Goal: Task Accomplishment & Management: Manage account settings

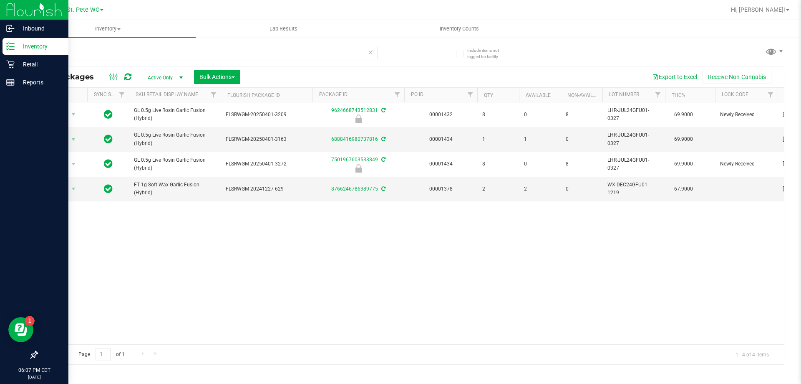
type input "gfu"
click at [8, 47] on icon at bounding box center [10, 46] width 8 height 8
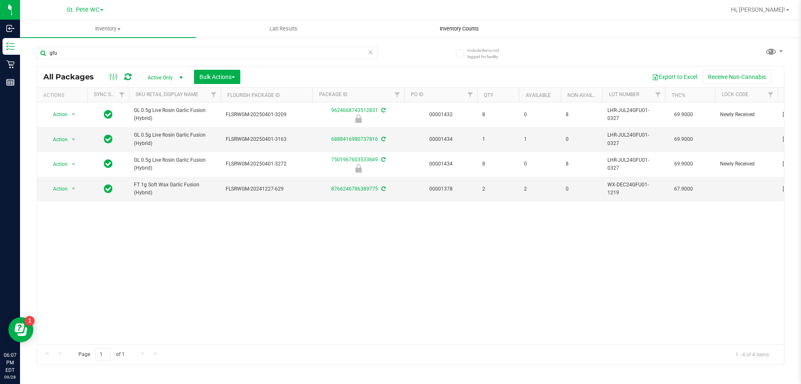
click at [468, 25] on span "Inventory Counts" at bounding box center [460, 29] width 62 height 8
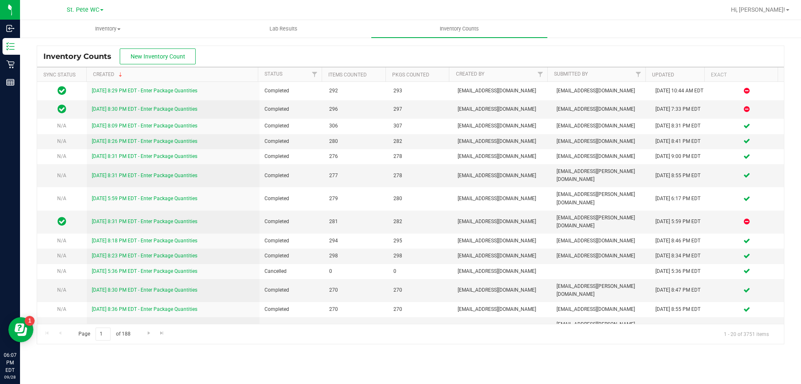
click at [175, 46] on div "Inventory Counts New Inventory Count" at bounding box center [410, 56] width 747 height 21
click at [171, 55] on span "New Inventory Count" at bounding box center [158, 56] width 55 height 7
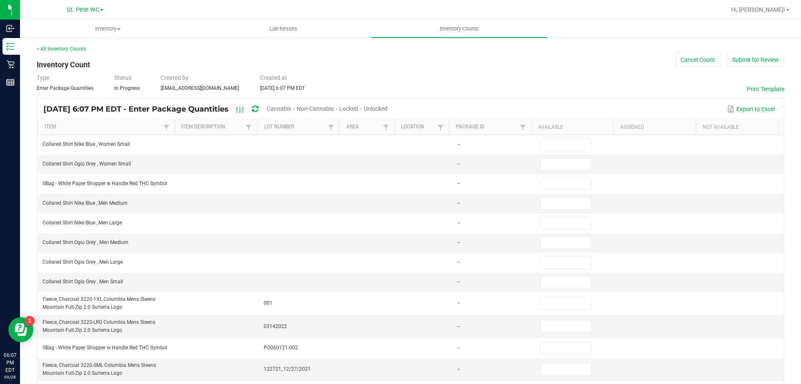
click at [388, 108] on span "Unlocked" at bounding box center [376, 108] width 24 height 7
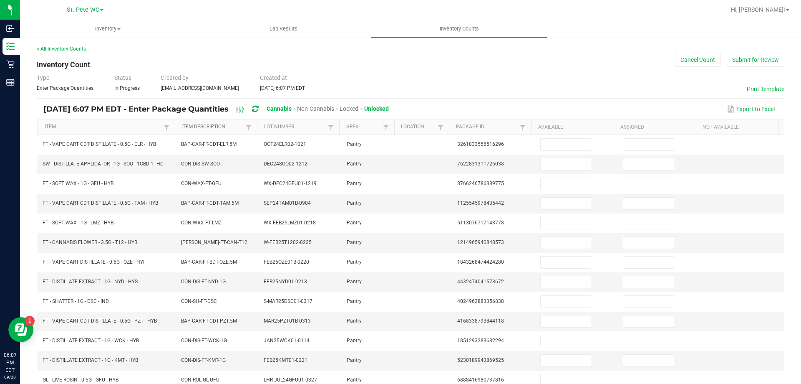
click at [232, 125] on link "Item Description" at bounding box center [213, 127] width 62 height 7
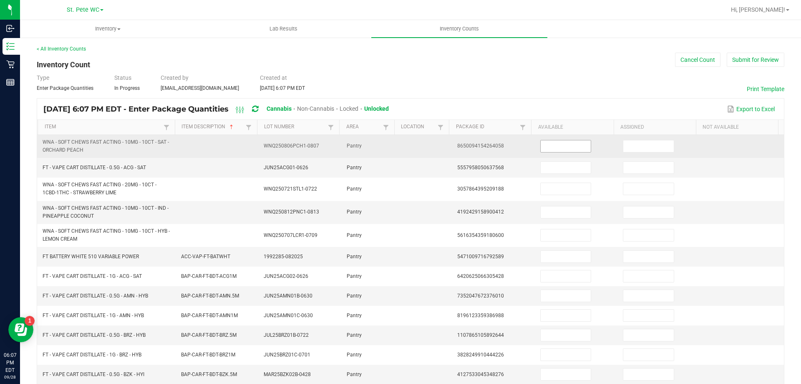
click at [545, 142] on input at bounding box center [566, 146] width 50 height 12
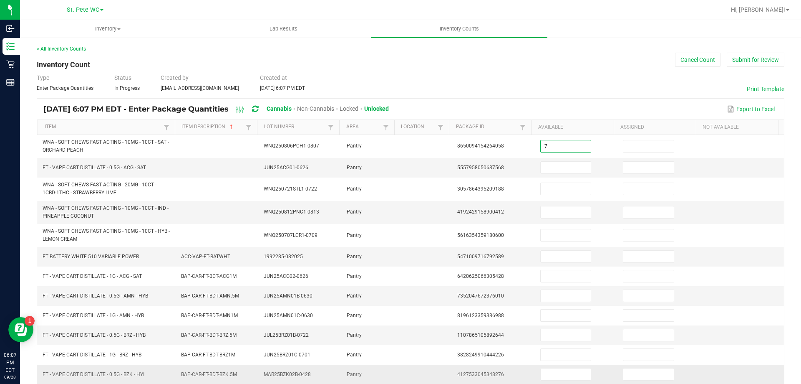
type input "7"
type input "9"
type input "12"
type input "8"
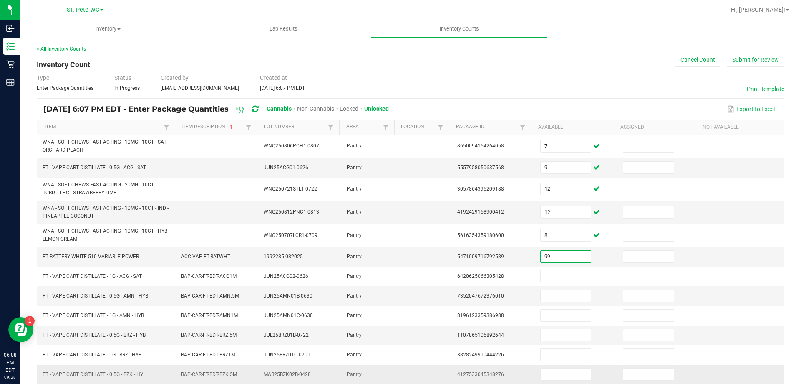
type input "99"
type input "5"
type input "11"
type input "6"
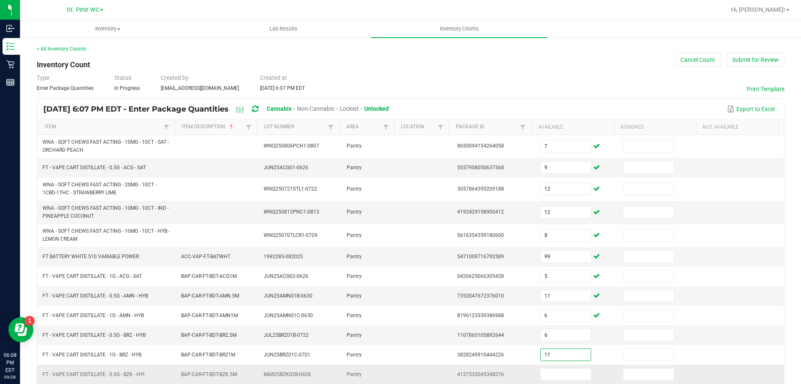
type input "11"
type input "7"
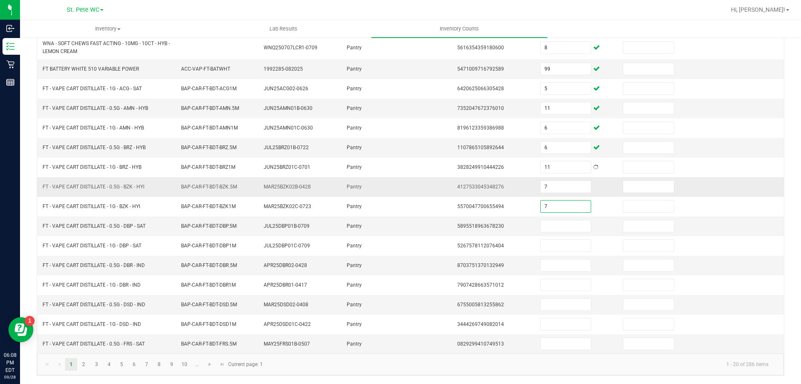
type input "7"
type input "9"
type input "1"
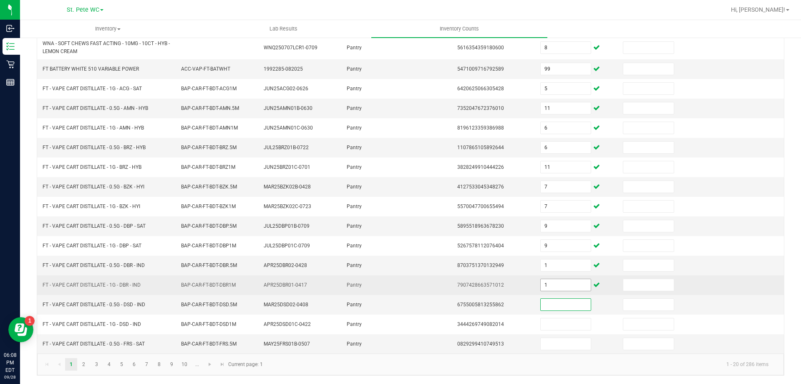
click at [541, 287] on input "1" at bounding box center [566, 285] width 50 height 12
type input "11"
type input "1"
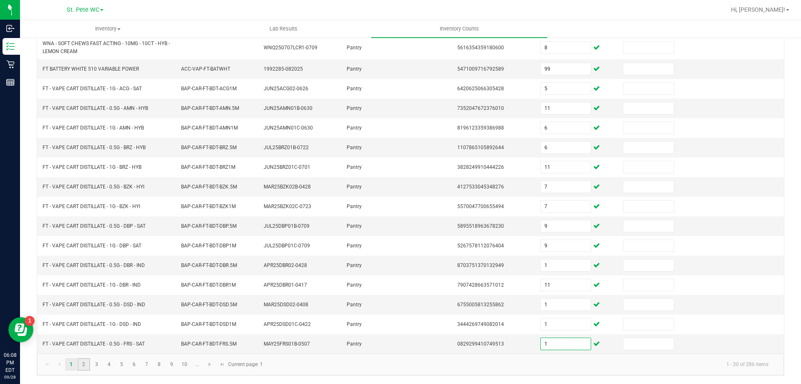
click at [84, 364] on link "2" at bounding box center [84, 364] width 12 height 13
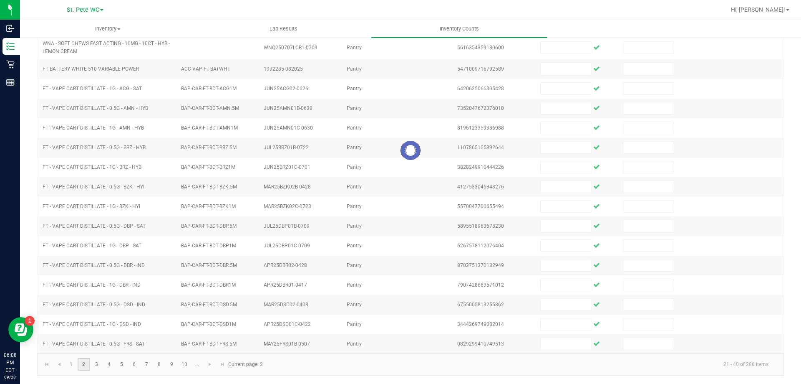
scroll to position [173, 0]
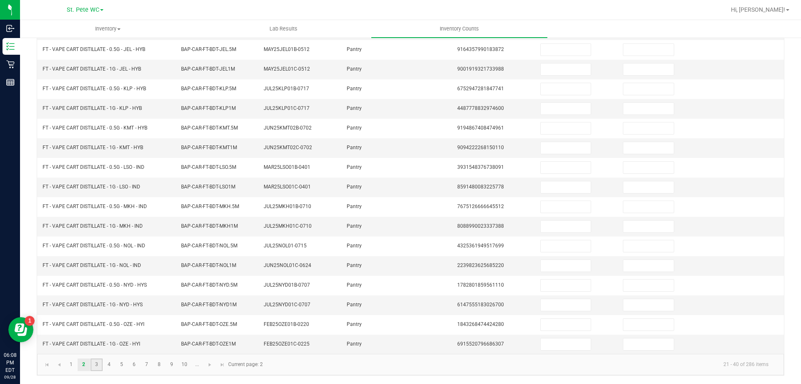
click at [96, 364] on link "3" at bounding box center [97, 364] width 12 height 13
click at [107, 365] on link "4" at bounding box center [109, 364] width 12 height 13
click at [121, 364] on link "5" at bounding box center [122, 364] width 12 height 13
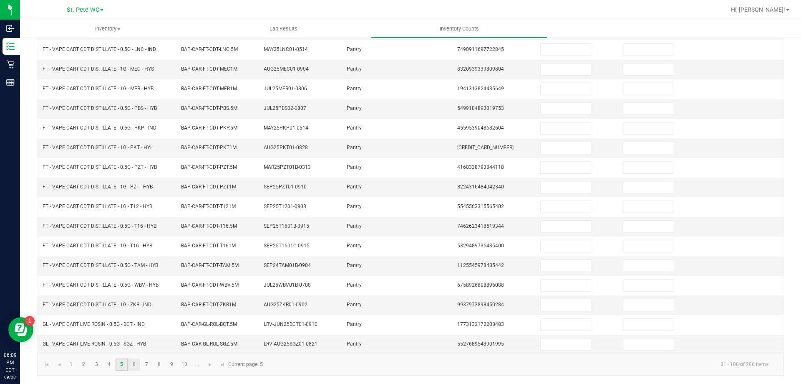
click at [133, 361] on link "6" at bounding box center [134, 364] width 12 height 13
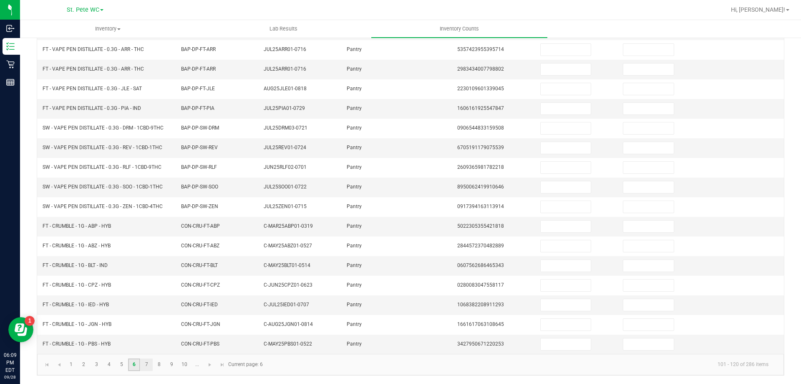
click at [147, 364] on link "7" at bounding box center [147, 364] width 12 height 13
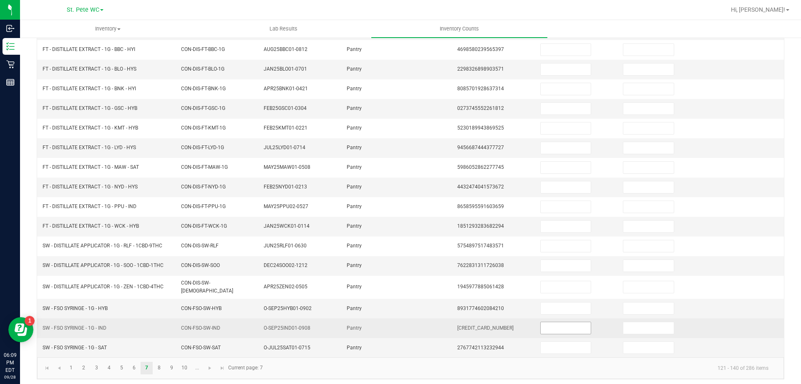
click at [548, 323] on input at bounding box center [566, 328] width 50 height 12
type input "11"
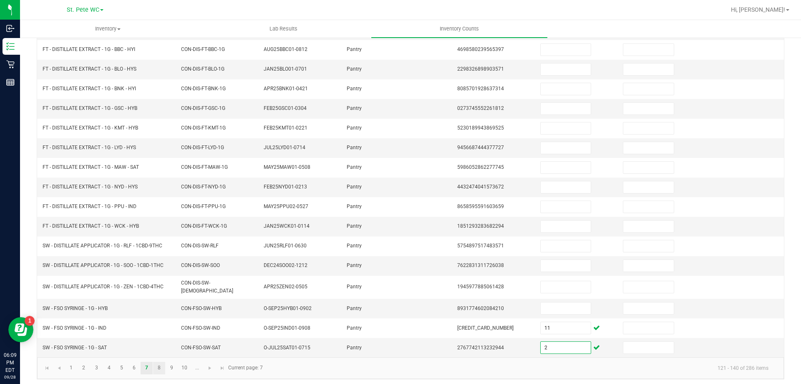
type input "2"
click at [157, 362] on link "8" at bounding box center [159, 367] width 12 height 13
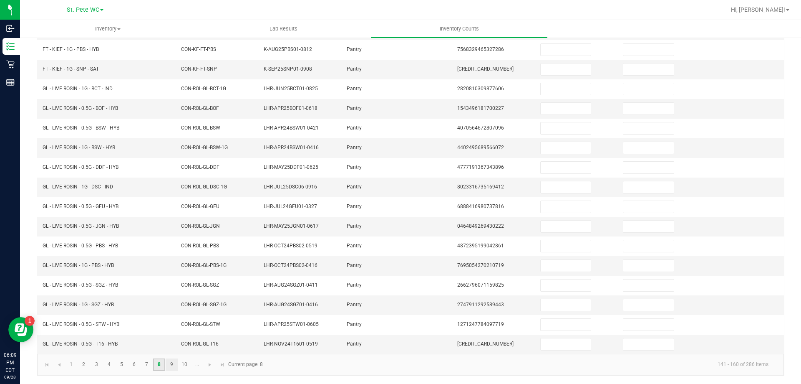
click at [171, 365] on link "9" at bounding box center [172, 364] width 12 height 13
click at [185, 365] on link "10" at bounding box center [185, 364] width 12 height 13
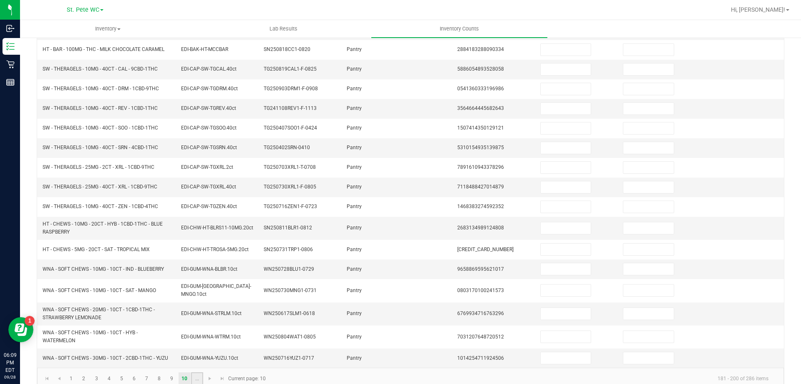
click at [191, 380] on link "..." at bounding box center [197, 378] width 12 height 13
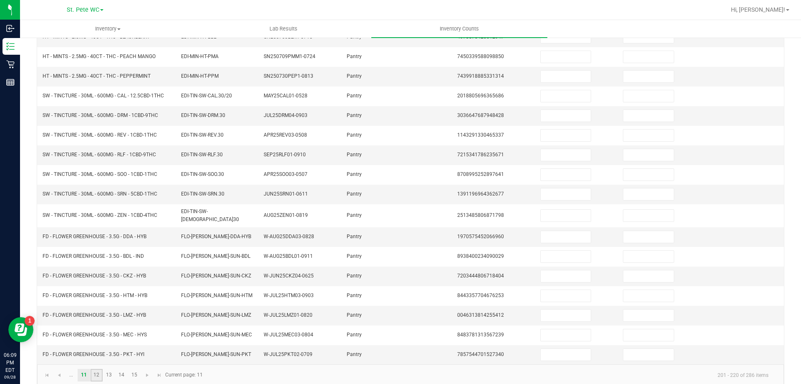
click at [96, 376] on link "12" at bounding box center [97, 375] width 12 height 13
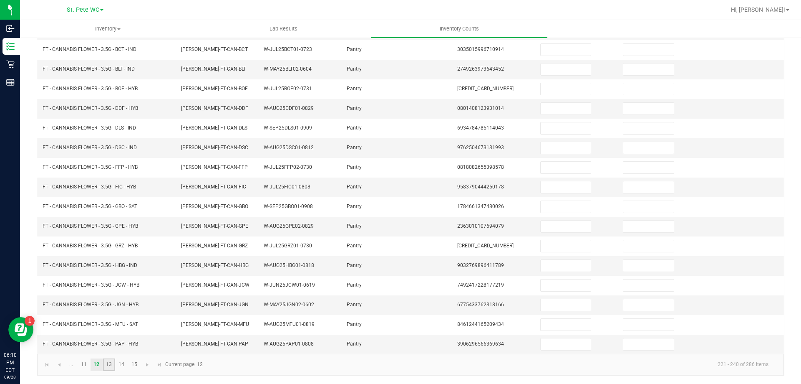
click at [109, 364] on link "13" at bounding box center [109, 364] width 12 height 13
click at [123, 361] on link "14" at bounding box center [122, 364] width 12 height 13
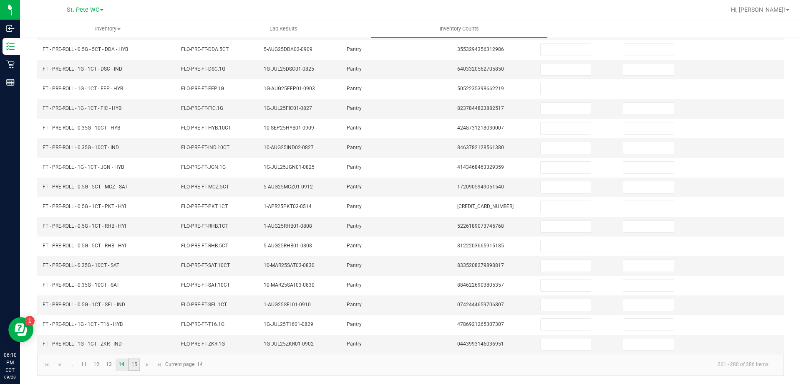
click at [138, 363] on link "15" at bounding box center [134, 364] width 12 height 13
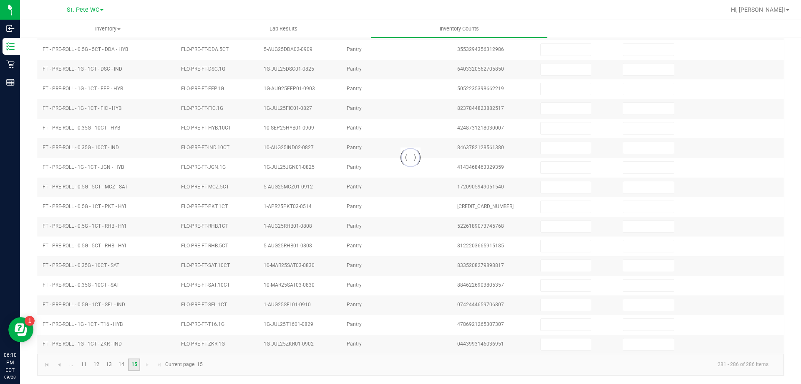
scroll to position [0, 0]
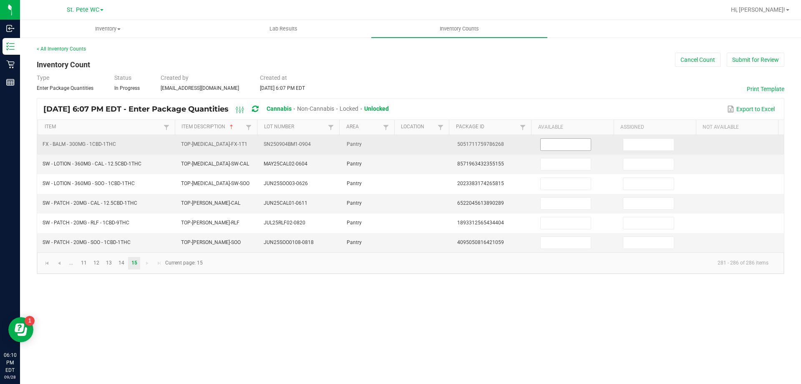
click at [541, 141] on input at bounding box center [566, 145] width 50 height 12
type input "11"
type input "9"
type input "10"
type input "9"
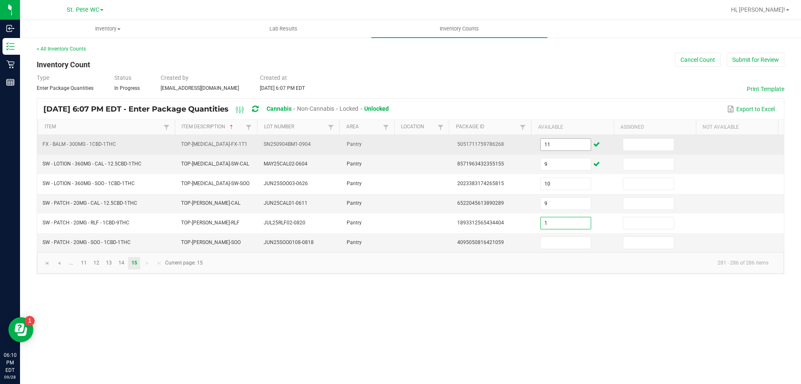
type input "1"
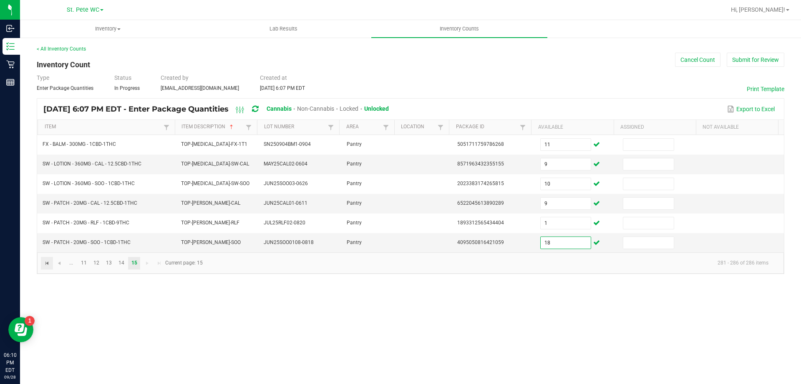
type input "18"
click at [50, 262] on span "Go to the first page" at bounding box center [47, 263] width 7 height 7
type input "7"
type input "12"
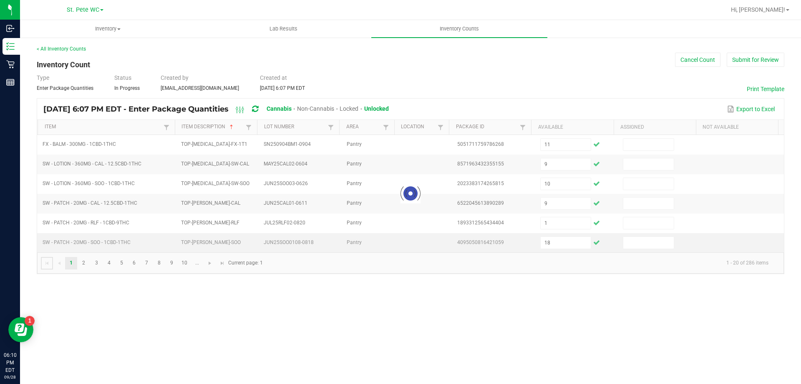
type input "8"
type input "99"
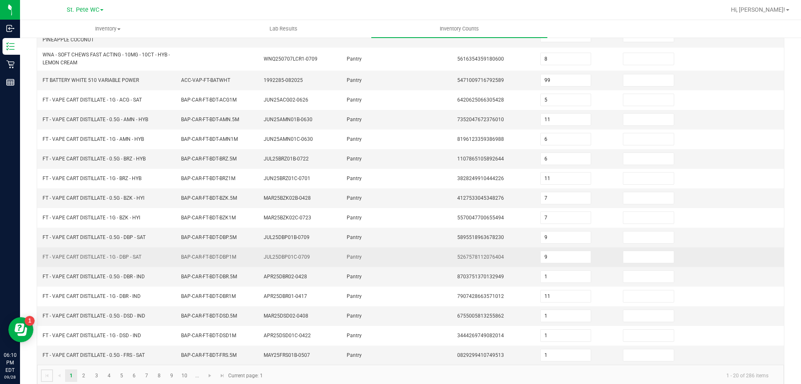
scroll to position [187, 0]
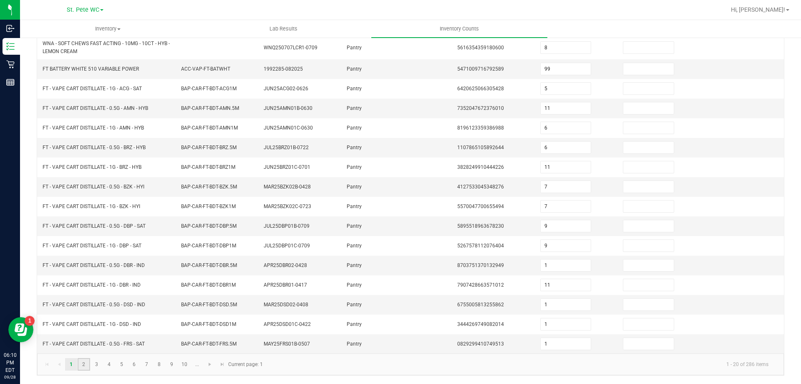
click at [88, 362] on link "2" at bounding box center [84, 364] width 12 height 13
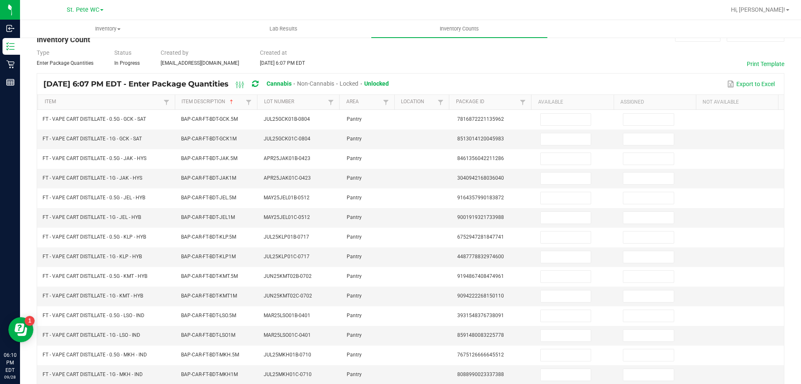
scroll to position [0, 0]
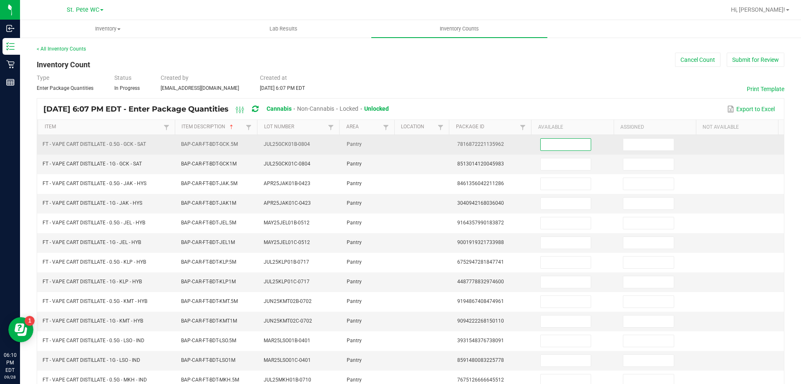
click at [558, 141] on input at bounding box center [566, 145] width 50 height 12
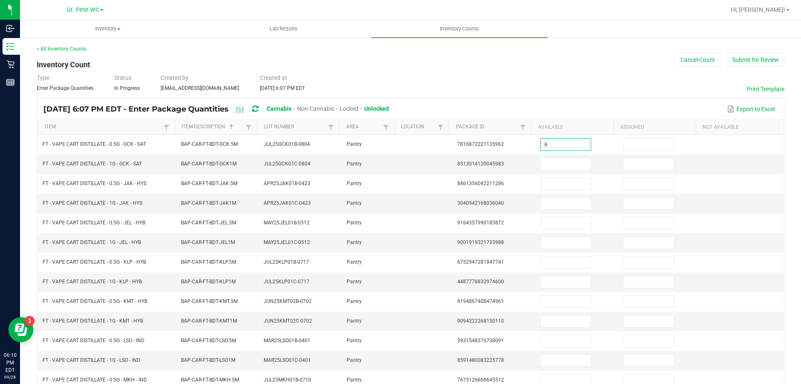
type input "6"
type input "7"
type input "1"
type input "7"
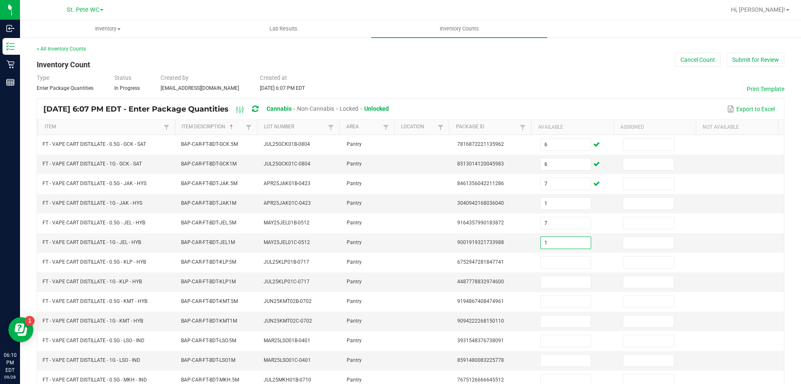
type input "1"
type input "8"
type input "6"
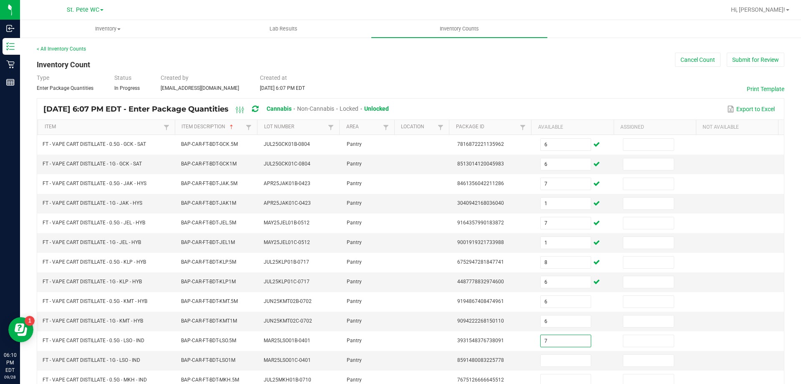
type input "7"
type input "8"
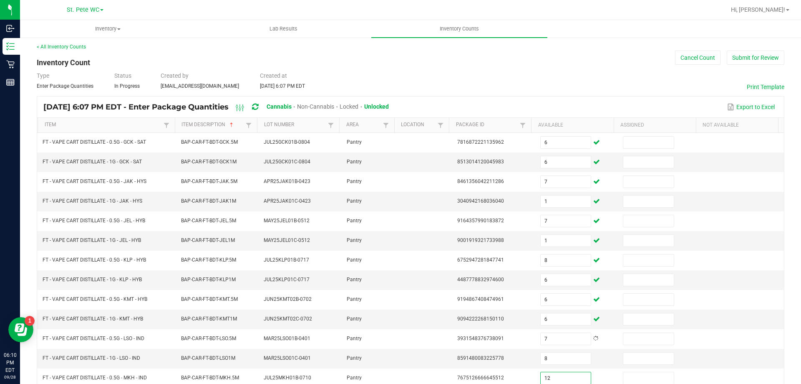
type input "12"
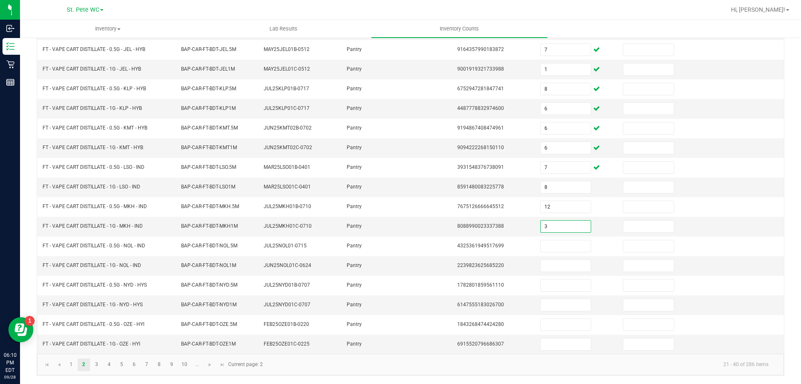
type input "3"
type input "5"
type input "7"
type input "3"
type input "12"
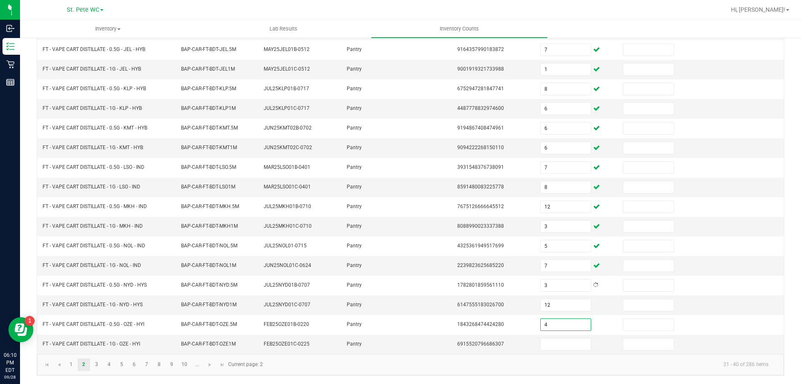
type input "4"
type input "3"
click at [91, 364] on link "3" at bounding box center [97, 364] width 12 height 13
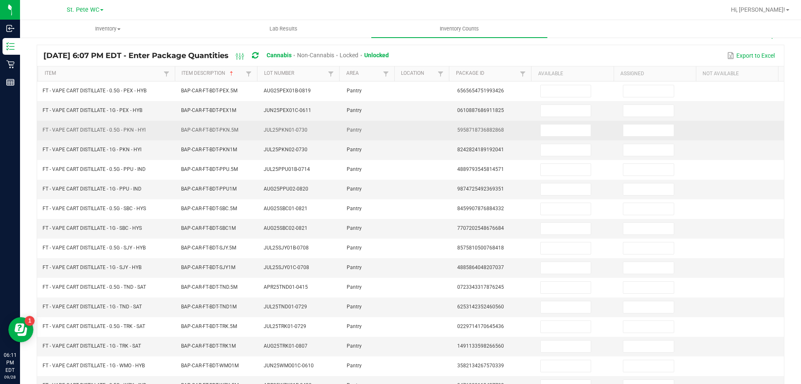
scroll to position [0, 0]
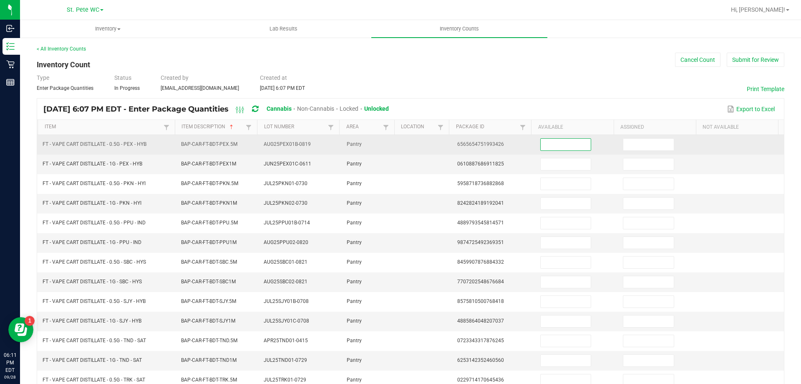
click at [561, 146] on input at bounding box center [566, 145] width 50 height 12
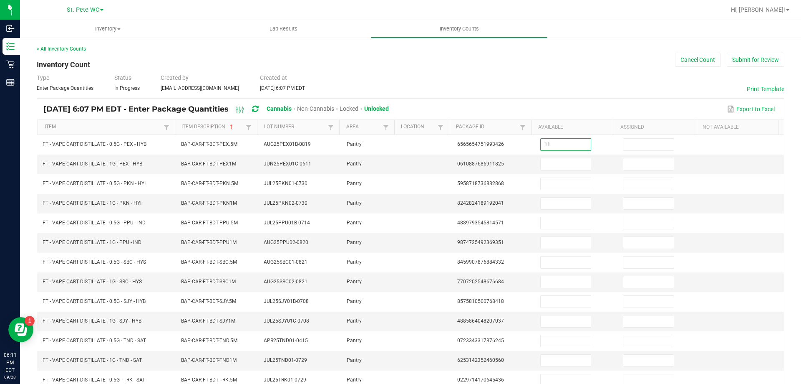
type input "11"
type input "7"
type input "2"
type input "10"
type input "3"
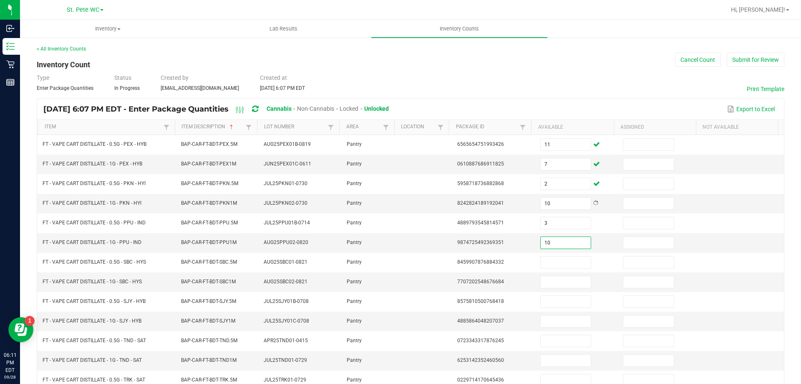
type input "10"
type input "3"
type input "8"
type input "4"
type input "10"
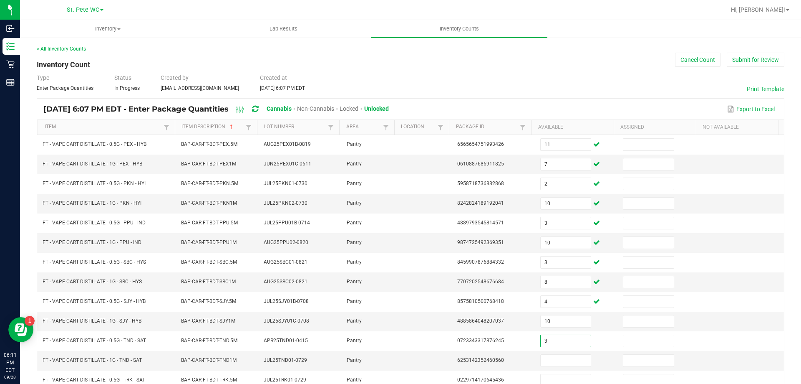
type input "3"
type input "11"
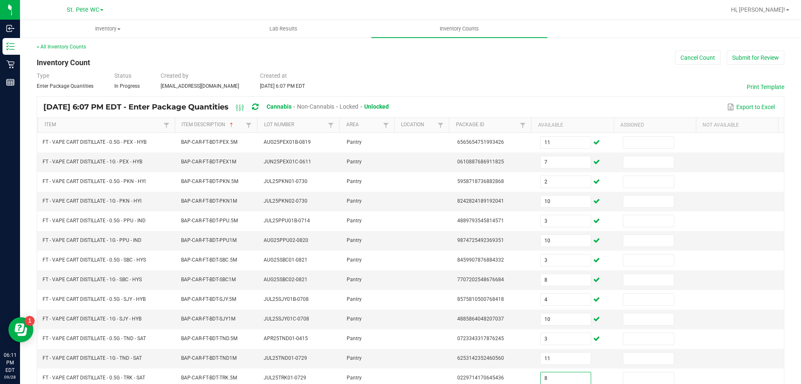
type input "8"
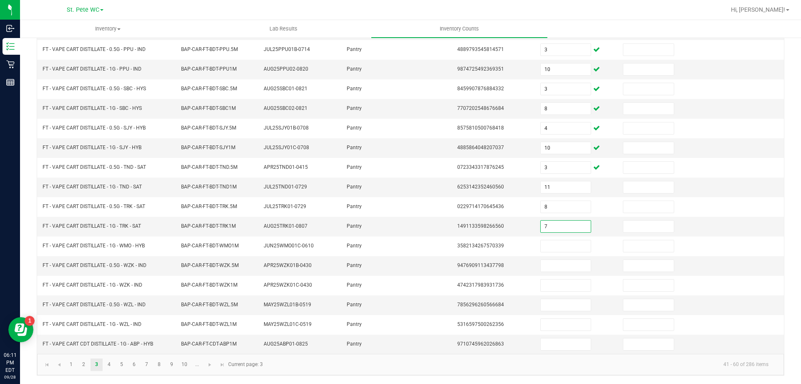
type input "7"
type input "3"
type input "10"
type input "4"
type input "10"
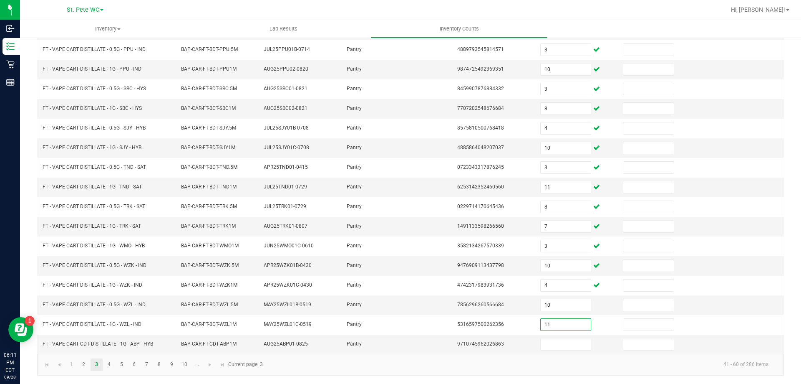
type input "11"
type input "10"
click at [116, 365] on link "5" at bounding box center [122, 364] width 12 height 13
click at [108, 365] on link "4" at bounding box center [109, 364] width 12 height 13
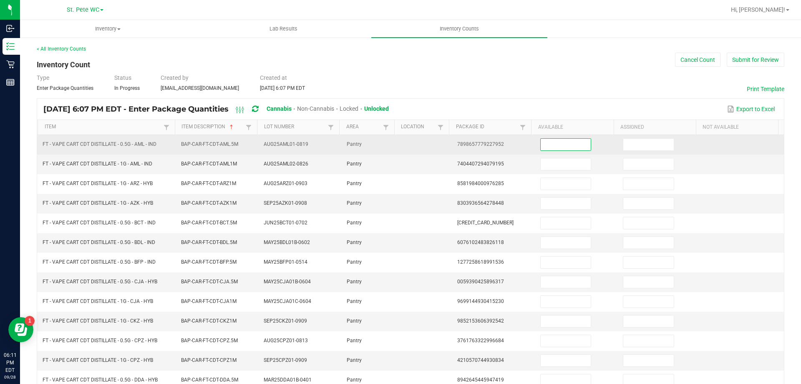
click at [568, 146] on input at bounding box center [566, 145] width 50 height 12
type input "5"
type input "11"
type input "3"
type input "4"
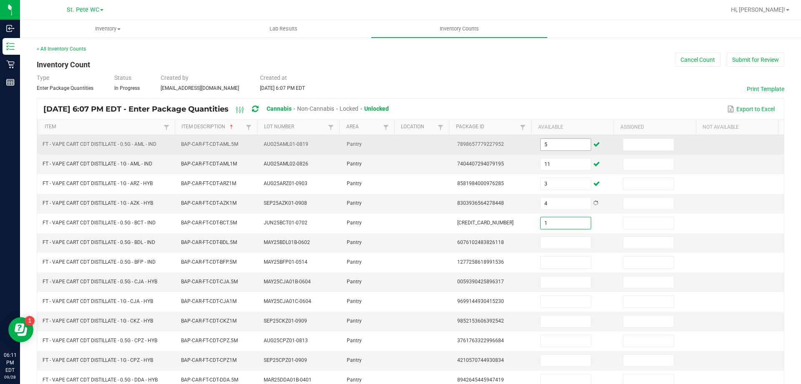
type input "1"
type input "5"
type input "3"
type input "8"
type input "1"
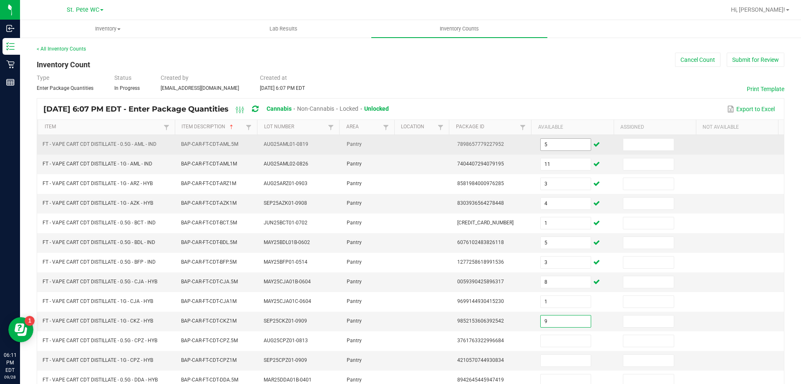
type input "9"
type input "3"
type input "9"
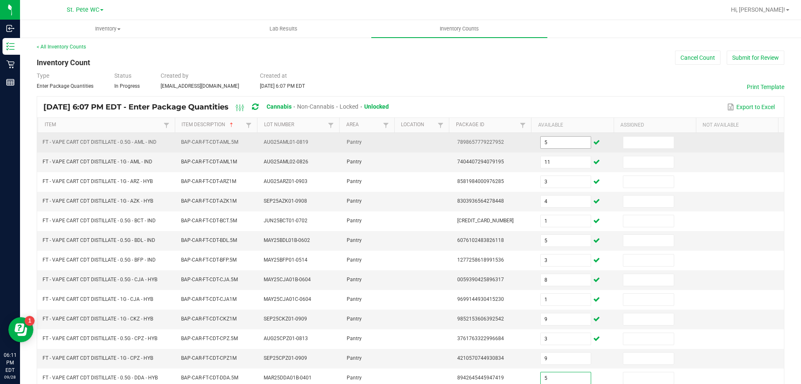
type input "5"
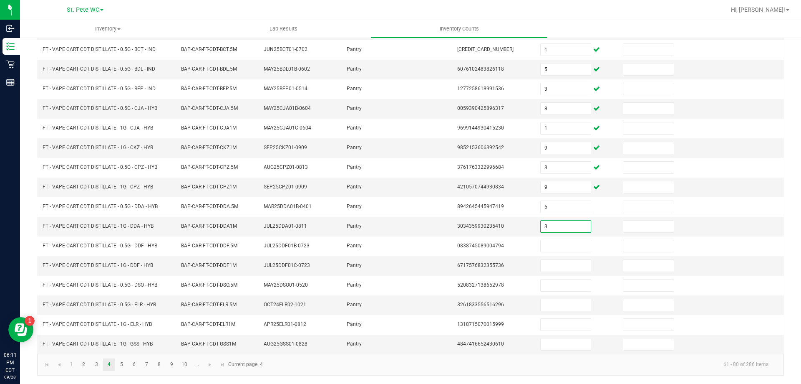
type input "3"
type input "7"
type input "3"
type input "1"
type input "2"
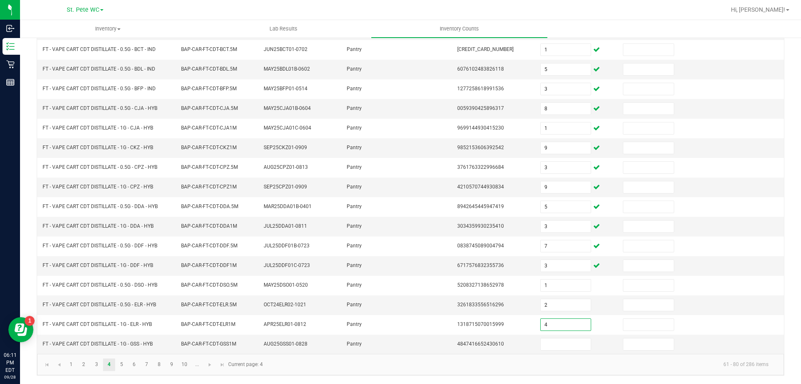
type input "4"
type input "3"
click at [126, 360] on link "5" at bounding box center [122, 364] width 12 height 13
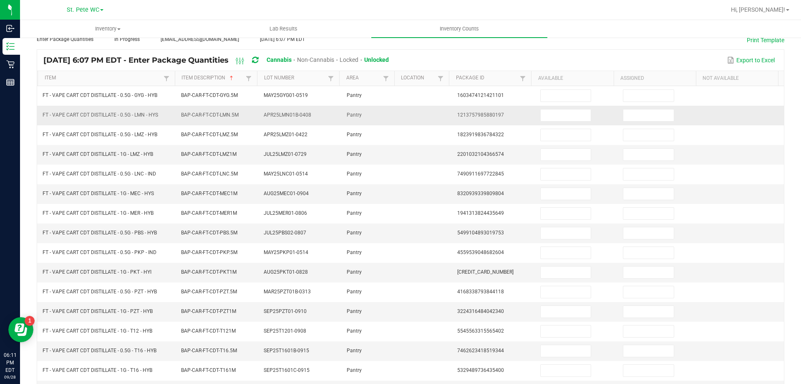
scroll to position [0, 0]
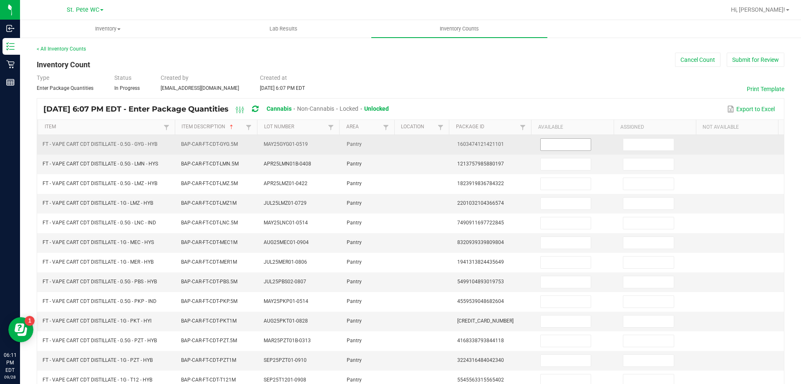
click at [541, 139] on input at bounding box center [566, 145] width 50 height 12
type input "8"
type input "10"
type input "5"
type input "9"
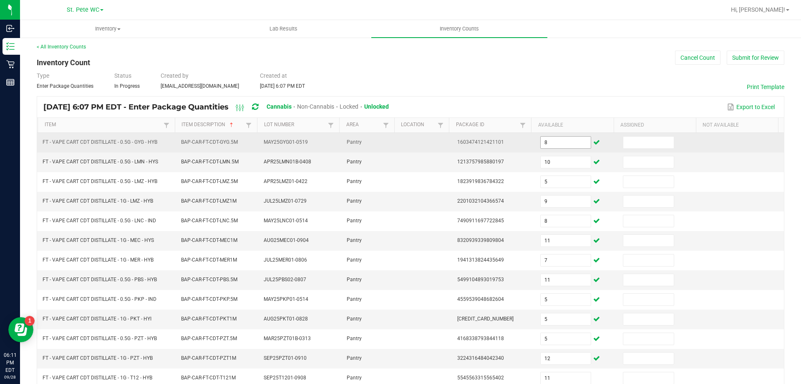
scroll to position [173, 0]
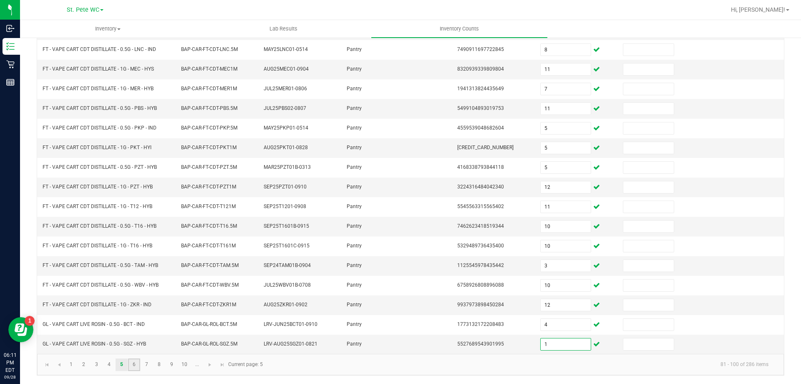
click at [139, 365] on link "6" at bounding box center [134, 364] width 12 height 13
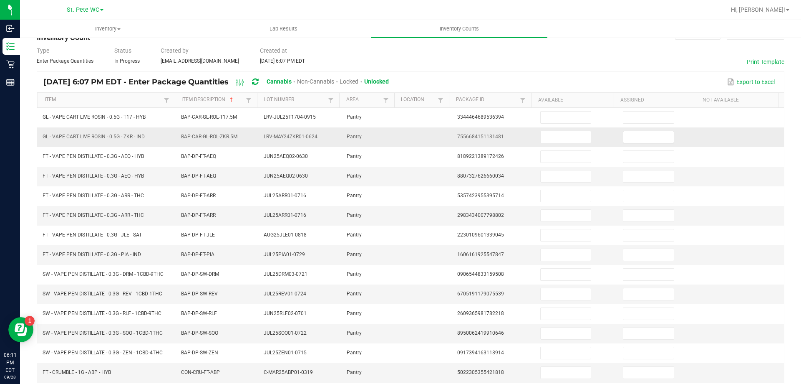
scroll to position [0, 0]
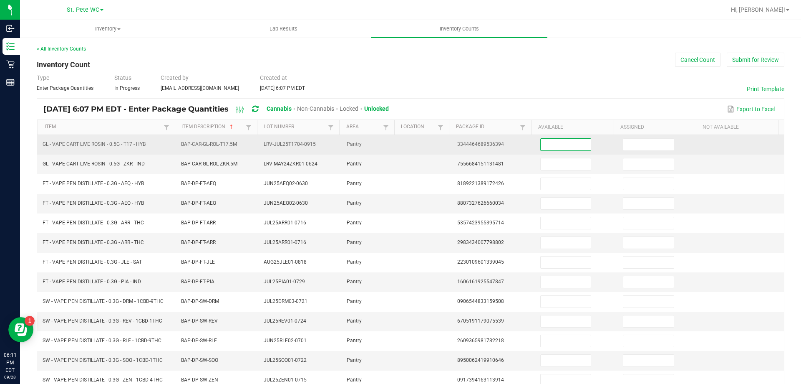
click at [543, 144] on input at bounding box center [566, 145] width 50 height 12
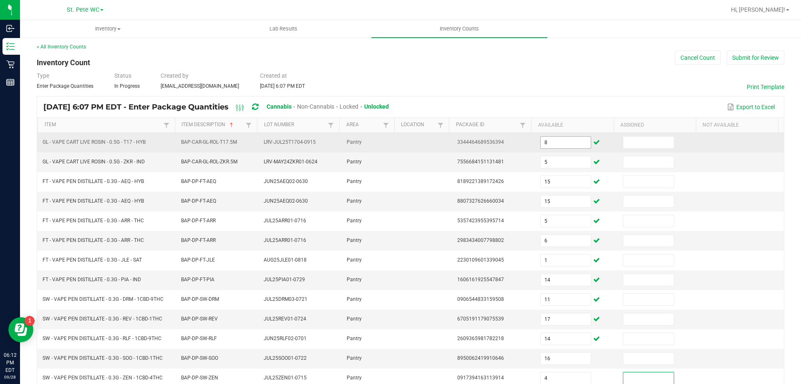
scroll to position [173, 0]
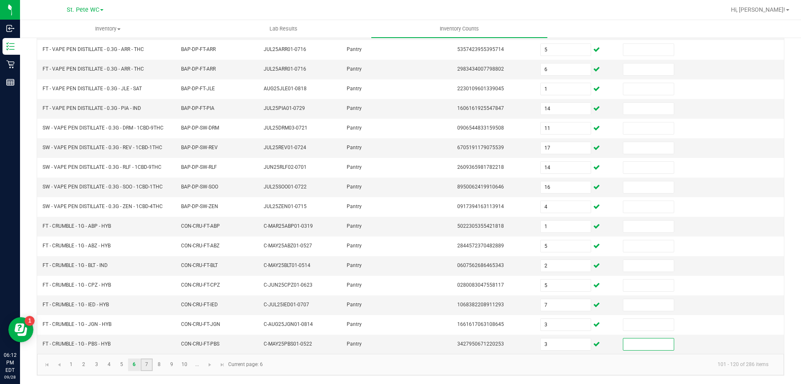
click at [146, 360] on link "7" at bounding box center [147, 364] width 12 height 13
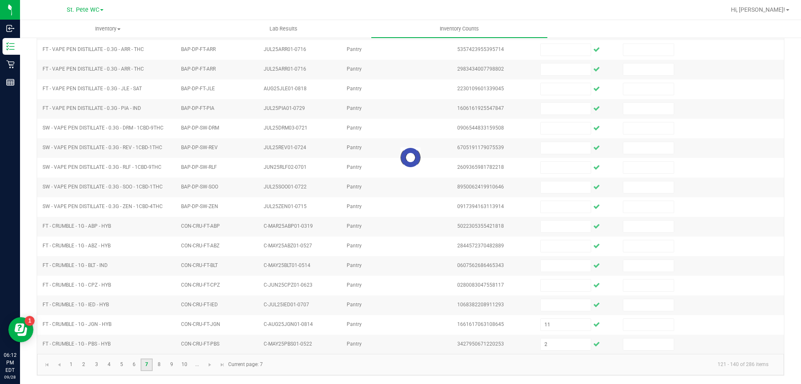
scroll to position [0, 0]
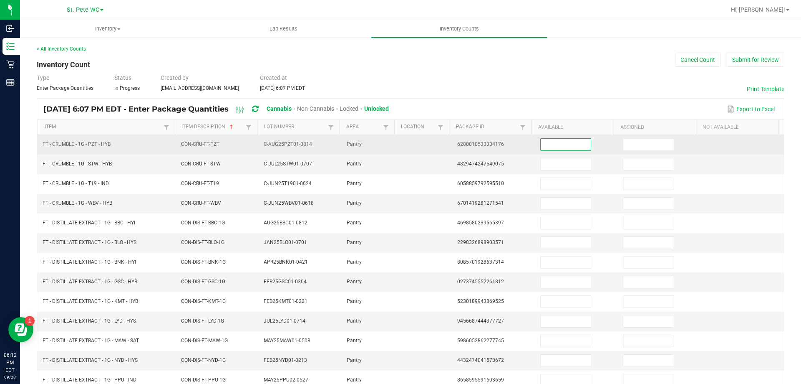
click at [541, 144] on input at bounding box center [566, 145] width 50 height 12
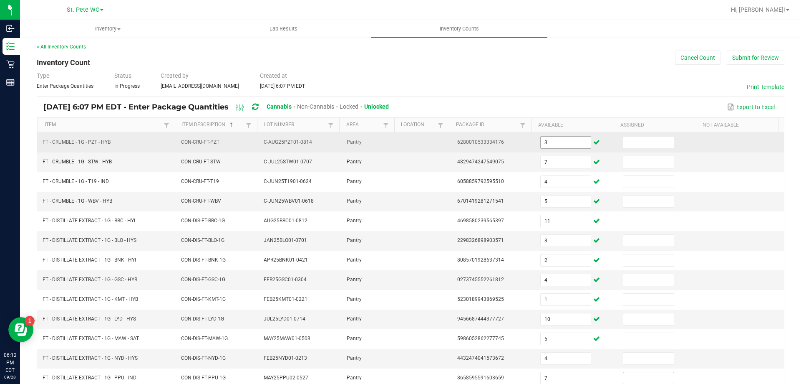
scroll to position [173, 0]
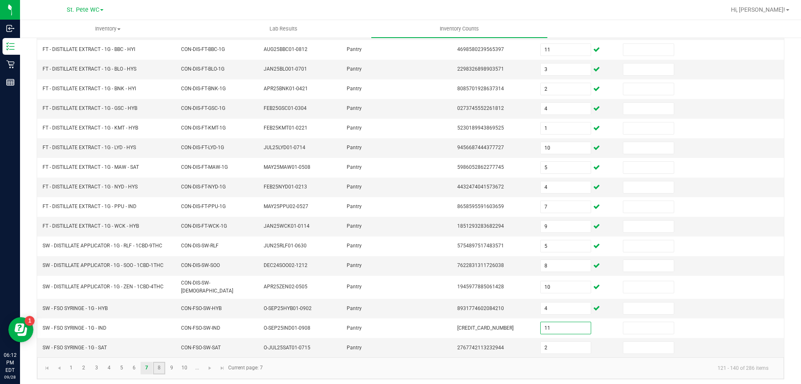
drag, startPoint x: 162, startPoint y: 362, endPoint x: 170, endPoint y: 361, distance: 8.4
click at [162, 363] on link "8" at bounding box center [159, 367] width 12 height 13
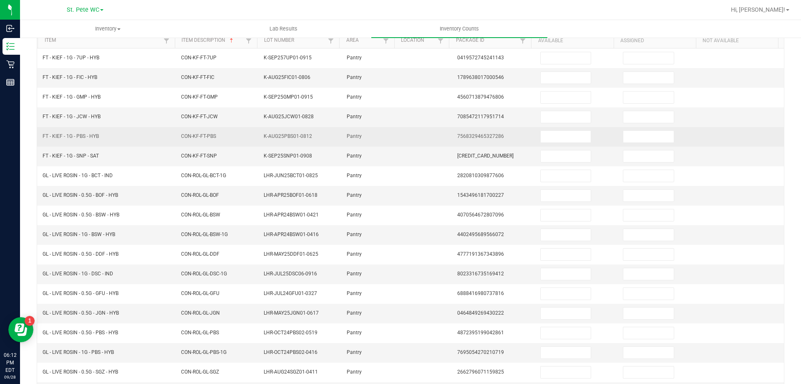
scroll to position [0, 0]
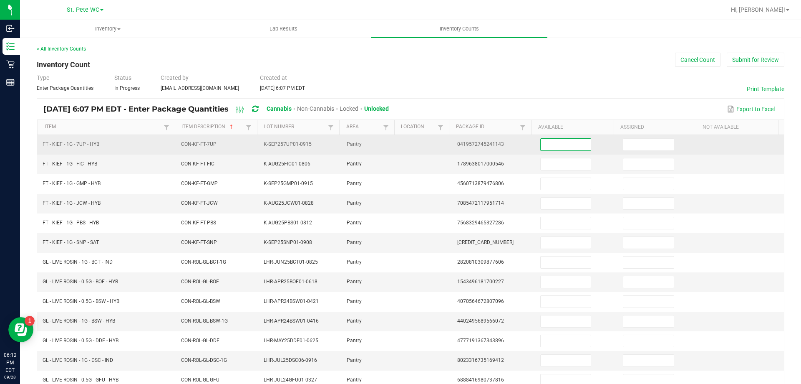
click at [545, 145] on input at bounding box center [566, 145] width 50 height 12
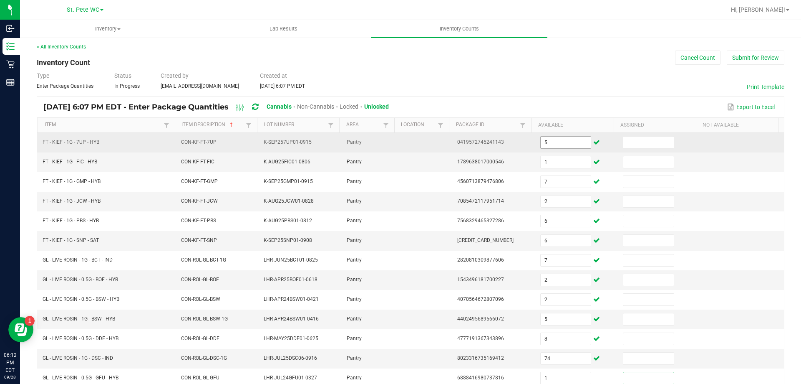
scroll to position [173, 0]
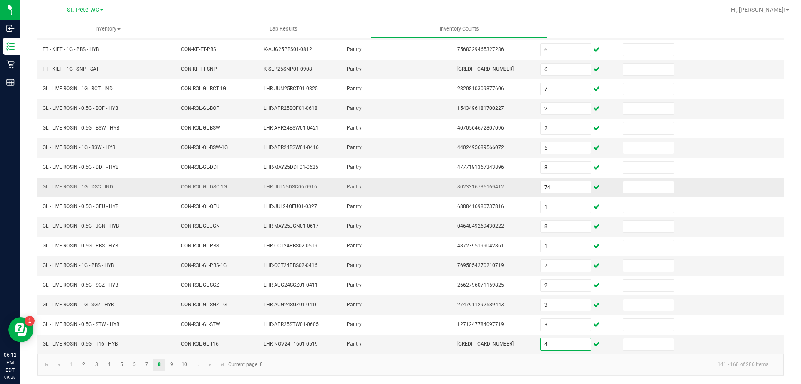
click at [540, 180] on td "74" at bounding box center [577, 187] width 83 height 20
click at [558, 187] on input "74" at bounding box center [566, 187] width 50 height 12
click at [558, 188] on input "74" at bounding box center [566, 187] width 50 height 12
click at [559, 189] on input "74" at bounding box center [566, 187] width 50 height 12
click at [563, 189] on input "74" at bounding box center [566, 187] width 50 height 12
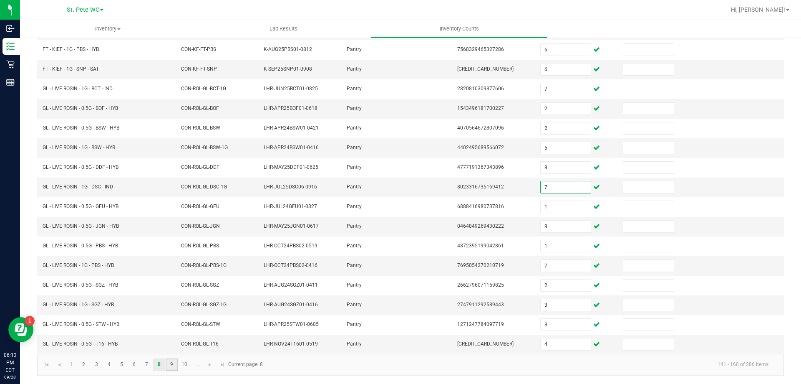
click at [177, 365] on link "9" at bounding box center [172, 364] width 12 height 13
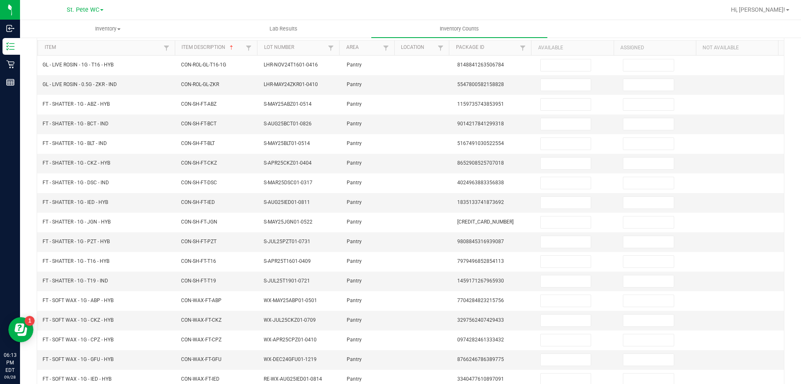
scroll to position [0, 0]
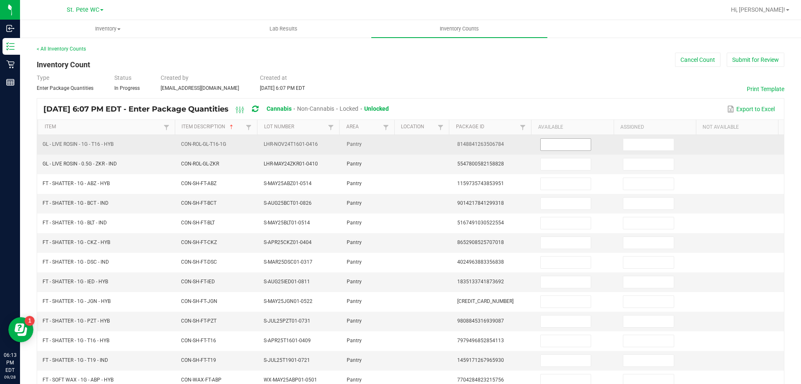
click at [567, 144] on input at bounding box center [566, 145] width 50 height 12
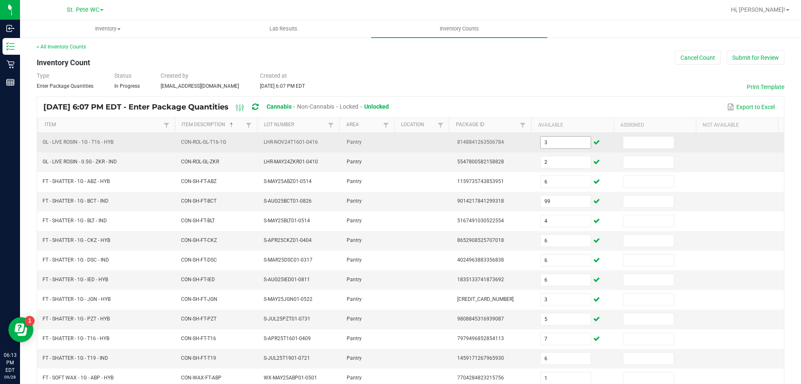
scroll to position [173, 0]
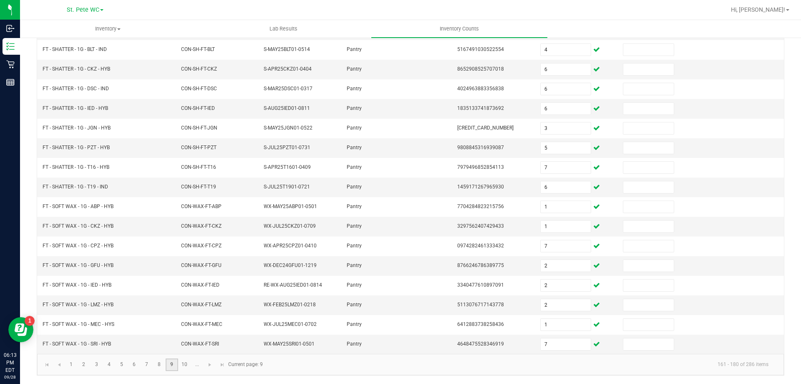
click at [175, 361] on link "9" at bounding box center [172, 364] width 12 height 13
click at [185, 364] on link "10" at bounding box center [185, 364] width 12 height 13
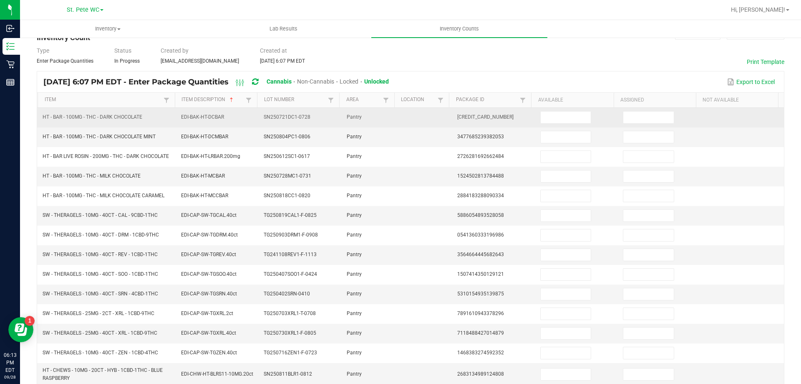
scroll to position [0, 0]
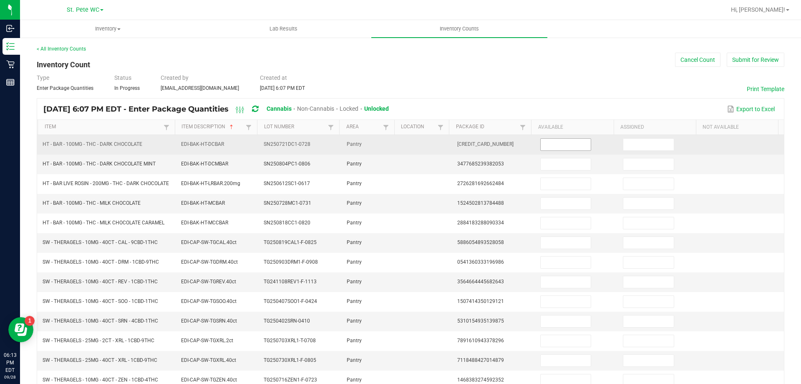
click at [550, 144] on input at bounding box center [566, 145] width 50 height 12
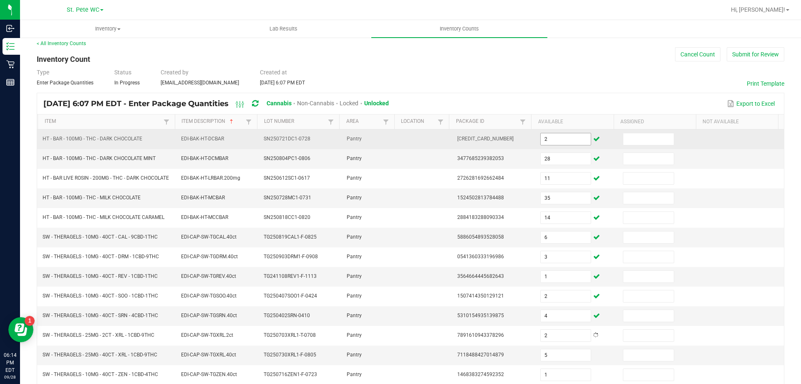
scroll to position [187, 0]
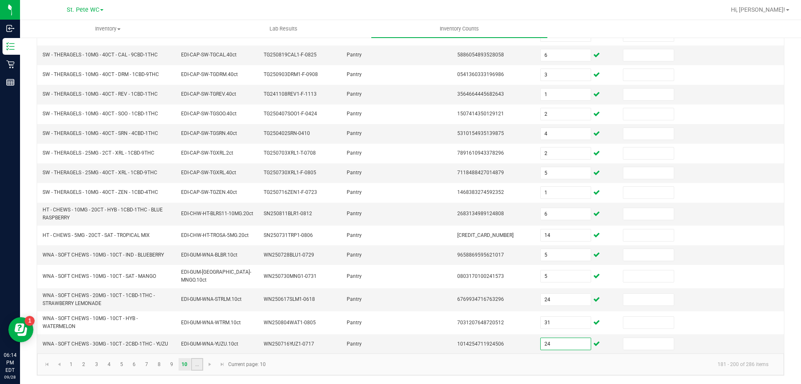
click at [197, 367] on link "..." at bounding box center [197, 364] width 12 height 13
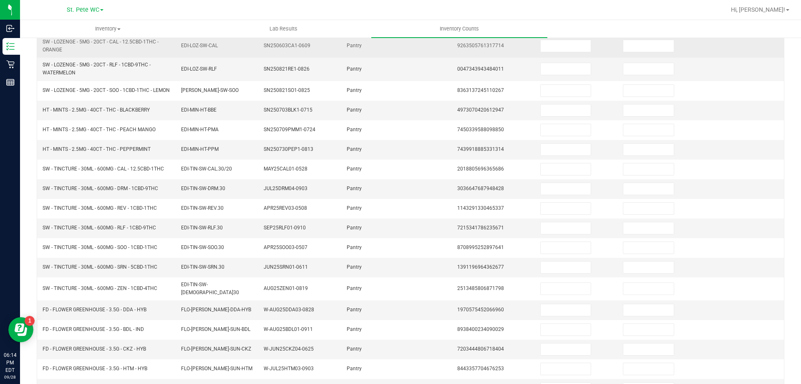
scroll to position [0, 0]
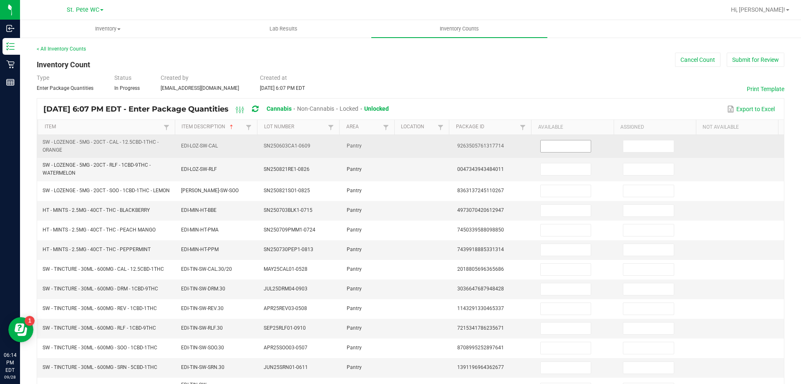
click at [580, 145] on input at bounding box center [566, 146] width 50 height 12
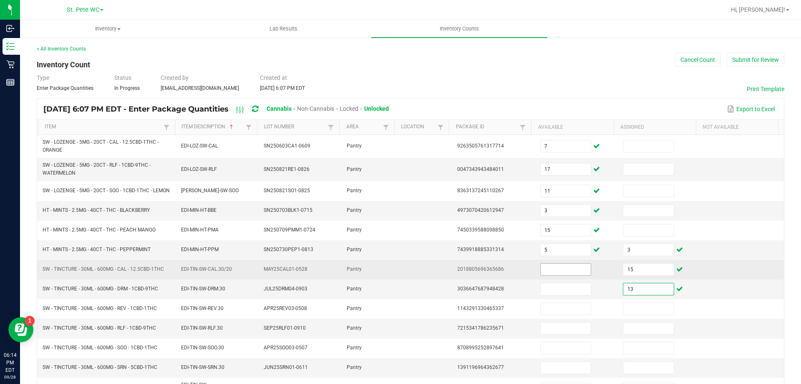
click at [555, 275] on input at bounding box center [566, 269] width 50 height 12
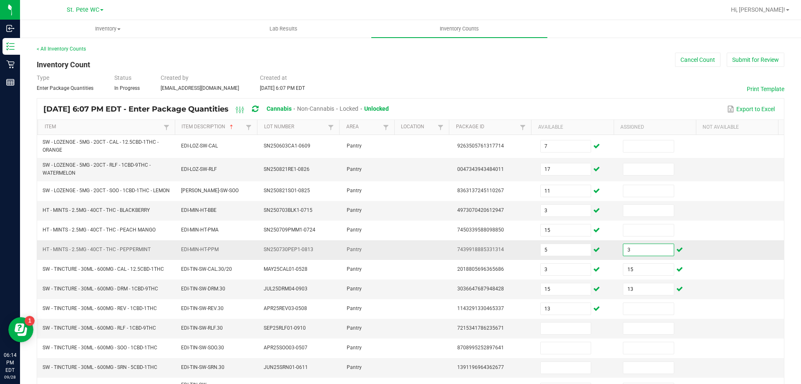
click at [636, 255] on input "3" at bounding box center [649, 250] width 50 height 12
click at [566, 326] on input at bounding box center [566, 328] width 50 height 12
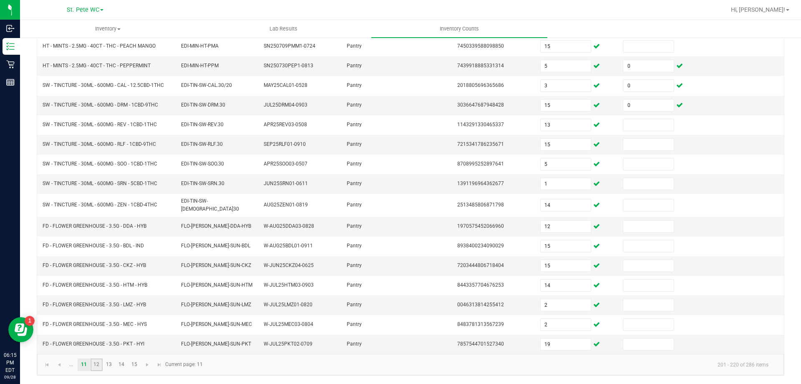
click at [93, 365] on link "12" at bounding box center [97, 364] width 12 height 13
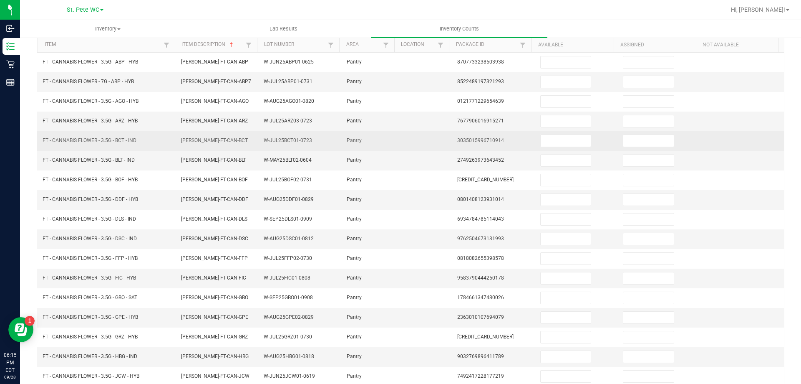
scroll to position [0, 0]
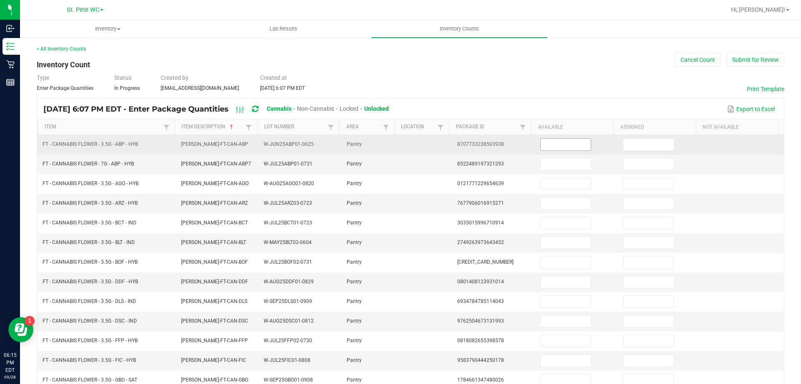
click at [541, 142] on input at bounding box center [566, 145] width 50 height 12
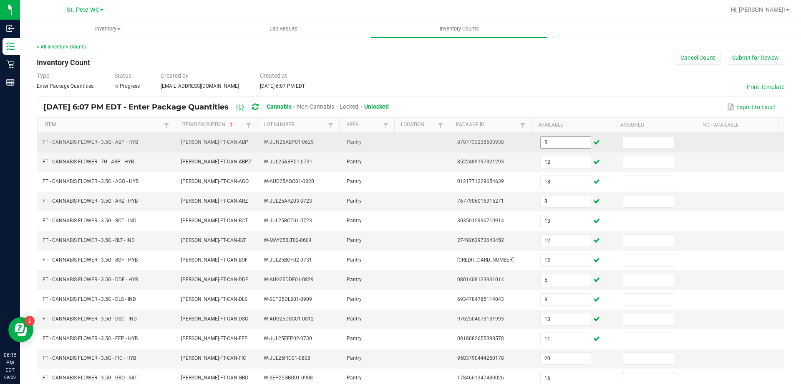
scroll to position [173, 0]
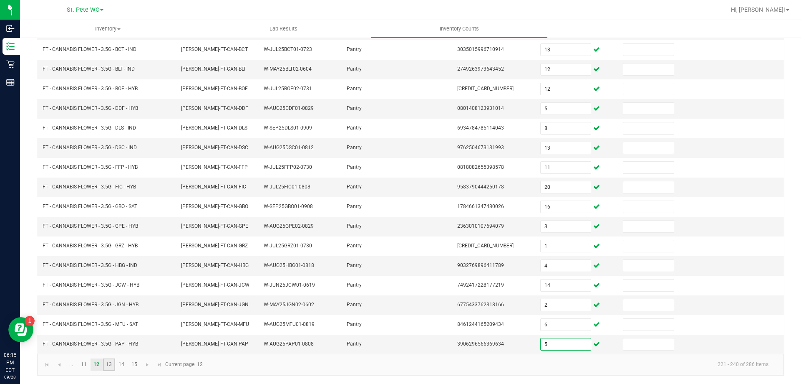
click at [114, 362] on link "13" at bounding box center [109, 364] width 12 height 13
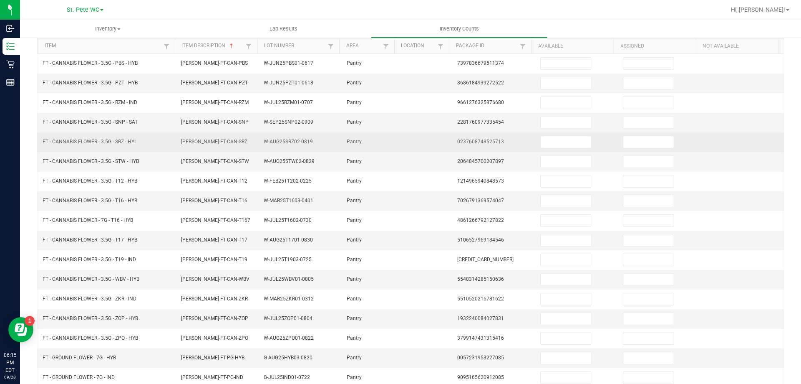
scroll to position [0, 0]
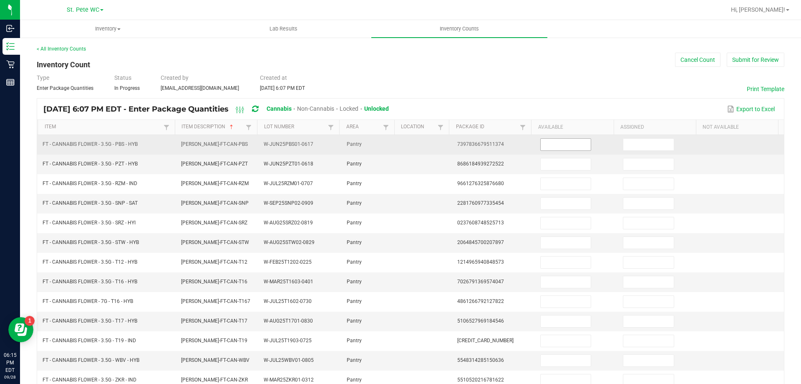
click at [541, 144] on input at bounding box center [566, 145] width 50 height 12
click at [558, 140] on input "3" at bounding box center [566, 145] width 50 height 12
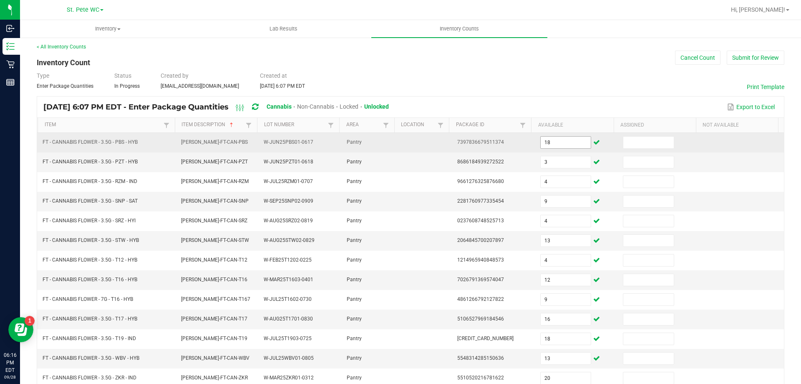
scroll to position [173, 0]
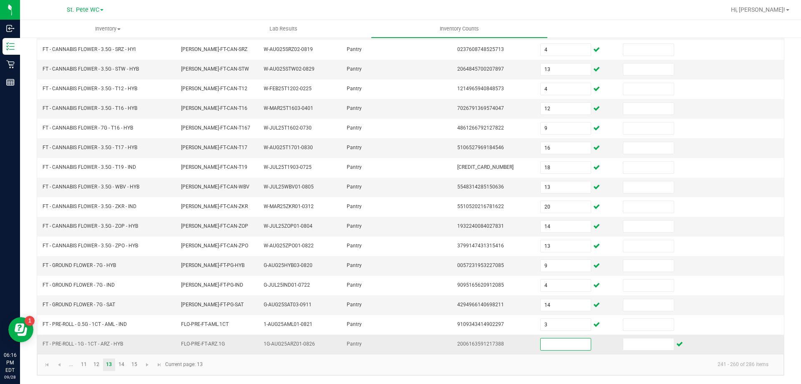
click at [577, 344] on input at bounding box center [566, 344] width 50 height 12
click at [296, 358] on kendo-pager-info "241 - 260 of 286 items" at bounding box center [492, 364] width 568 height 14
click at [125, 362] on link "14" at bounding box center [122, 364] width 12 height 13
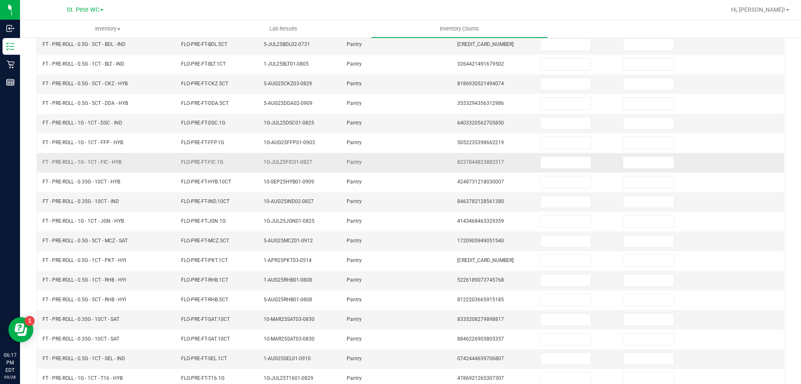
scroll to position [0, 0]
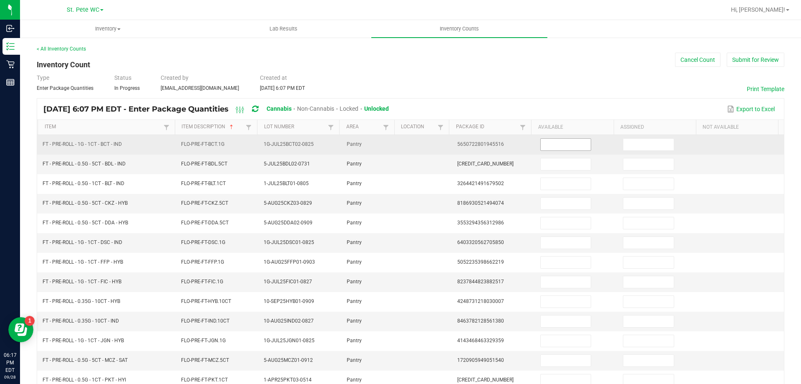
click at [569, 143] on input at bounding box center [566, 145] width 50 height 12
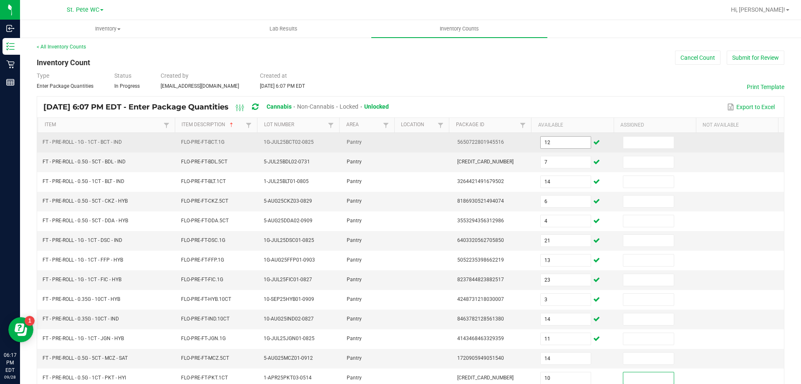
scroll to position [173, 0]
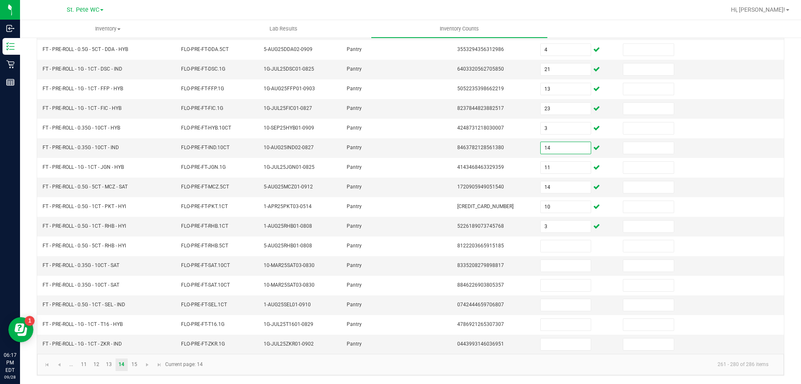
click at [569, 143] on input "14" at bounding box center [566, 148] width 50 height 12
click at [574, 189] on input "14" at bounding box center [566, 187] width 50 height 12
click at [523, 235] on td "5226189073745768" at bounding box center [493, 227] width 83 height 20
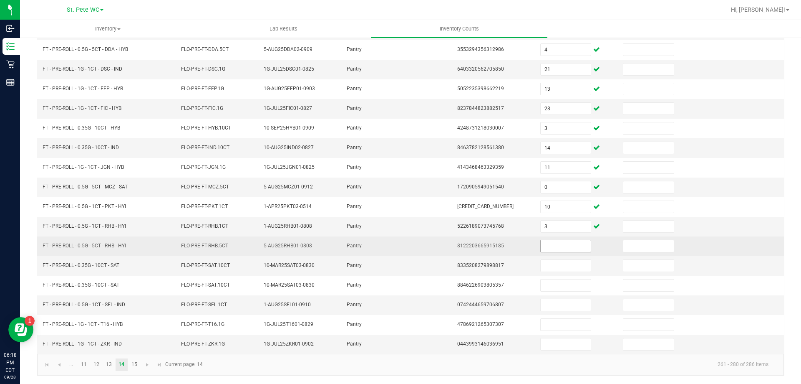
click at [541, 243] on input at bounding box center [566, 246] width 50 height 12
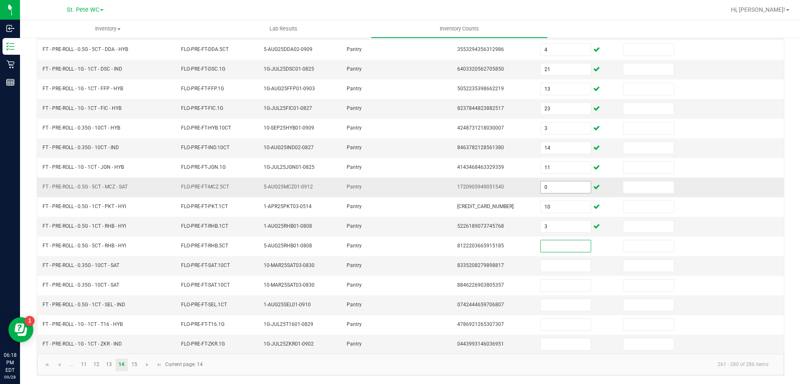
click at [541, 190] on input "0" at bounding box center [566, 187] width 50 height 12
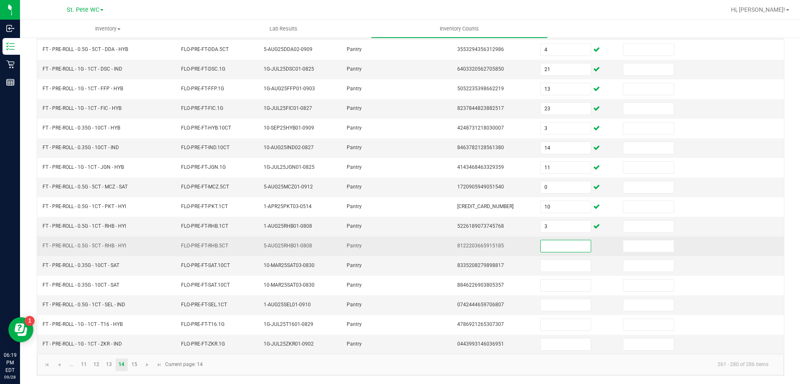
click at [553, 250] on input at bounding box center [566, 246] width 50 height 12
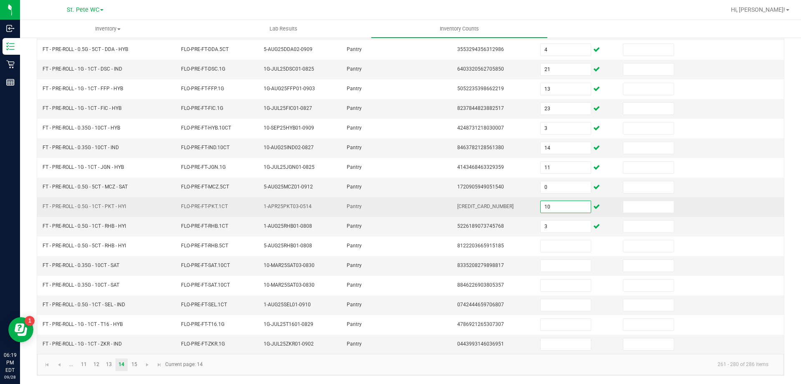
click at [559, 203] on input "10" at bounding box center [566, 207] width 50 height 12
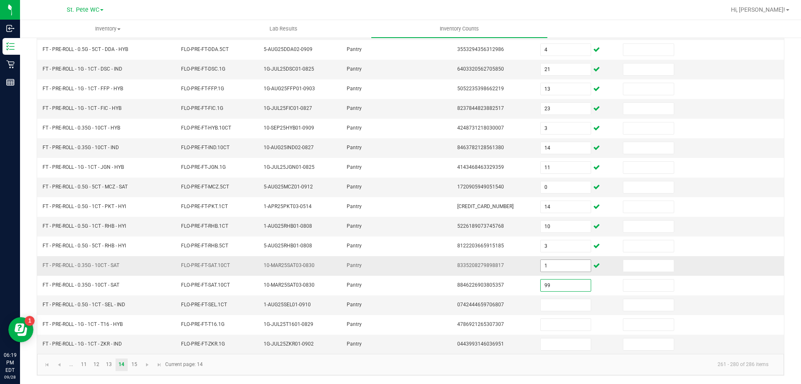
click at [546, 265] on input "1" at bounding box center [566, 266] width 50 height 12
click at [138, 366] on link "15" at bounding box center [134, 364] width 12 height 13
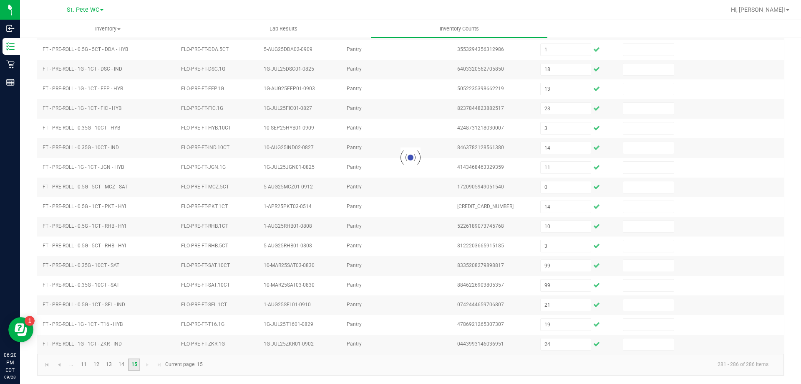
scroll to position [0, 0]
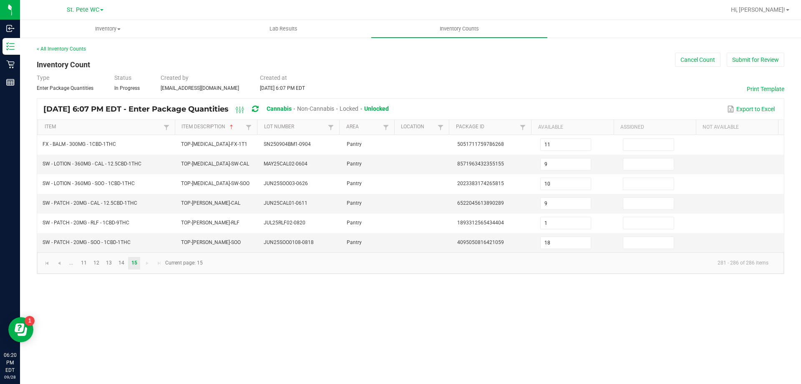
drag, startPoint x: 358, startPoint y: 337, endPoint x: 445, endPoint y: 274, distance: 107.6
click at [365, 330] on div "Inventory All packages All inventory Waste log Create inventory Lab Results Inv…" at bounding box center [410, 202] width 781 height 364
click at [738, 56] on button "Submit for Review" at bounding box center [756, 60] width 58 height 14
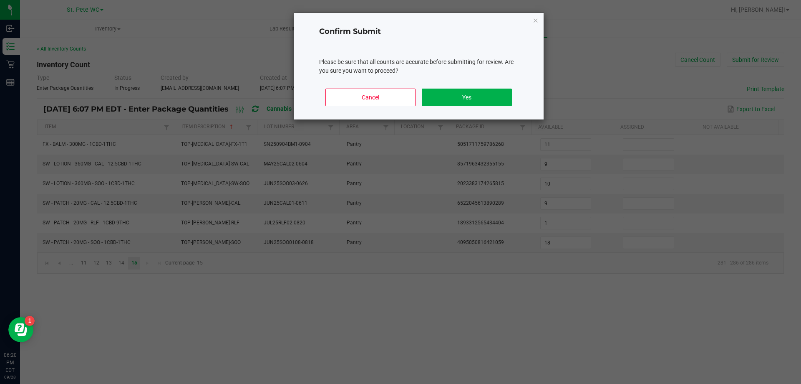
click at [467, 107] on div "Cancel Yes" at bounding box center [419, 101] width 200 height 38
click at [467, 102] on button "Yes" at bounding box center [467, 97] width 90 height 18
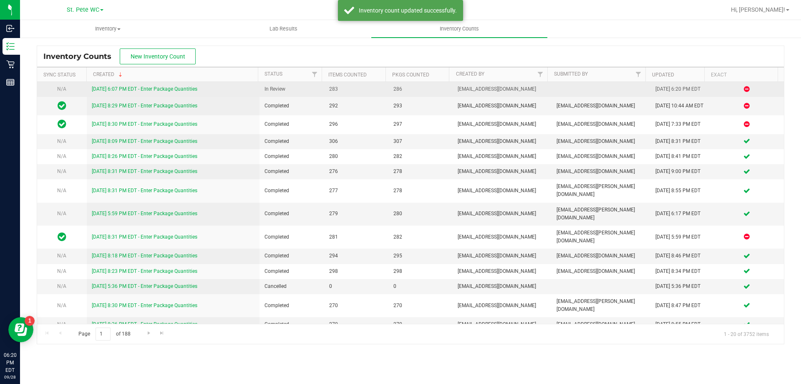
click at [175, 87] on link "[DATE] 6:07 PM EDT - Enter Package Quantities" at bounding box center [145, 89] width 106 height 6
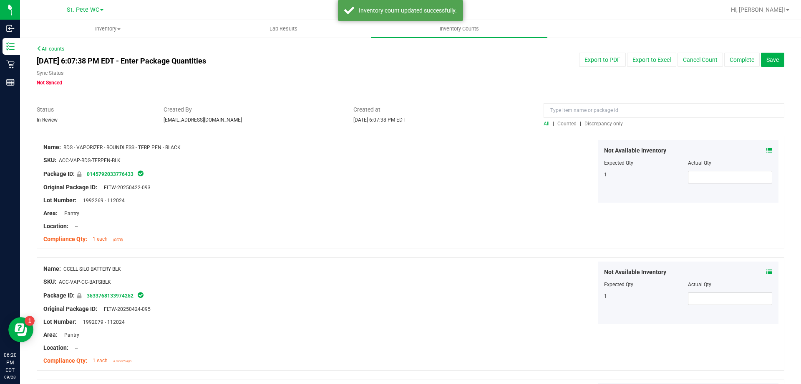
click at [608, 125] on span "Discrepancy only" at bounding box center [604, 124] width 38 height 6
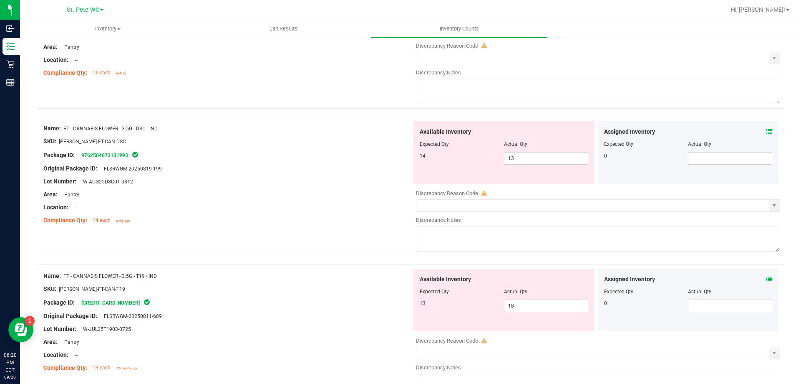
scroll to position [167, 0]
click at [354, 254] on div "Name: FT - CANNABIS FLOWER - 3.5G - DSC - IND SKU: [PERSON_NAME]-FT-CAN-DSC Pac…" at bounding box center [411, 185] width 748 height 139
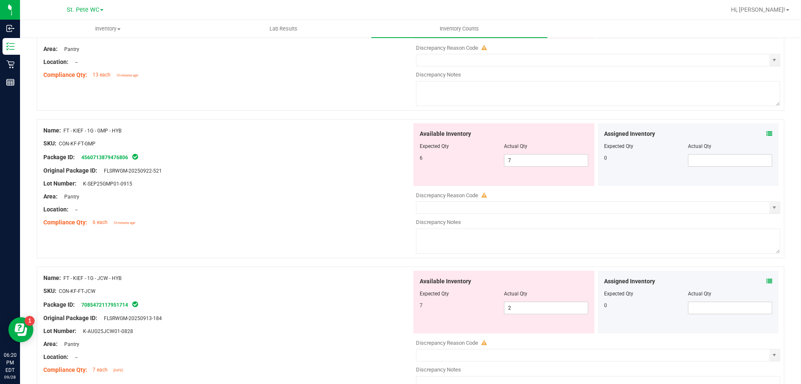
scroll to position [459, 0]
click at [533, 154] on span "7 7" at bounding box center [546, 160] width 84 height 13
drag, startPoint x: 533, startPoint y: 157, endPoint x: 480, endPoint y: 159, distance: 53.0
click at [480, 159] on div "6 7 7" at bounding box center [504, 160] width 169 height 13
click at [358, 176] on div at bounding box center [227, 176] width 369 height 4
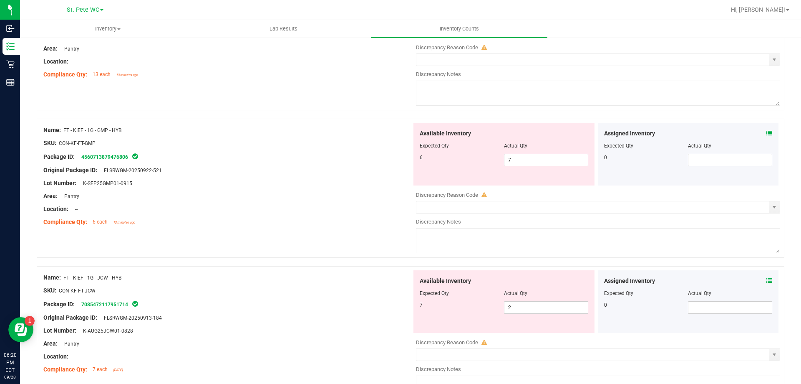
click at [367, 172] on div "Original Package ID: FLSRWGM-20250922-521" at bounding box center [227, 170] width 369 height 9
click at [313, 228] on div "Name: FT - KIEF - 1G - GMP - HYB SKU: CON-KF-FT-GMP Package ID: 456071387947680…" at bounding box center [227, 176] width 369 height 106
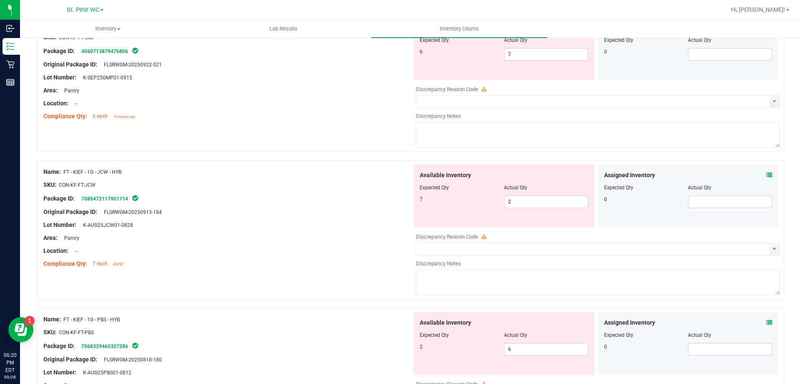
scroll to position [584, 0]
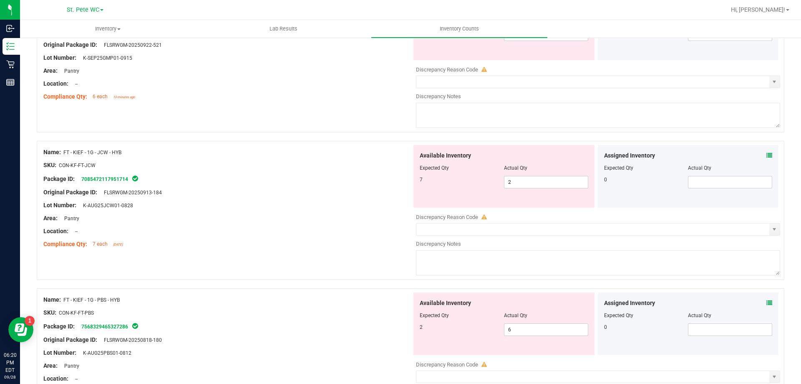
click at [289, 223] on div at bounding box center [227, 224] width 369 height 4
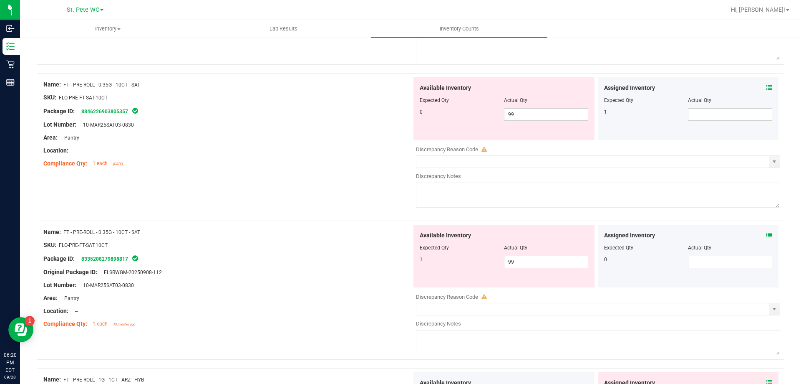
scroll to position [960, 0]
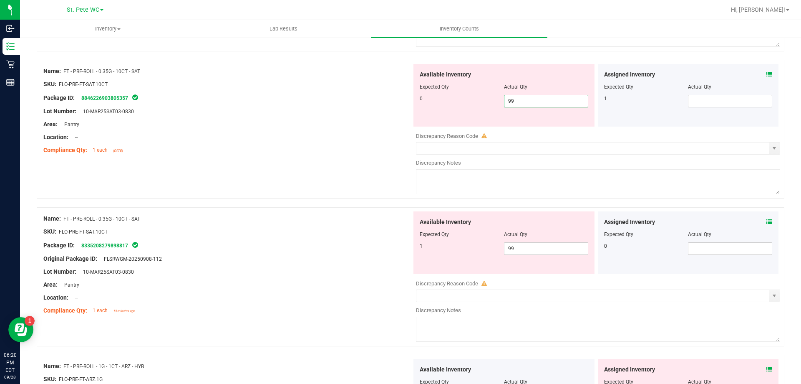
drag, startPoint x: 510, startPoint y: 102, endPoint x: 485, endPoint y: 104, distance: 25.5
click at [485, 104] on div "0 99 99" at bounding box center [504, 101] width 169 height 13
click at [718, 104] on span at bounding box center [730, 101] width 84 height 13
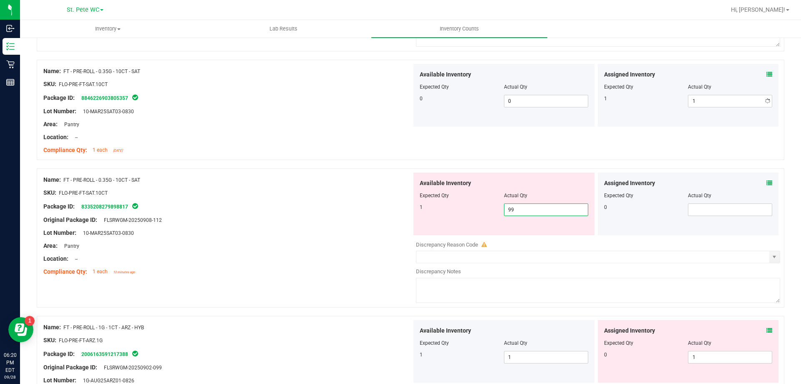
click at [474, 212] on div "1 99 99" at bounding box center [504, 209] width 169 height 13
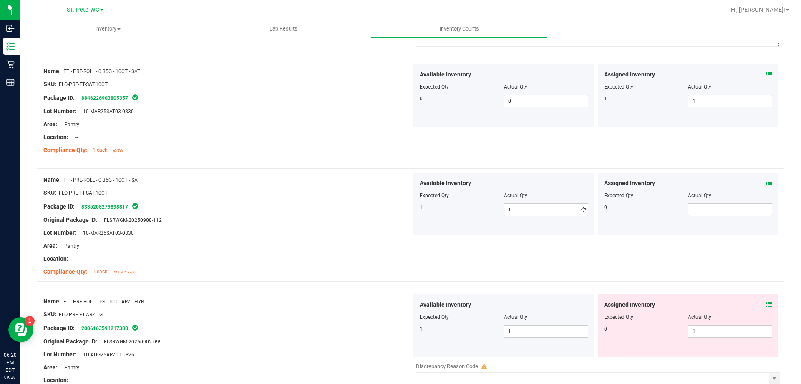
click at [351, 225] on div at bounding box center [227, 226] width 369 height 4
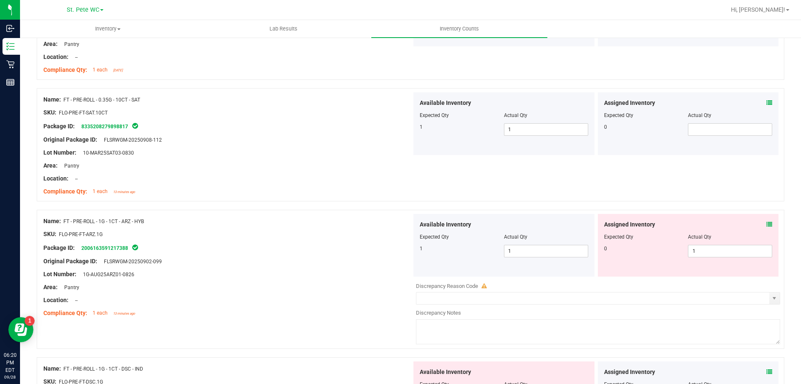
scroll to position [1044, 0]
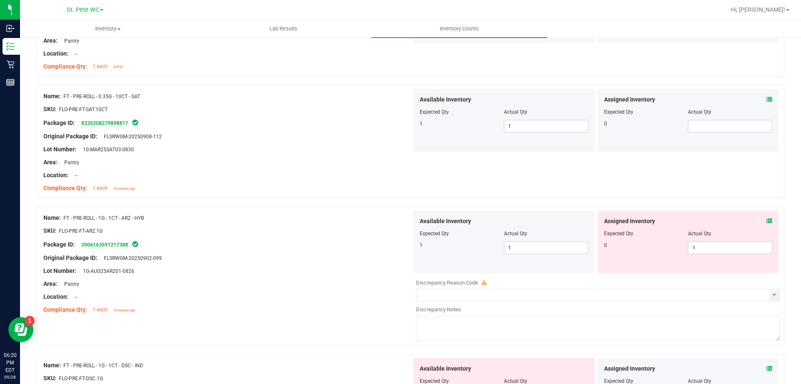
click at [337, 279] on div "Area: Pantry" at bounding box center [227, 283] width 369 height 9
drag, startPoint x: 675, startPoint y: 248, endPoint x: 665, endPoint y: 248, distance: 10.4
click at [666, 248] on div "0 1 1" at bounding box center [688, 247] width 169 height 13
click at [362, 275] on div at bounding box center [227, 277] width 369 height 4
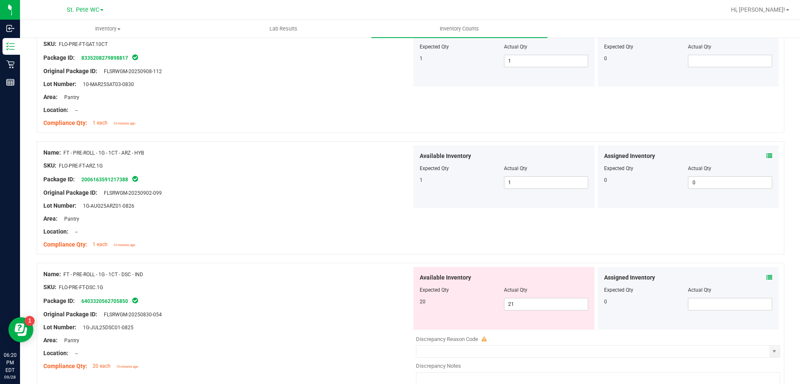
scroll to position [1169, 0]
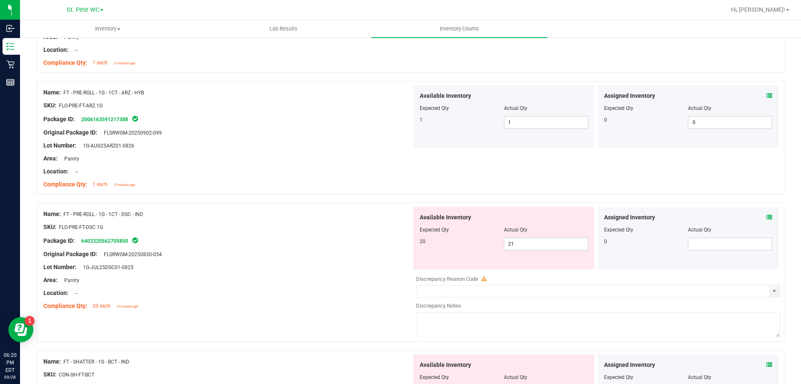
click at [362, 275] on div "Area: Pantry" at bounding box center [227, 279] width 369 height 9
click at [517, 244] on span "21 21" at bounding box center [546, 244] width 84 height 13
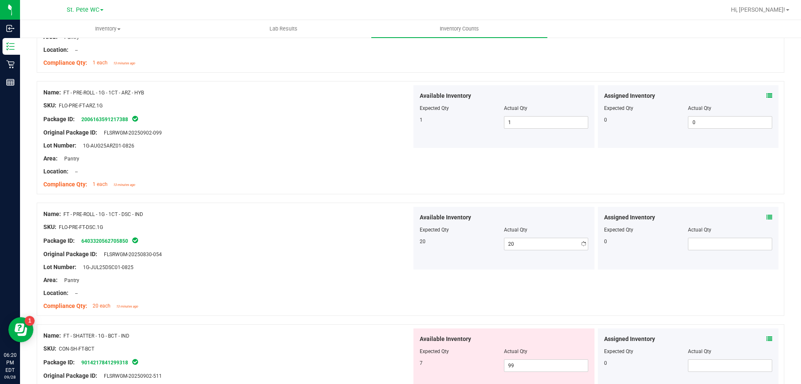
click at [343, 252] on div "Original Package ID: FLSRWGM-20250830-054" at bounding box center [227, 254] width 369 height 9
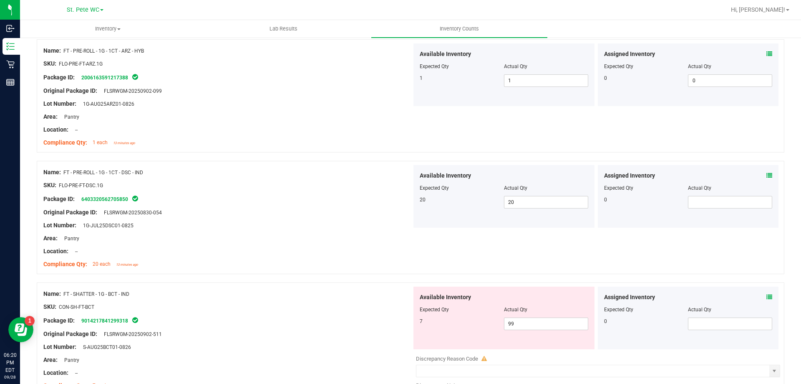
drag, startPoint x: 344, startPoint y: 302, endPoint x: 350, endPoint y: 296, distance: 8.6
click at [344, 301] on div "Name: FT - SHATTER - 1G - BCT - IND SKU: CON-SH-FT-BCT Package ID: 901421784129…" at bounding box center [227, 339] width 369 height 106
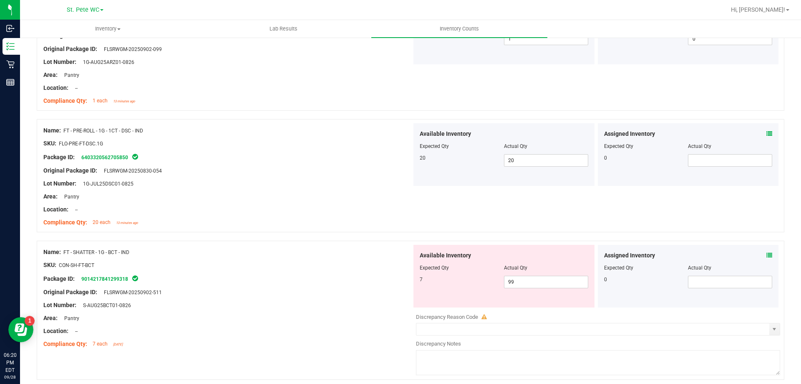
click at [354, 288] on div "Original Package ID: FLSRWGM-20250902-511" at bounding box center [227, 292] width 369 height 9
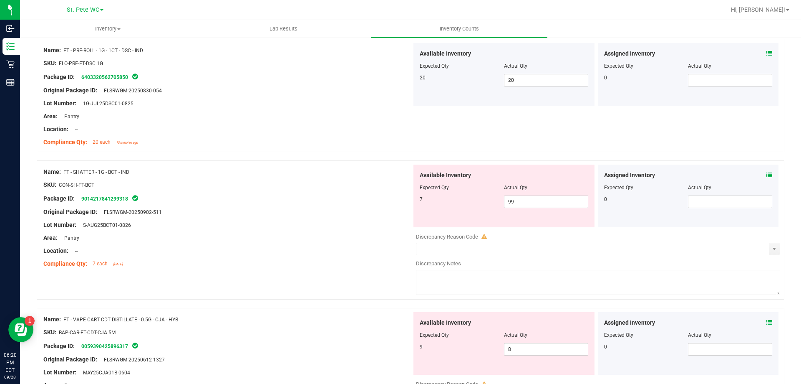
scroll to position [1336, 0]
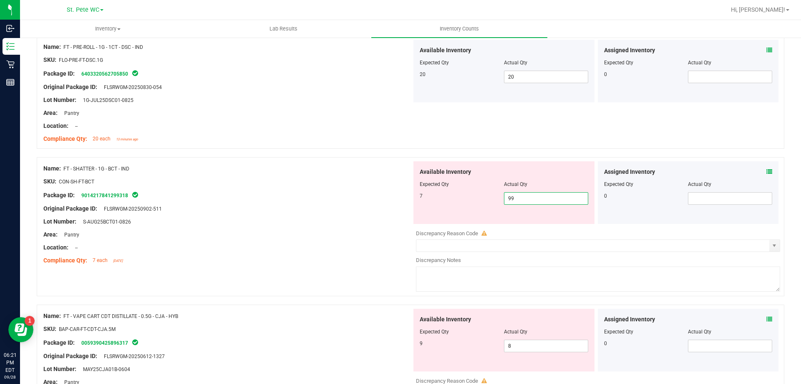
drag, startPoint x: 530, startPoint y: 200, endPoint x: 450, endPoint y: 192, distance: 80.6
click at [450, 192] on div "7 99 99" at bounding box center [504, 198] width 169 height 13
click at [281, 172] on div "Name: FT - SHATTER - 1G - BCT - IND SKU: CON-SH-FT-BCT Package ID: 901421784129…" at bounding box center [227, 214] width 369 height 106
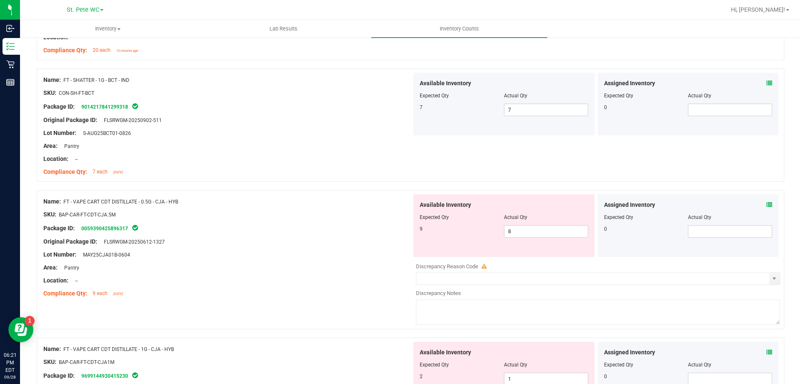
scroll to position [1503, 0]
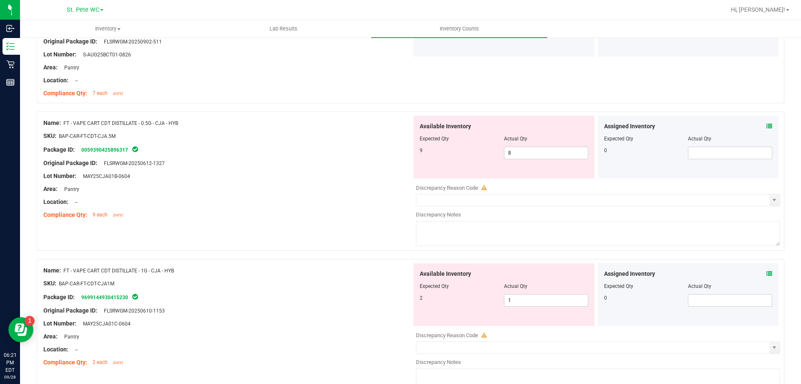
drag, startPoint x: 303, startPoint y: 247, endPoint x: 346, endPoint y: 217, distance: 52.2
click at [304, 246] on div "Name: FT - VAPE CART CDT DISTILLATE - 0.5G - CJA - HYB SKU: BAP-CAR-FT-CDT-CJA.…" at bounding box center [411, 180] width 748 height 139
drag, startPoint x: 504, startPoint y: 158, endPoint x: 432, endPoint y: 156, distance: 72.3
click at [433, 156] on div "9 8 8" at bounding box center [504, 153] width 169 height 13
click at [291, 167] on div "Original Package ID: FLSRWGM-20250612-1327" at bounding box center [227, 163] width 369 height 9
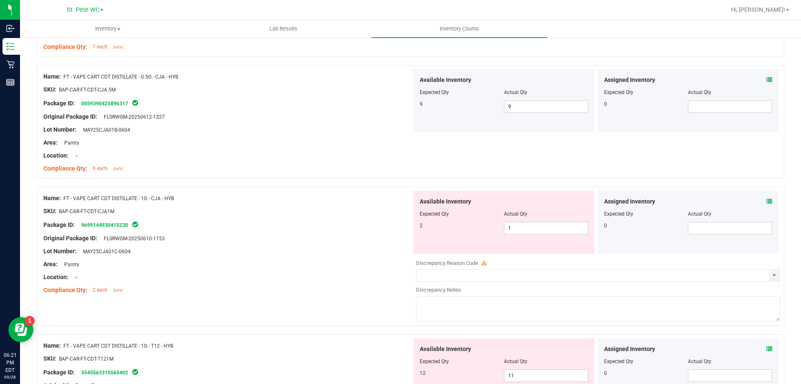
scroll to position [1628, 0]
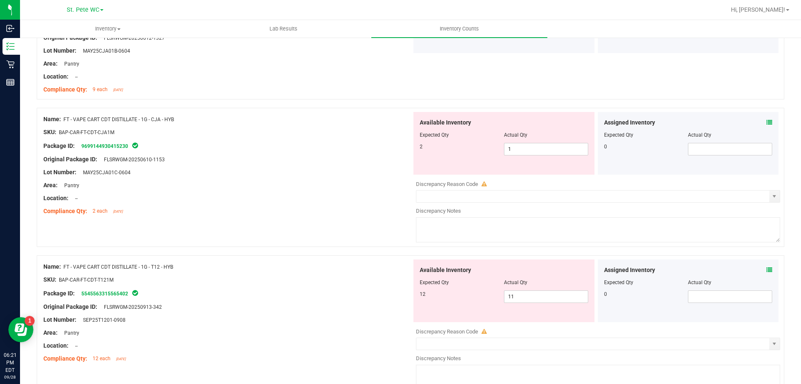
drag, startPoint x: 306, startPoint y: 249, endPoint x: 323, endPoint y: 239, distance: 18.9
click at [308, 248] on div at bounding box center [411, 251] width 748 height 8
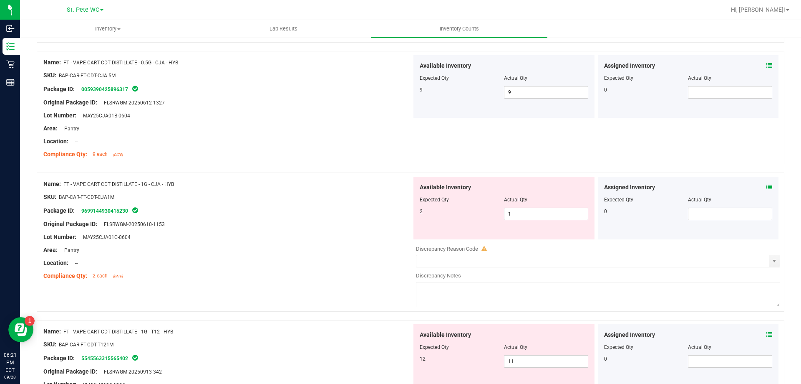
scroll to position [1544, 0]
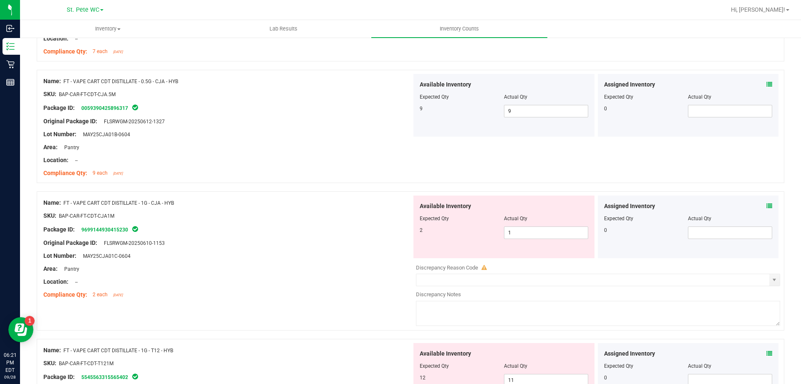
click at [514, 118] on div "Available Inventory Expected Qty Actual Qty 9 9 9" at bounding box center [504, 105] width 181 height 63
click at [514, 116] on span "9 9" at bounding box center [546, 111] width 84 height 13
click at [336, 139] on div at bounding box center [227, 141] width 369 height 4
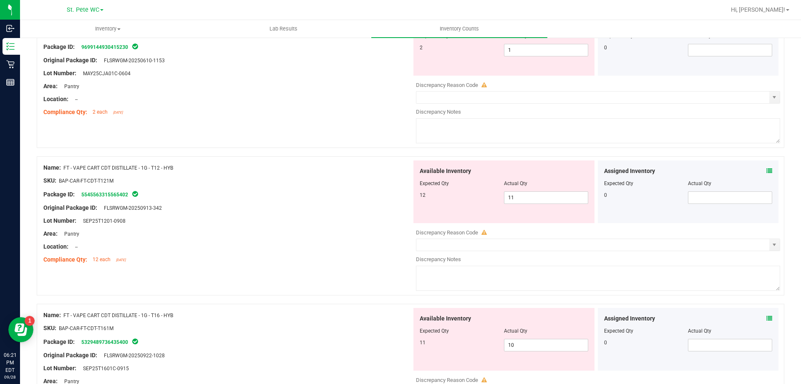
scroll to position [1753, 0]
click at [284, 213] on div at bounding box center [227, 214] width 369 height 4
click at [519, 199] on span "11 11" at bounding box center [546, 197] width 84 height 13
drag, startPoint x: 308, startPoint y: 272, endPoint x: 320, endPoint y: 269, distance: 12.2
click at [311, 272] on div "Name: FT - VAPE CART CDT DISTILLATE - 1G - T12 - HYB SKU: BAP-CAR-FT-CDT-T121M …" at bounding box center [411, 229] width 748 height 147
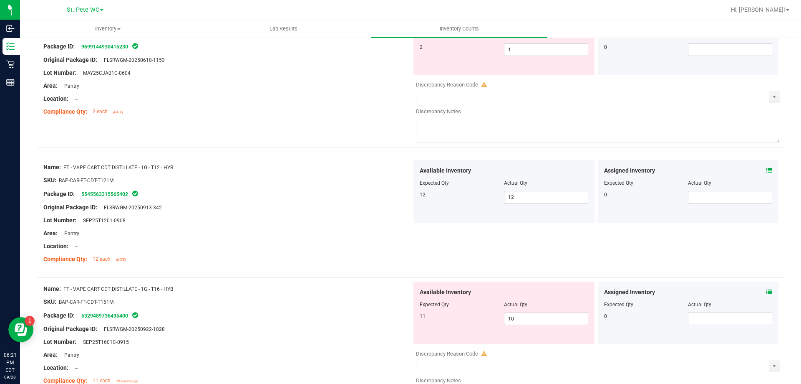
scroll to position [1920, 0]
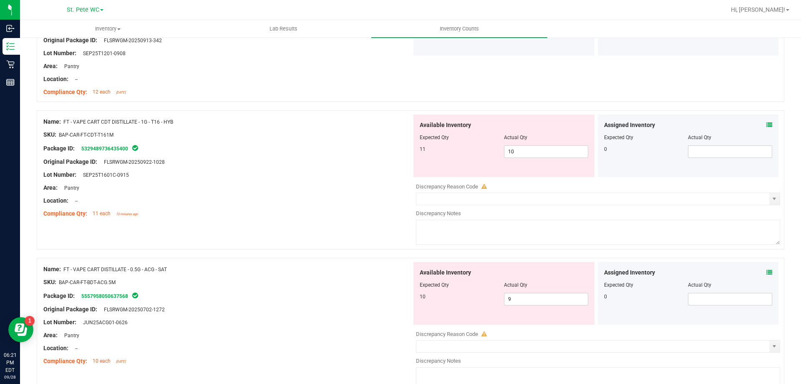
drag, startPoint x: 329, startPoint y: 263, endPoint x: 341, endPoint y: 263, distance: 12.1
click at [332, 263] on div "Name: FT - VAPE CART DISTILLATE - 0.5G - ACG - SAT SKU: BAP-CAR-FT-BDT-ACG.5M P…" at bounding box center [227, 315] width 369 height 106
click at [513, 150] on span "10 10" at bounding box center [546, 151] width 84 height 13
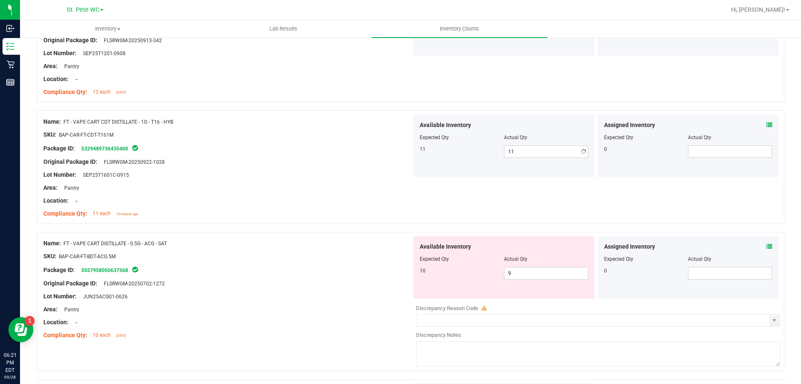
click at [371, 188] on div "Area: Pantry" at bounding box center [227, 187] width 369 height 9
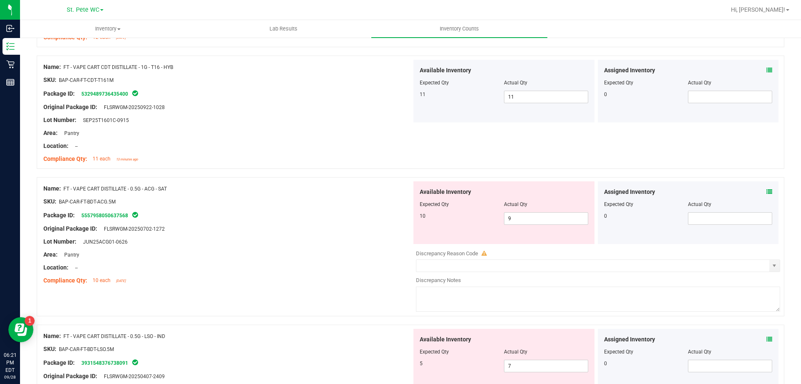
scroll to position [2045, 0]
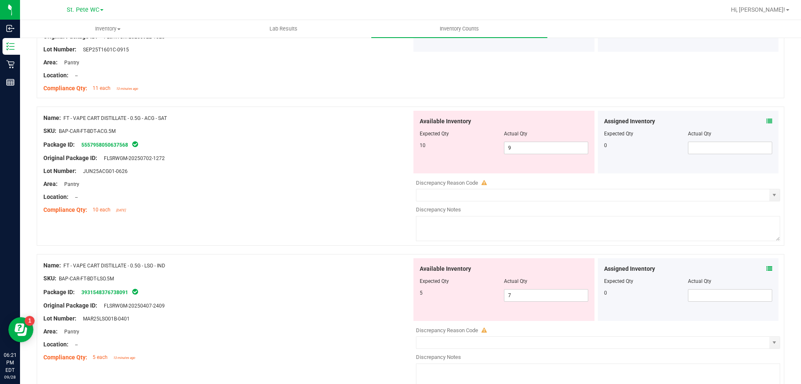
drag, startPoint x: 372, startPoint y: 190, endPoint x: 380, endPoint y: 184, distance: 9.9
click at [374, 189] on div at bounding box center [227, 190] width 369 height 4
click at [516, 147] on span "9 9" at bounding box center [546, 147] width 84 height 13
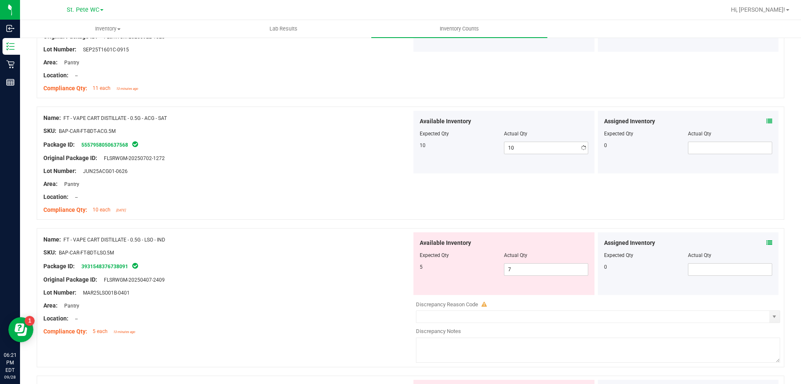
drag, startPoint x: 322, startPoint y: 224, endPoint x: 335, endPoint y: 240, distance: 21.1
click at [325, 222] on div "Name: FT - VAPE CART DISTILLATE - 0.5G - ACG - SAT SKU: BAP-CAR-FT-BDT-ACG.5M P…" at bounding box center [411, 166] width 748 height 121
drag, startPoint x: 344, startPoint y: 273, endPoint x: 417, endPoint y: 266, distance: 72.9
click at [351, 273] on div at bounding box center [227, 273] width 369 height 4
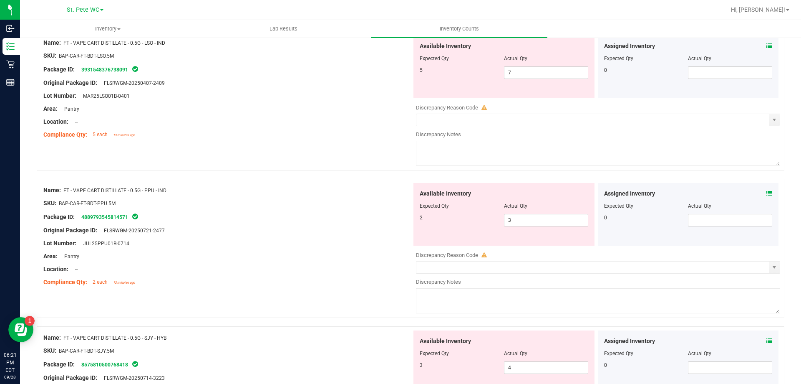
scroll to position [2296, 0]
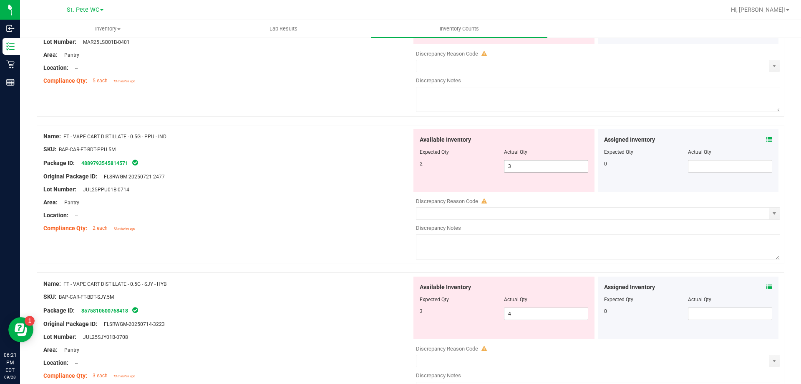
click at [519, 166] on span "3 3" at bounding box center [546, 166] width 84 height 13
click at [323, 214] on div "Location: --" at bounding box center [227, 215] width 369 height 9
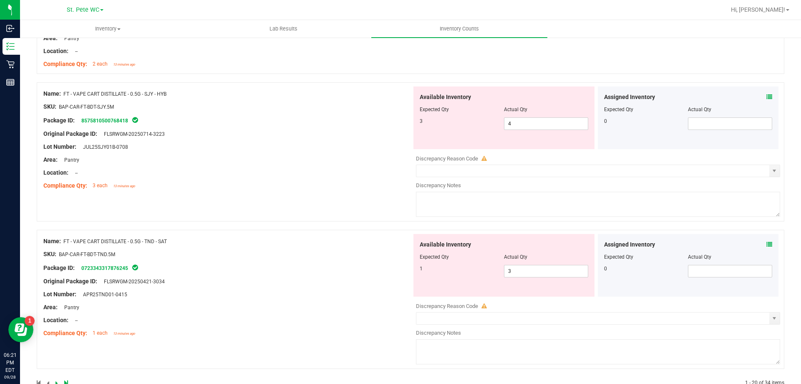
scroll to position [2481, 0]
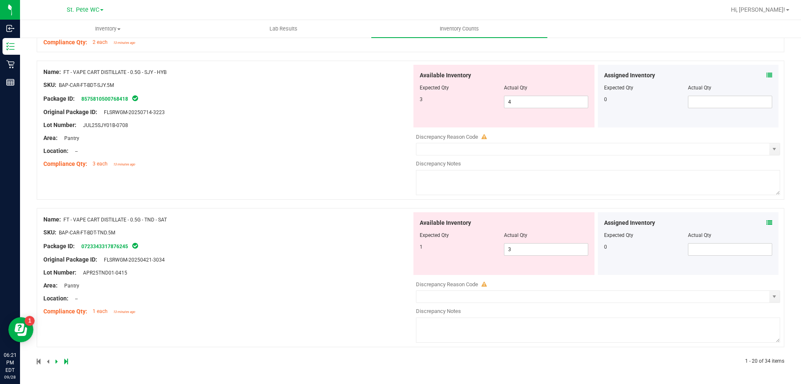
drag, startPoint x: 331, startPoint y: 265, endPoint x: 358, endPoint y: 189, distance: 81.3
click at [331, 248] on div "Name: FT - VAPE CART DISTILLATE - 0.5G - TND - SAT SKU: BAP-CAR-FT-BDT-TND.5M P…" at bounding box center [227, 265] width 369 height 106
click at [528, 106] on span "4 4" at bounding box center [546, 102] width 84 height 13
drag, startPoint x: 532, startPoint y: 98, endPoint x: 478, endPoint y: 98, distance: 53.8
click at [478, 98] on div "3 4 4" at bounding box center [504, 102] width 169 height 13
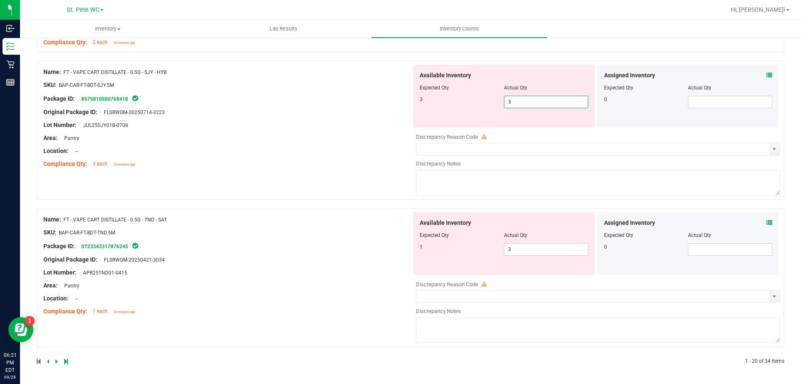
click at [242, 145] on div "Name: FT - VAPE CART DISTILLATE - 0.5G - SJY - HYB SKU: BAP-CAR-FT-BDT-SJY.5M P…" at bounding box center [227, 118] width 369 height 106
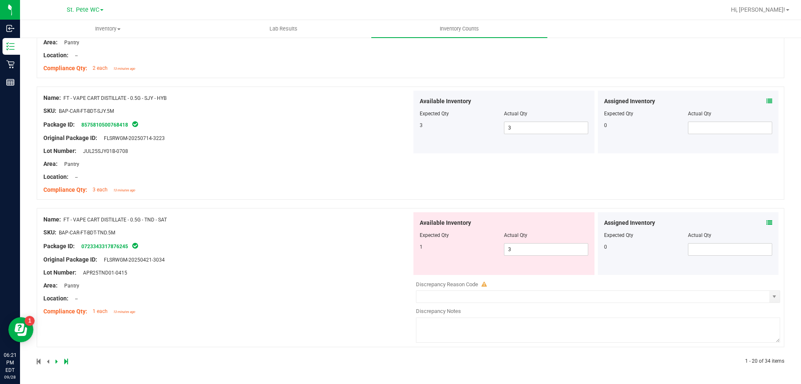
drag, startPoint x: 278, startPoint y: 164, endPoint x: 286, endPoint y: 197, distance: 34.2
click at [278, 168] on div "Name: FT - VAPE CART DISTILLATE - 0.5G - SJY - HYB SKU: BAP-CAR-FT-BDT-SJY.5M P…" at bounding box center [227, 144] width 369 height 106
click at [291, 237] on div at bounding box center [227, 239] width 369 height 4
drag, startPoint x: 528, startPoint y: 248, endPoint x: 417, endPoint y: 250, distance: 111.1
click at [420, 250] on div "1 3 3" at bounding box center [504, 249] width 169 height 13
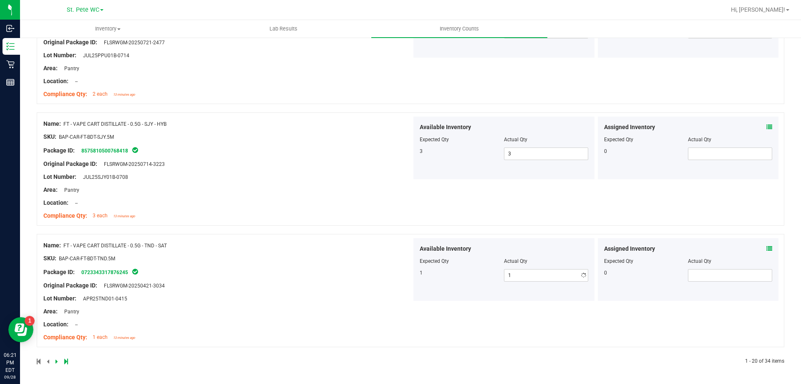
click at [382, 267] on div "Name: FT - VAPE CART DISTILLATE - 0.5G - TND - SAT SKU: BAP-CAR-FT-BDT-TND.5M P…" at bounding box center [227, 291] width 369 height 106
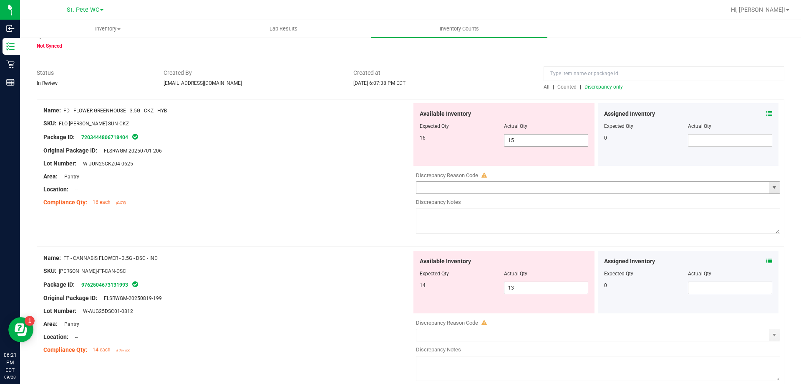
scroll to position [0, 0]
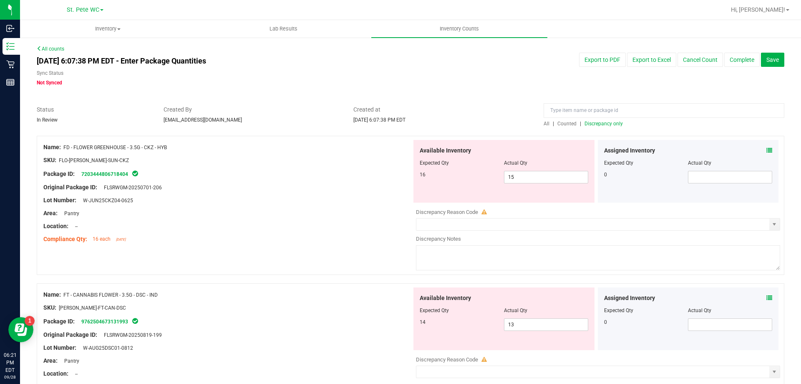
click at [594, 124] on span "Discrepancy only" at bounding box center [604, 124] width 38 height 6
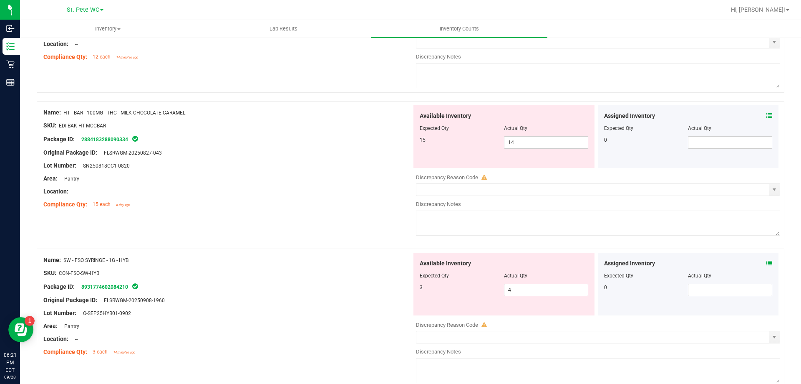
scroll to position [2727, 0]
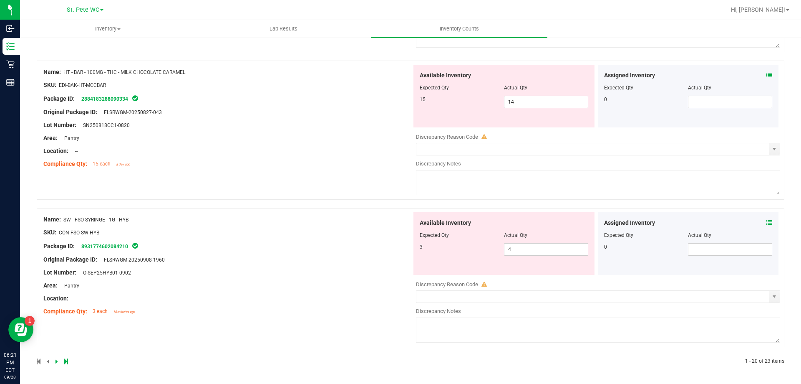
click at [66, 361] on icon at bounding box center [66, 361] width 4 height 5
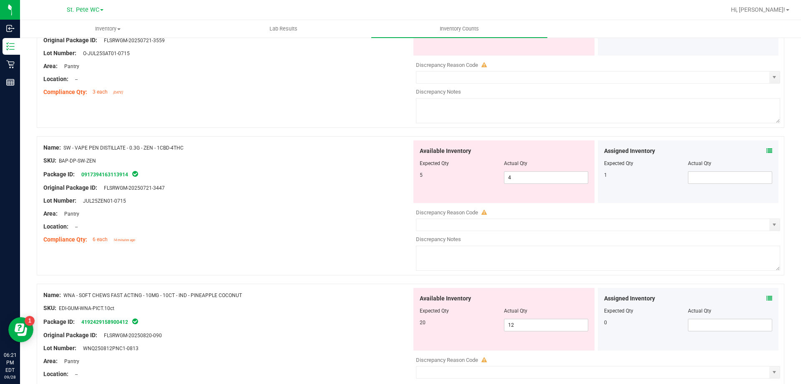
scroll to position [222, 0]
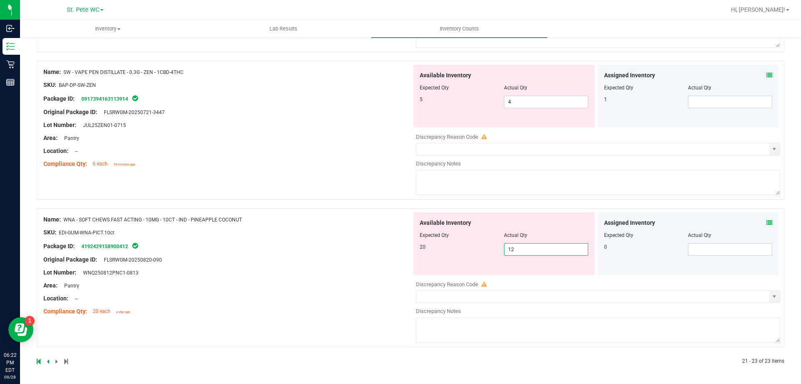
click at [534, 243] on span "12 12" at bounding box center [546, 249] width 84 height 13
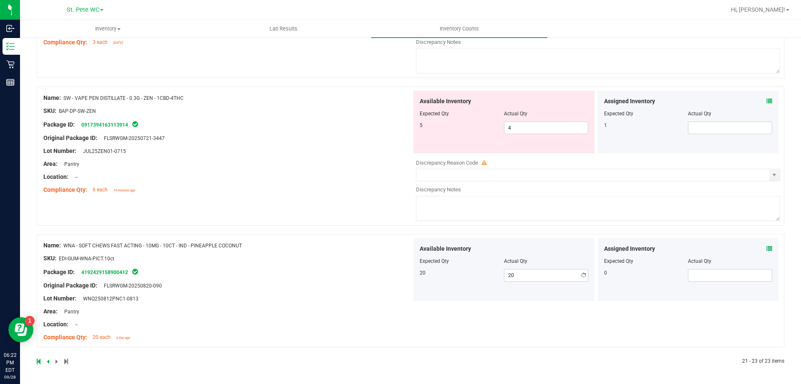
click at [358, 280] on div "Name: WNA - SOFT CHEWS FAST ACTING - 10MG - 10CT - IND - PINEAPPLE COCONUT SKU:…" at bounding box center [227, 291] width 369 height 106
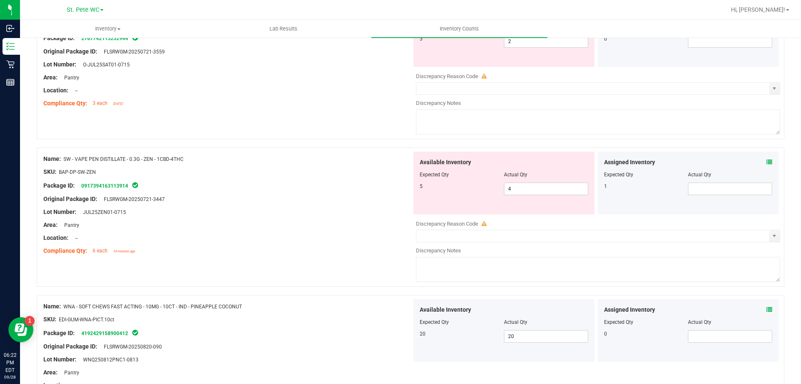
scroll to position [71, 0]
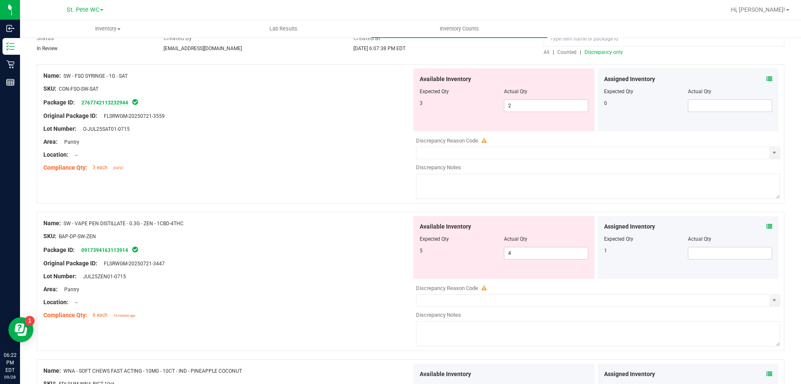
click at [303, 296] on div at bounding box center [227, 295] width 369 height 4
drag, startPoint x: 519, startPoint y: 254, endPoint x: 447, endPoint y: 254, distance: 72.2
click at [447, 254] on div "5 4 4" at bounding box center [504, 253] width 169 height 13
click at [368, 283] on div at bounding box center [227, 282] width 369 height 4
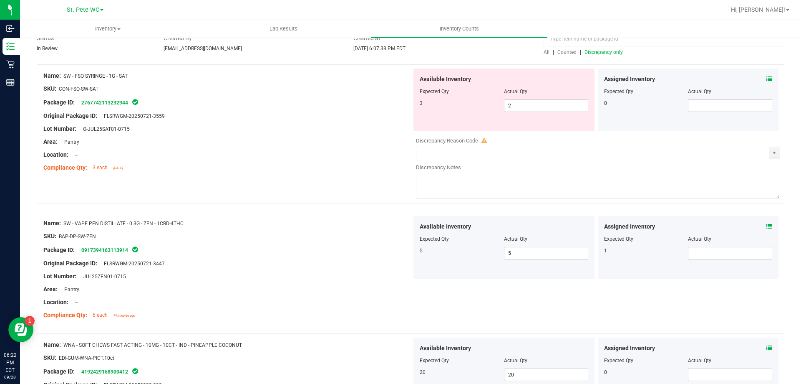
scroll to position [0, 0]
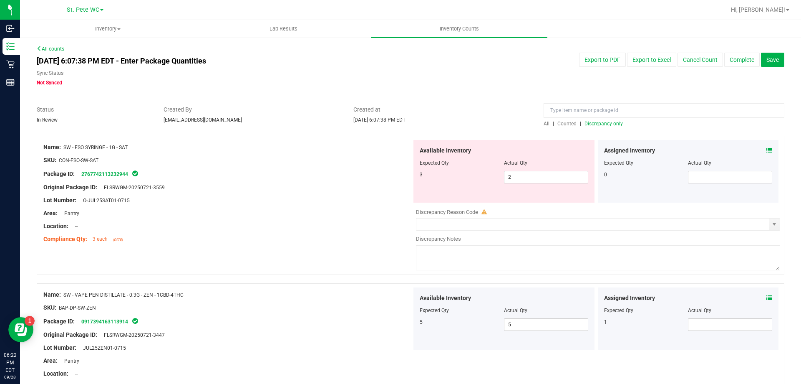
click at [326, 294] on div "Name: SW - VAPE PEN DISTILLATE - 0.3G - ZEN - 1CBD-4THC" at bounding box center [227, 294] width 369 height 9
click at [238, 321] on div "Package ID: 0917394163113914" at bounding box center [227, 321] width 369 height 10
click at [260, 202] on div "Lot Number: O-JUL25SAT01-0715" at bounding box center [227, 200] width 369 height 9
click at [308, 205] on div at bounding box center [227, 207] width 369 height 4
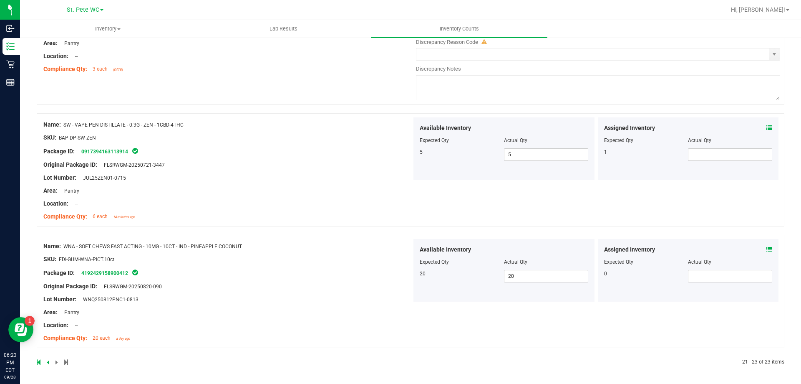
scroll to position [171, 0]
click at [281, 193] on div "Area: Pantry" at bounding box center [227, 189] width 369 height 9
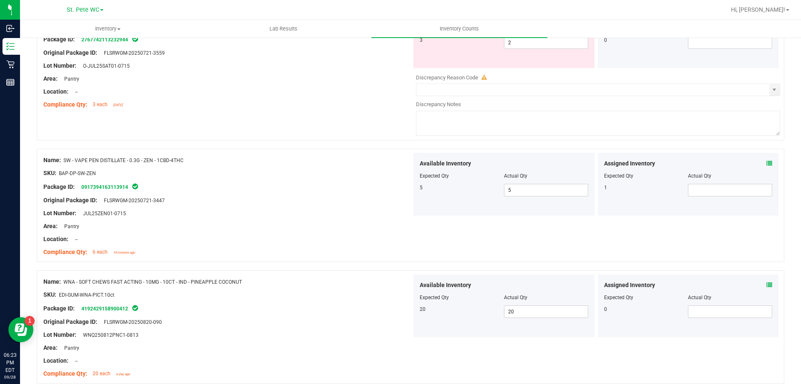
scroll to position [87, 0]
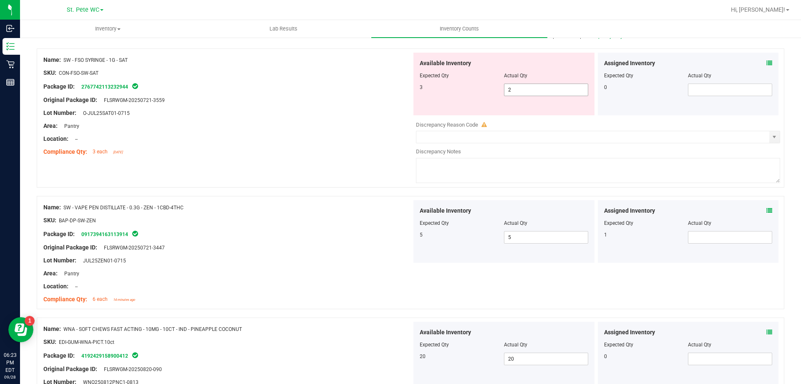
click at [510, 91] on span "2 2" at bounding box center [546, 89] width 84 height 13
click at [510, 91] on input "2" at bounding box center [546, 90] width 83 height 12
click at [386, 133] on div at bounding box center [227, 132] width 369 height 4
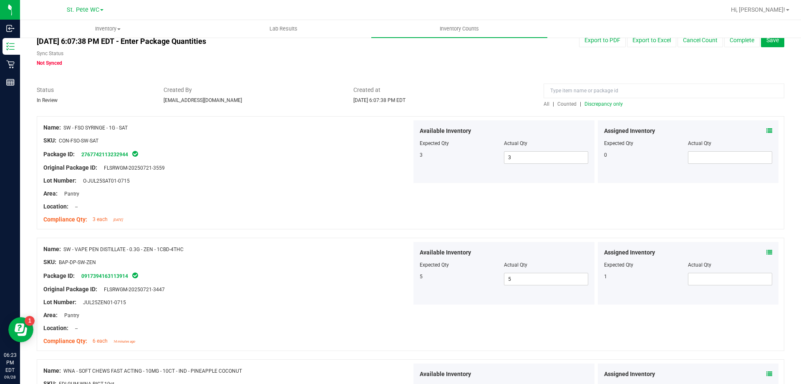
scroll to position [0, 0]
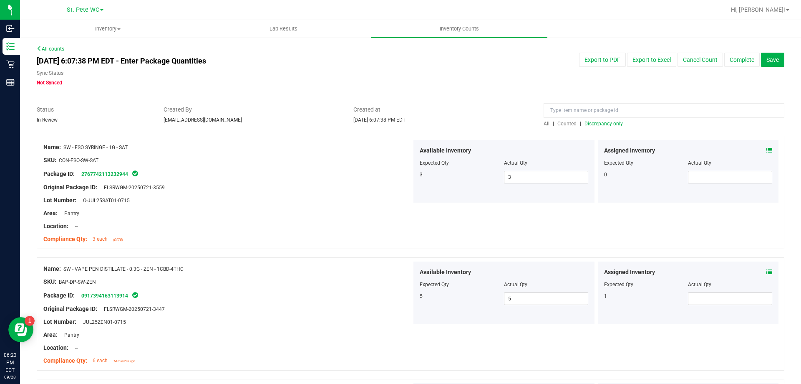
click at [604, 126] on span "Discrepancy only" at bounding box center [604, 124] width 38 height 6
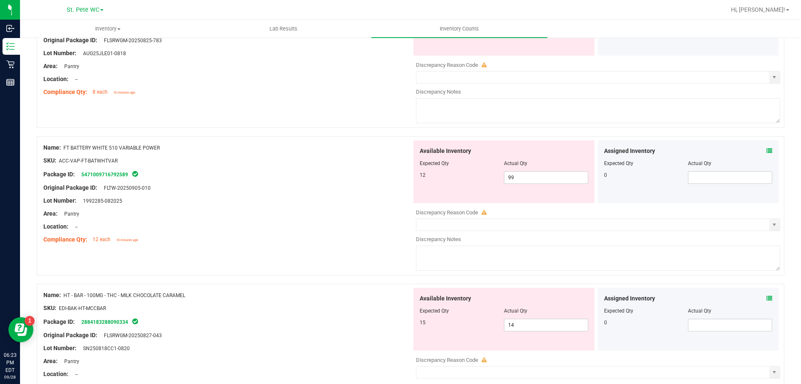
scroll to position [2727, 0]
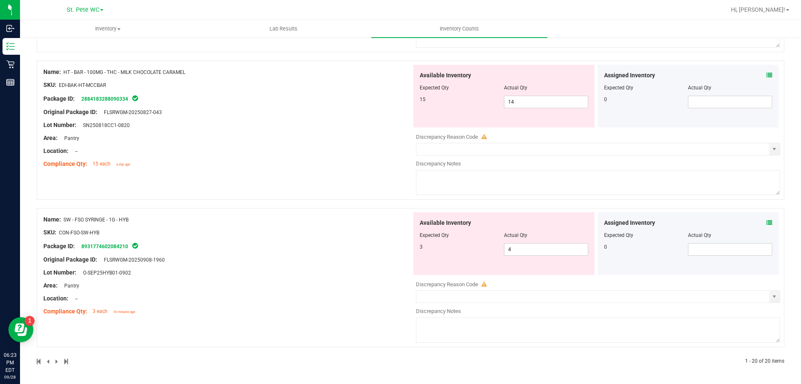
click at [263, 313] on div "Compliance Qty: 3 each 16 minutes ago" at bounding box center [227, 311] width 369 height 9
click at [508, 252] on span "4 4" at bounding box center [546, 249] width 84 height 13
click at [347, 257] on div "Name: SW - FSO SYRINGE - 1G - HYB SKU: CON-FSO-SW-HYB Package ID: 8931774602084…" at bounding box center [227, 265] width 369 height 106
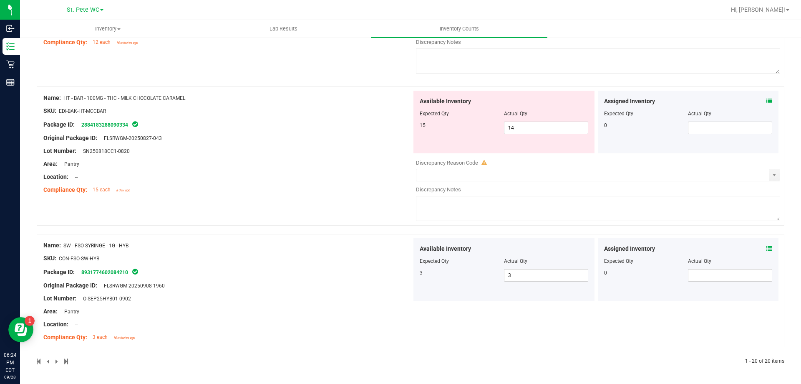
click at [293, 222] on div "Name: HT - BAR - 100MG - THC - MILK CHOCOLATE CARAMEL SKU: EDI-BAK-HT-MCCBAR Pa…" at bounding box center [411, 155] width 748 height 139
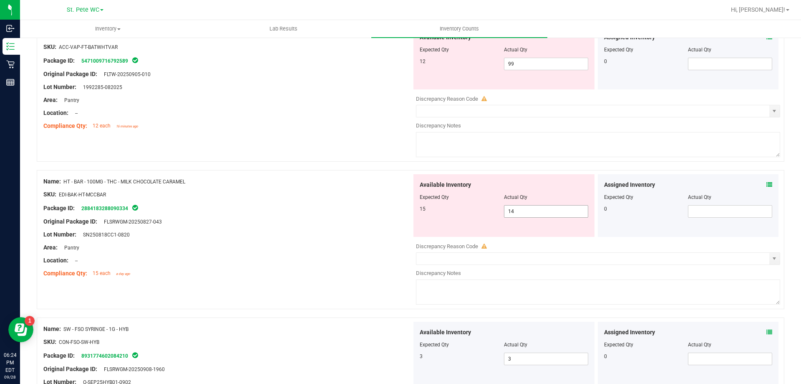
click at [521, 210] on span "14 14" at bounding box center [546, 211] width 84 height 13
click at [337, 226] on div at bounding box center [227, 228] width 369 height 4
drag, startPoint x: 319, startPoint y: 242, endPoint x: 515, endPoint y: 177, distance: 207.2
click at [336, 236] on div "Name: HT - BAR - 100MG - THC - MILK CHOCOLATE CARAMEL SKU: EDI-BAK-HT-MCCBAR Pa…" at bounding box center [227, 227] width 369 height 106
click at [542, 210] on span "14 14" at bounding box center [546, 211] width 84 height 13
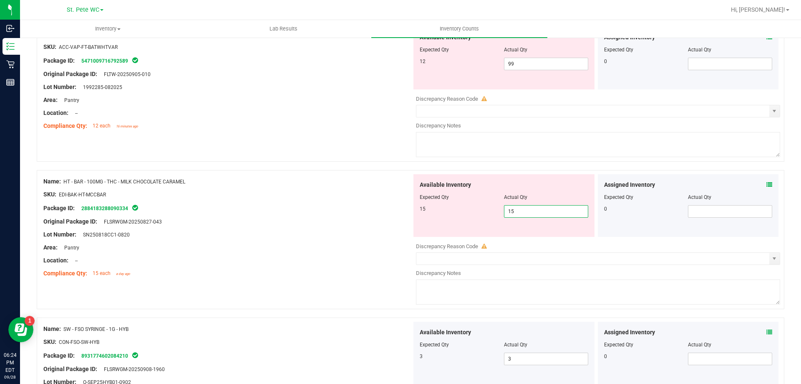
click at [346, 234] on div "Lot Number: SN250818CC1-0820" at bounding box center [227, 234] width 369 height 9
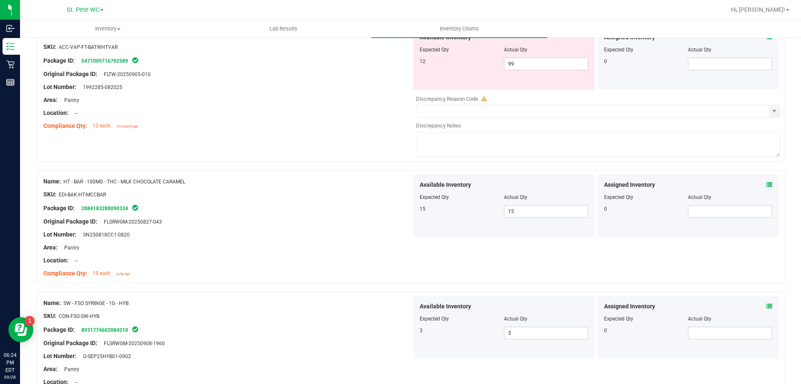
scroll to position [2409, 0]
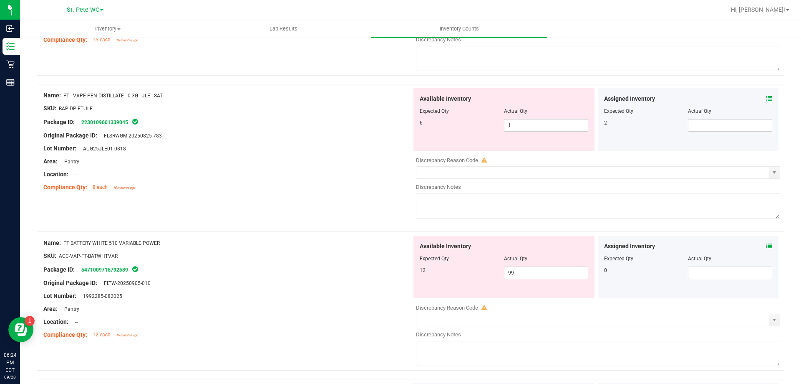
click at [342, 235] on div "Name: FT BATTERY WHITE 510 VARIABLE POWER SKU: ACC-VAP-FT-BATWHTVAR Package ID:…" at bounding box center [411, 300] width 748 height 139
click at [302, 304] on div "Area: Pantry" at bounding box center [227, 308] width 369 height 9
drag, startPoint x: 529, startPoint y: 277, endPoint x: 444, endPoint y: 280, distance: 85.2
click at [444, 280] on div "Available Inventory Expected Qty Actual Qty 12 99 99" at bounding box center [504, 266] width 181 height 63
click at [374, 296] on div "Lot Number: 1992285-082025" at bounding box center [227, 295] width 369 height 9
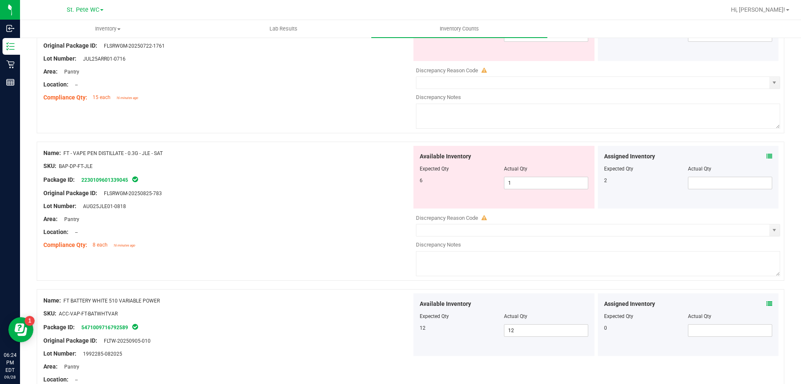
scroll to position [2284, 0]
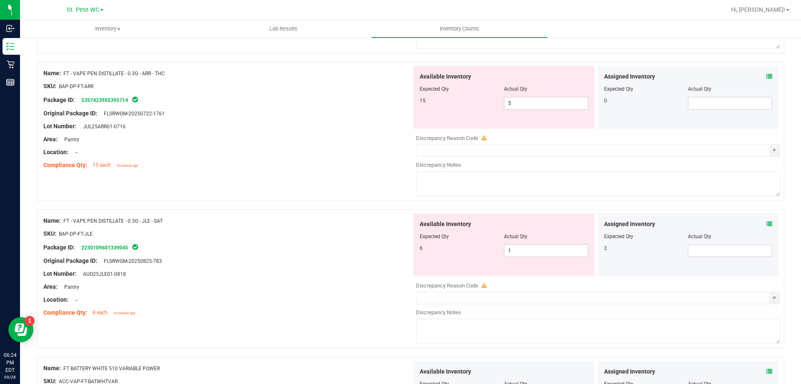
click at [327, 286] on div "Area: Pantry" at bounding box center [227, 286] width 369 height 9
click at [272, 270] on div "Lot Number: AUG25JLE01-0818" at bounding box center [227, 273] width 369 height 9
drag, startPoint x: 510, startPoint y: 255, endPoint x: 485, endPoint y: 257, distance: 25.1
click at [485, 257] on div "Available Inventory Expected Qty Actual Qty 6 1 1" at bounding box center [504, 244] width 181 height 63
click at [292, 273] on div "Lot Number: AUG25JLE01-0818" at bounding box center [227, 273] width 369 height 9
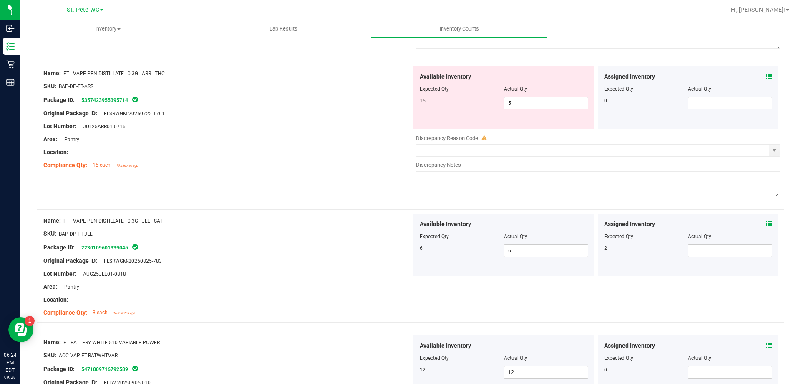
click at [283, 165] on div "Compliance Qty: 15 each 16 minutes ago" at bounding box center [227, 165] width 369 height 9
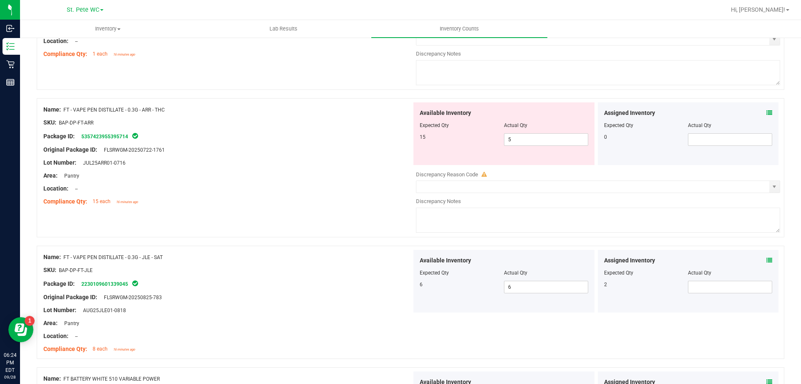
scroll to position [2201, 0]
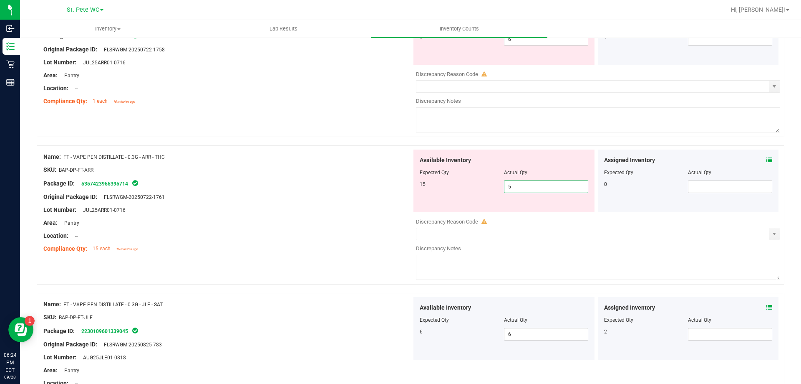
click at [507, 184] on span "5 5" at bounding box center [546, 186] width 84 height 13
click at [505, 188] on input "5" at bounding box center [546, 187] width 83 height 12
click at [329, 199] on div "Original Package ID: FLSRWGM-20250722-1761" at bounding box center [227, 196] width 369 height 9
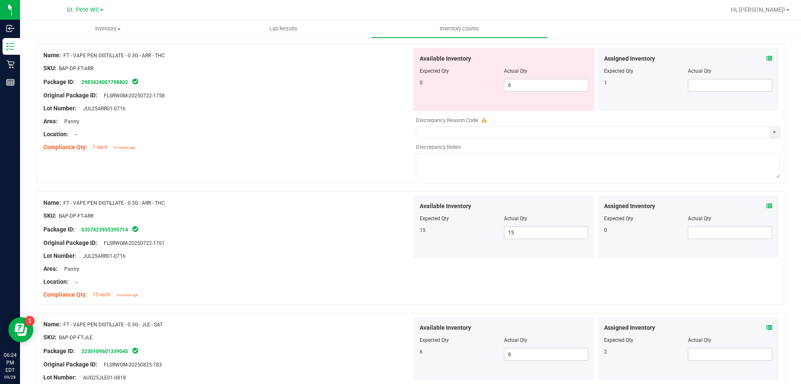
scroll to position [2075, 0]
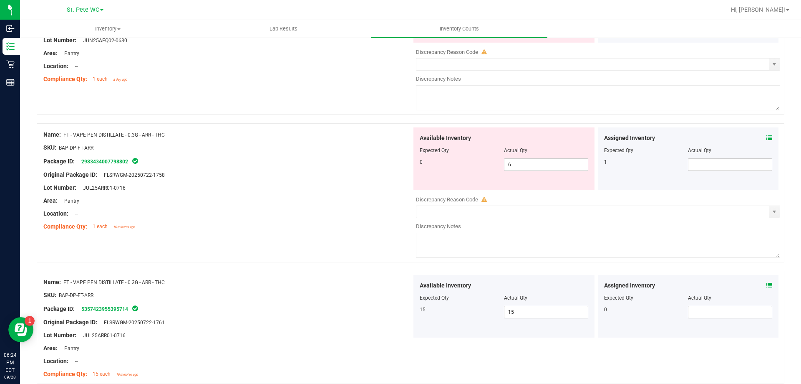
click at [308, 229] on div "Compliance Qty: 1 each 16 minutes ago" at bounding box center [227, 226] width 369 height 9
click at [286, 177] on div "Original Package ID: FLSRWGM-20250722-1758" at bounding box center [227, 174] width 369 height 9
drag, startPoint x: 534, startPoint y: 165, endPoint x: 473, endPoint y: 168, distance: 60.6
click at [473, 168] on div "0 6 6" at bounding box center [504, 164] width 169 height 13
click at [362, 186] on div "Lot Number: JUL25ARR01-0716" at bounding box center [227, 187] width 369 height 9
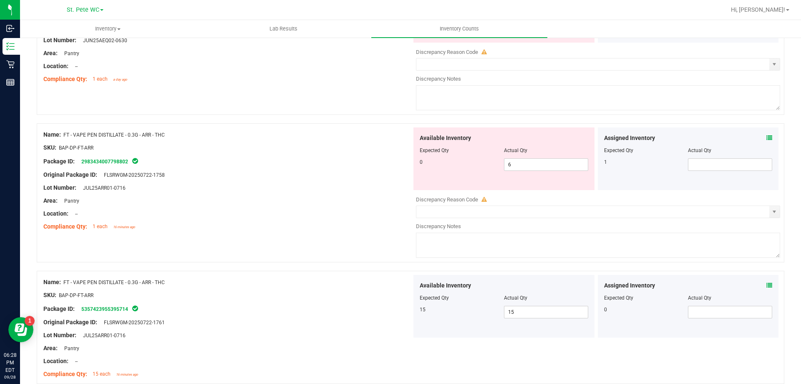
click at [767, 140] on icon at bounding box center [770, 138] width 6 height 6
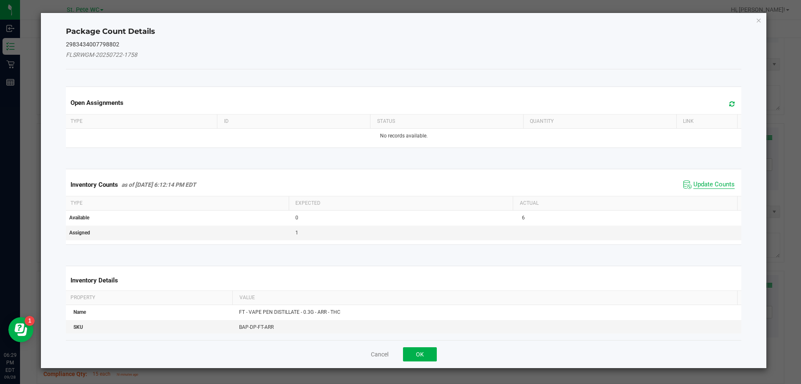
click at [694, 187] on span "Update Counts" at bounding box center [714, 184] width 41 height 8
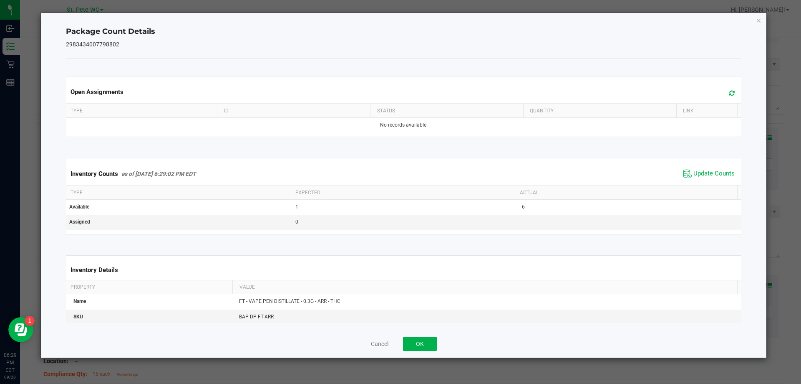
click at [755, 21] on div "Package Count Details 2983434007798802 Open Assignments Type ID Status Quantity…" at bounding box center [404, 185] width 726 height 344
click at [757, 21] on div "Package Count Details 2983434007798802 Open Assignments Type ID Status Quantity…" at bounding box center [404, 185] width 726 height 344
click at [757, 21] on icon "Close" at bounding box center [759, 20] width 6 height 10
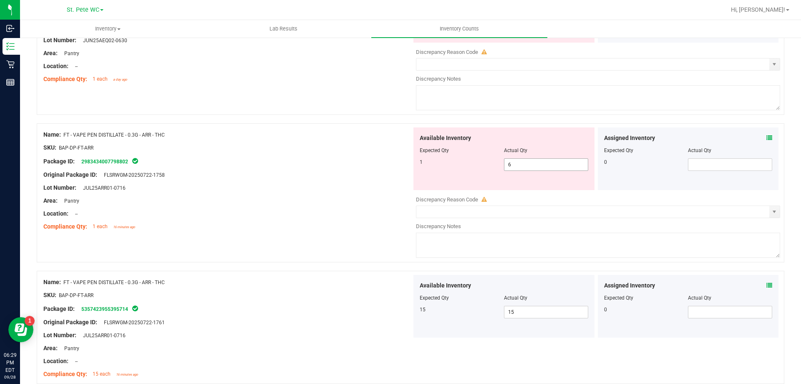
click at [536, 168] on span "6 6" at bounding box center [546, 164] width 84 height 13
drag, startPoint x: 536, startPoint y: 168, endPoint x: 437, endPoint y: 161, distance: 98.7
click at [437, 161] on div "1 6 6" at bounding box center [504, 164] width 169 height 13
click at [300, 199] on div "Area: Pantry" at bounding box center [227, 200] width 369 height 9
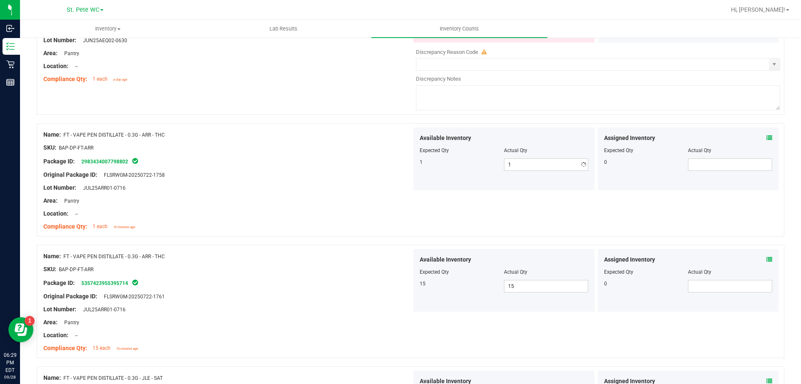
click at [321, 274] on div at bounding box center [227, 275] width 369 height 4
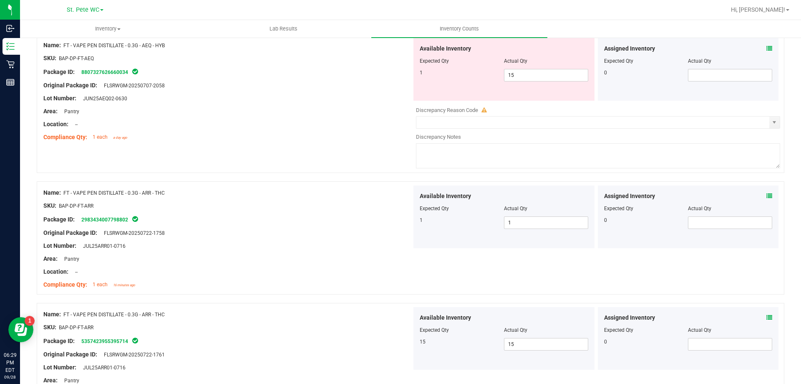
scroll to position [1950, 0]
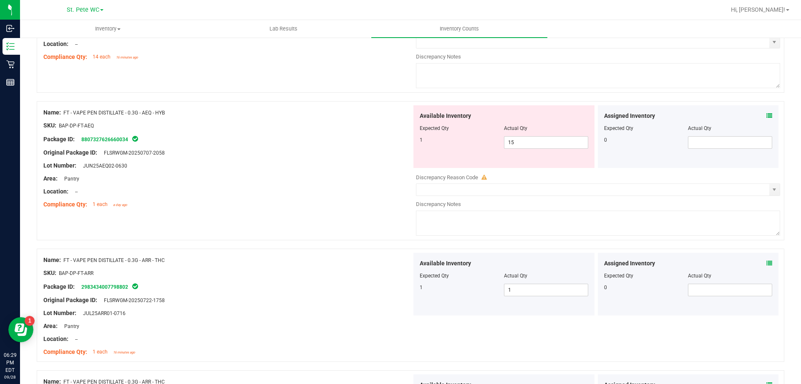
click at [309, 250] on div "Name: FT - VAPE PEN DISTILLATE - 0.3G - ARR - THC SKU: BAP-DP-FT-ARR Package ID…" at bounding box center [411, 304] width 748 height 113
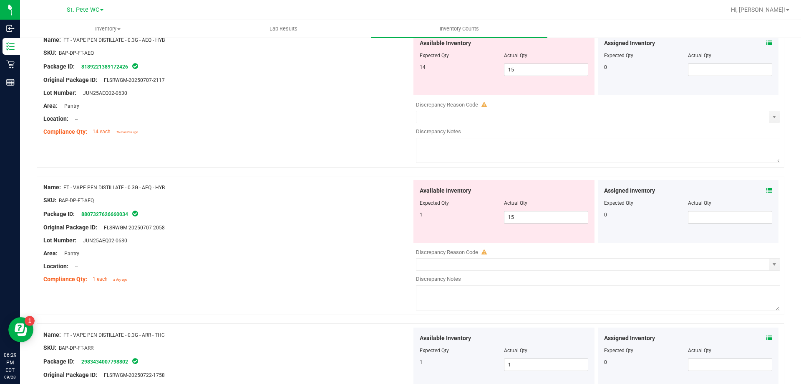
scroll to position [1867, 0]
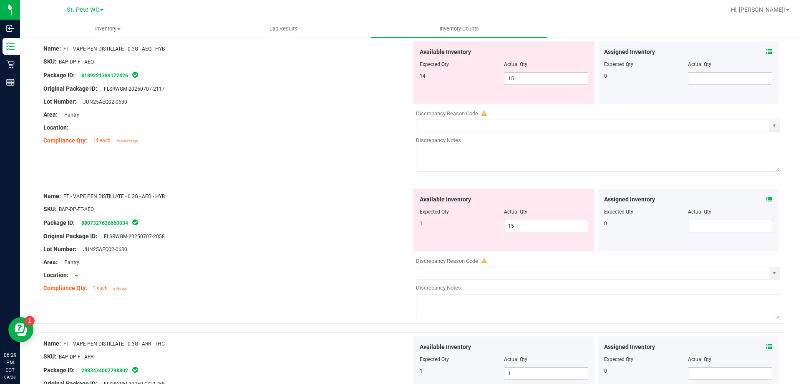
drag, startPoint x: 260, startPoint y: 266, endPoint x: 276, endPoint y: 260, distance: 16.9
click at [261, 266] on div at bounding box center [227, 268] width 369 height 4
click at [539, 228] on span "15 15" at bounding box center [546, 226] width 84 height 13
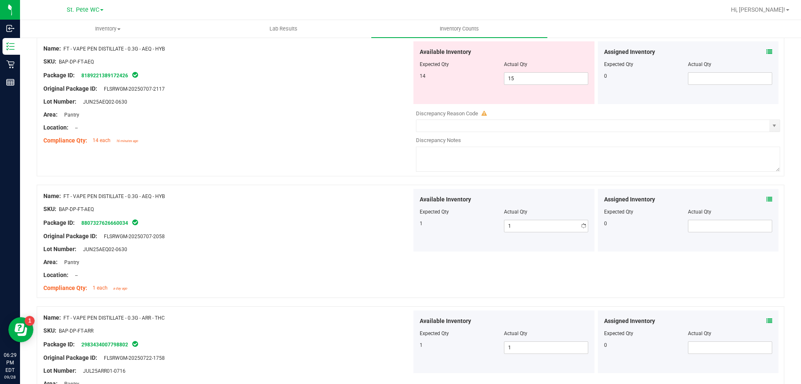
drag, startPoint x: 341, startPoint y: 211, endPoint x: 365, endPoint y: 172, distance: 45.5
click at [342, 210] on div "SKU: BAP-DP-FT-AEQ" at bounding box center [227, 209] width 369 height 9
click at [537, 75] on span "15 15" at bounding box center [546, 78] width 84 height 13
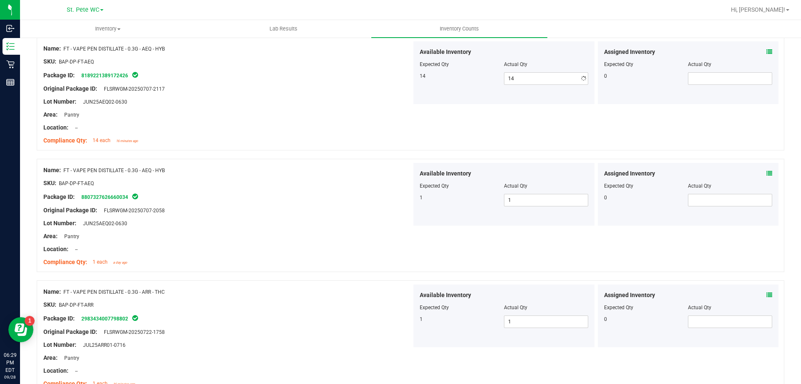
click at [362, 149] on div "Name: FT - VAPE PEN DISTILLATE - 0.3G - AEQ - HYB SKU: BAP-DP-FT-AEQ Package ID…" at bounding box center [411, 93] width 748 height 113
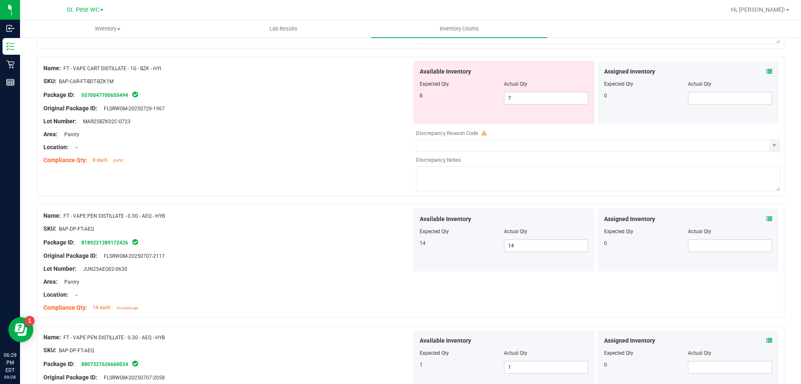
click at [290, 126] on div at bounding box center [227, 128] width 369 height 4
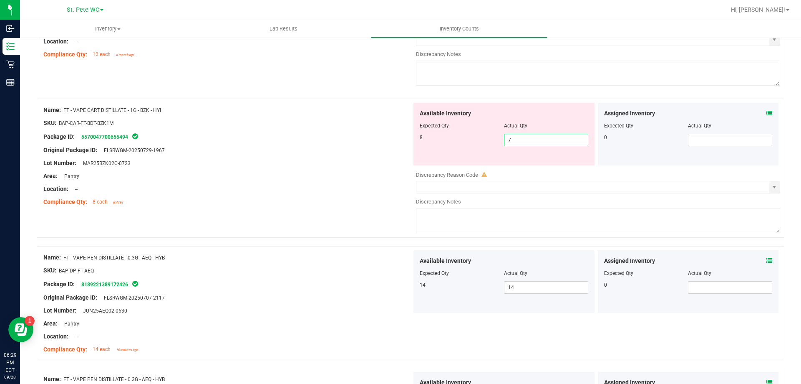
drag, startPoint x: 518, startPoint y: 143, endPoint x: 443, endPoint y: 143, distance: 75.5
click at [443, 143] on div "8 7 7" at bounding box center [504, 140] width 169 height 13
click at [374, 162] on div "Lot Number: MAR25BZK02C-0723" at bounding box center [227, 163] width 369 height 9
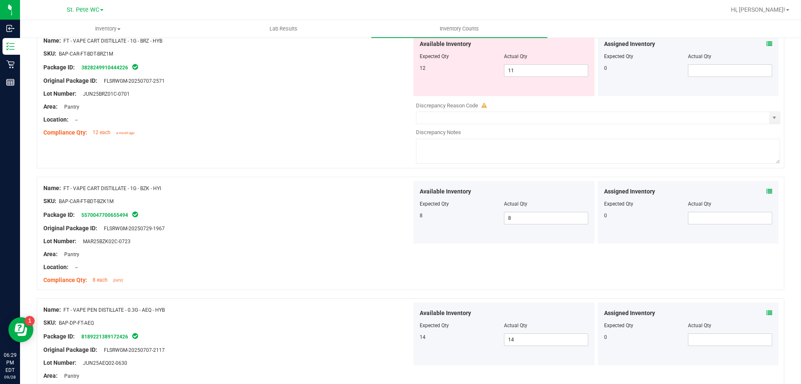
scroll to position [1491, 0]
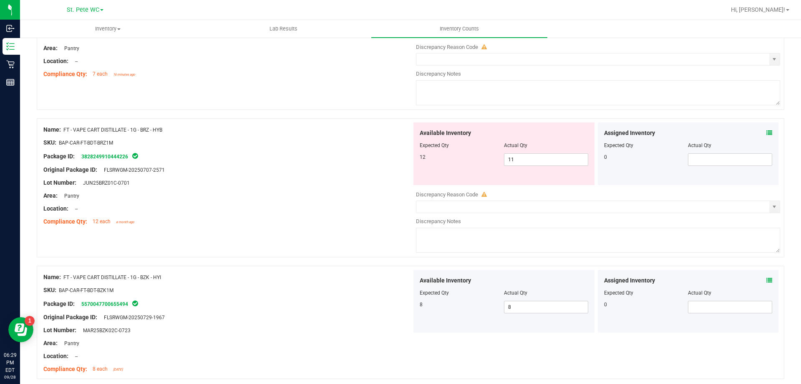
drag, startPoint x: 323, startPoint y: 189, endPoint x: 406, endPoint y: 177, distance: 83.5
click at [326, 189] on div at bounding box center [227, 189] width 369 height 4
click at [519, 159] on span "11 11" at bounding box center [546, 159] width 84 height 13
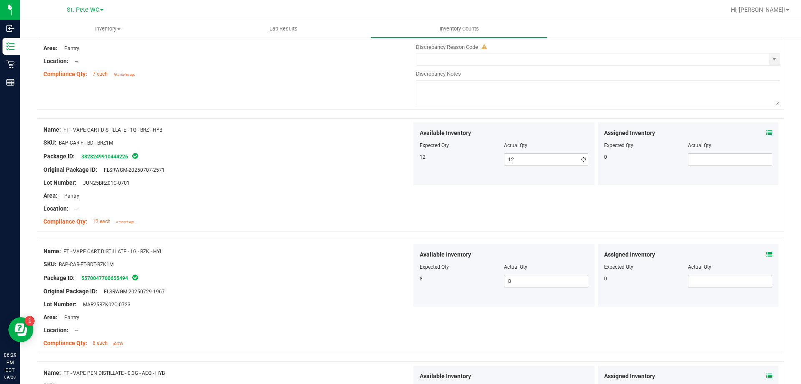
click at [351, 176] on div at bounding box center [227, 176] width 369 height 4
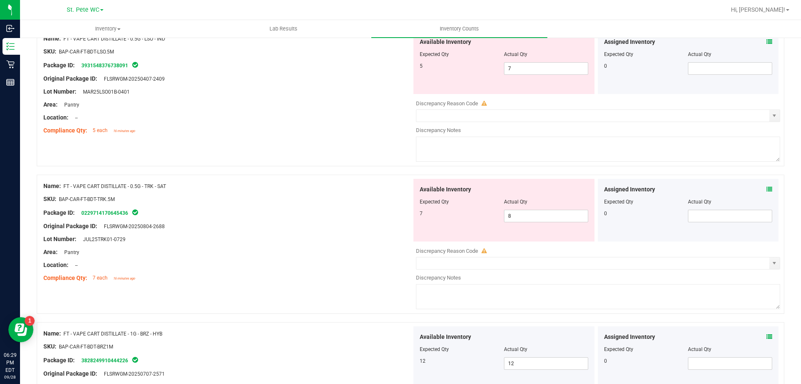
scroll to position [1241, 0]
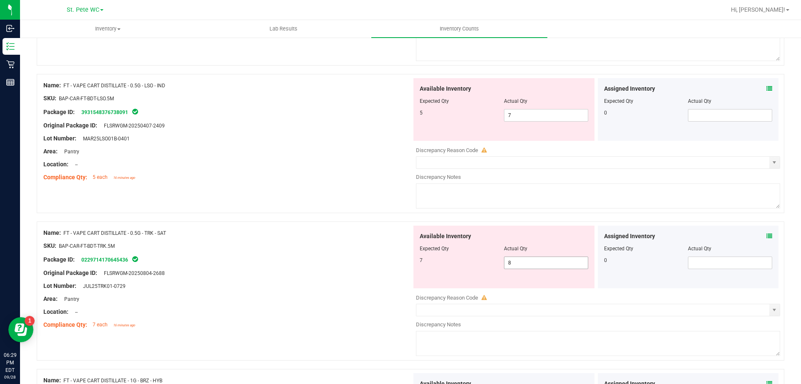
click at [519, 266] on span "8 8" at bounding box center [546, 262] width 84 height 13
click at [519, 116] on span "7 7" at bounding box center [546, 115] width 84 height 13
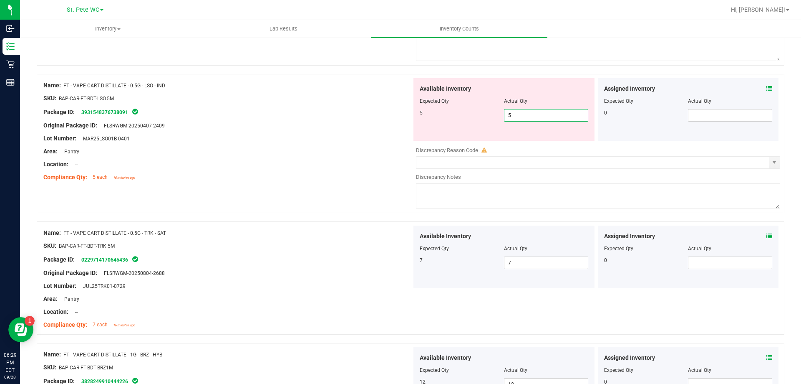
click at [321, 172] on div at bounding box center [227, 171] width 369 height 4
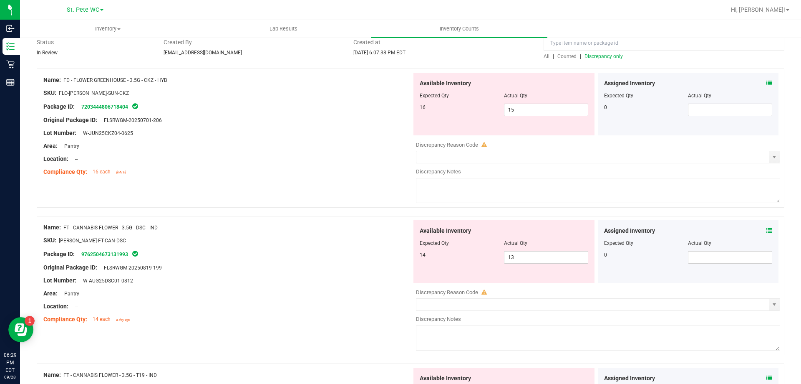
scroll to position [0, 0]
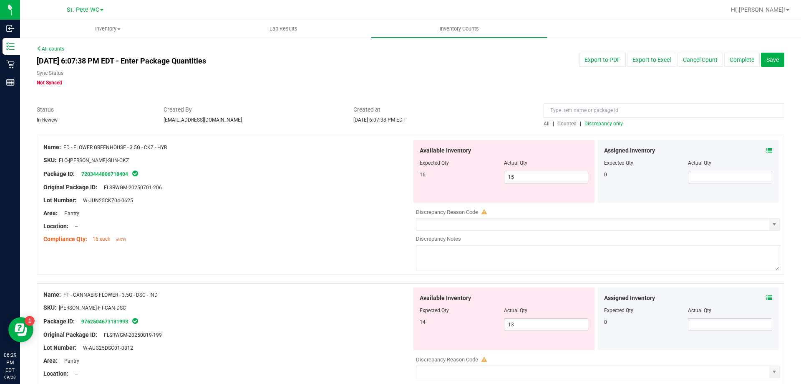
click at [589, 122] on span "Discrepancy only" at bounding box center [604, 124] width 38 height 6
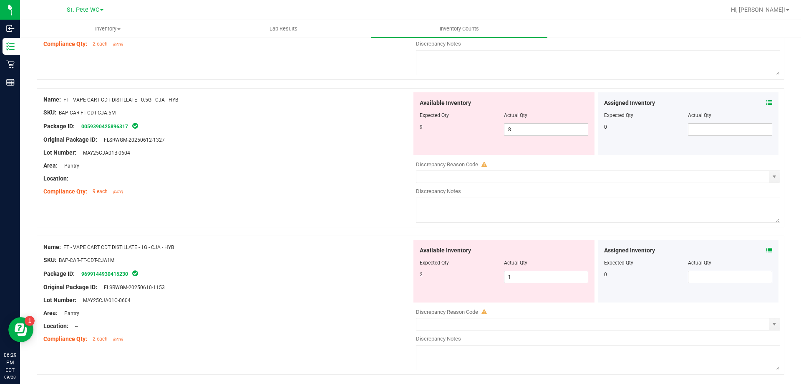
scroll to position [917, 0]
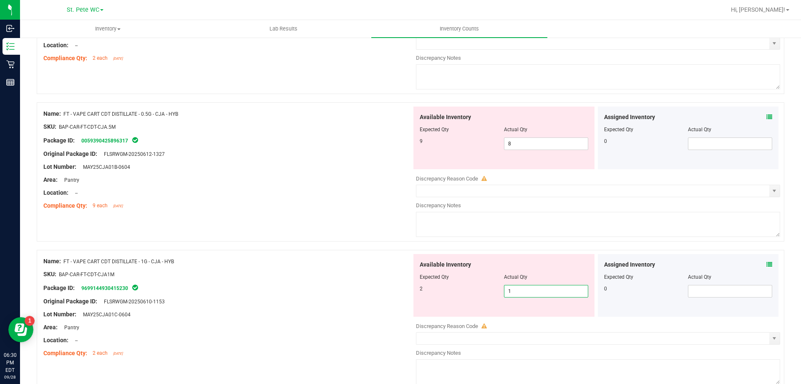
click at [515, 291] on span "1 1" at bounding box center [546, 291] width 84 height 13
click at [332, 326] on div "Area: Pantry" at bounding box center [227, 327] width 369 height 9
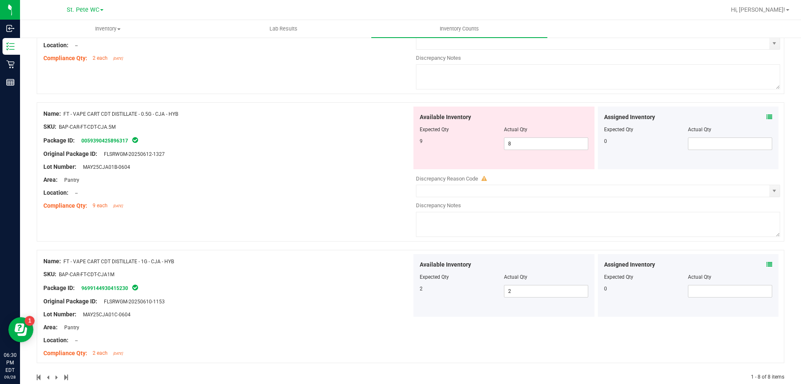
click at [345, 202] on div "Compliance Qty: 9 each [DATE]" at bounding box center [227, 205] width 369 height 9
click at [524, 142] on span "8 8" at bounding box center [546, 143] width 84 height 13
click at [351, 151] on div "Name: FT - VAPE CART CDT DISTILLATE - 0.5G - CJA - HYB SKU: BAP-CAR-FT-CDT-CJA.…" at bounding box center [227, 159] width 369 height 106
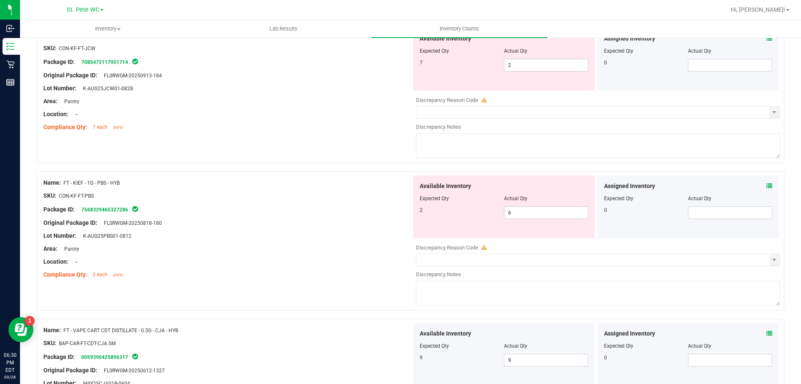
scroll to position [657, 0]
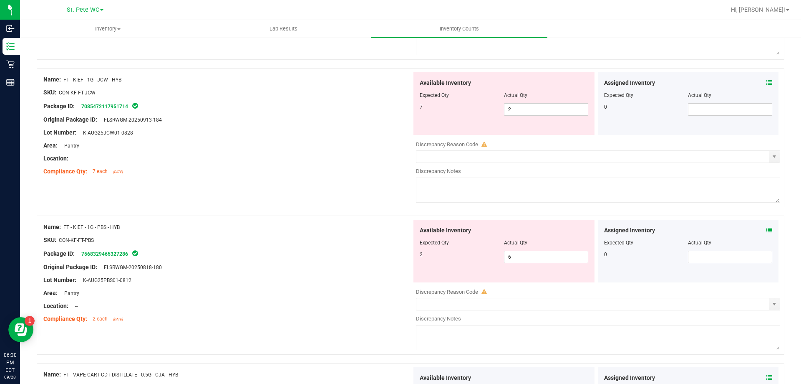
click at [306, 260] on div at bounding box center [227, 260] width 369 height 4
click at [533, 256] on span "6 6" at bounding box center [546, 256] width 84 height 13
drag, startPoint x: 533, startPoint y: 256, endPoint x: 459, endPoint y: 256, distance: 73.9
click at [460, 256] on div "2 6 6" at bounding box center [504, 256] width 169 height 13
click at [349, 295] on div "Area: Pantry" at bounding box center [227, 292] width 369 height 9
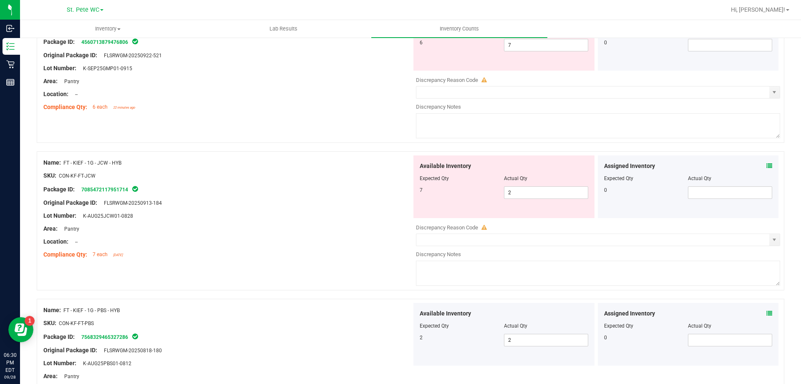
scroll to position [574, 0]
click at [345, 213] on div "Lot Number: K-AUG25JCW01-0828" at bounding box center [227, 216] width 369 height 9
click at [529, 198] on span "2 2" at bounding box center [546, 193] width 84 height 13
click at [366, 222] on div at bounding box center [227, 222] width 369 height 4
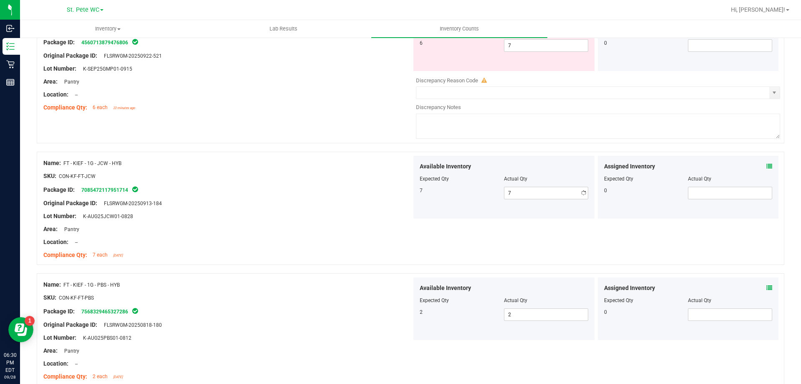
scroll to position [407, 0]
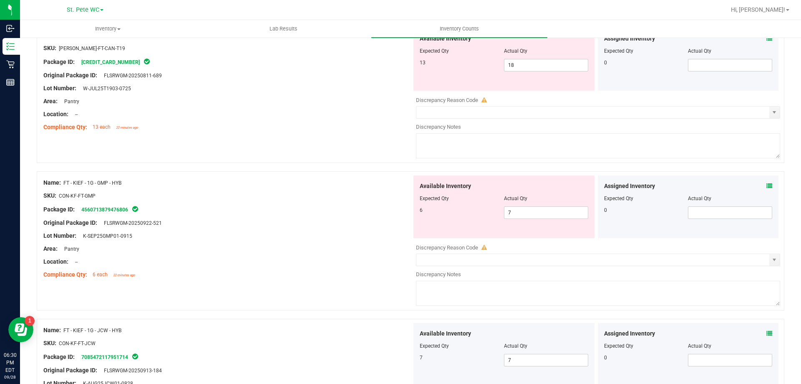
click at [323, 232] on div "Name: FT - KIEF - 1G - GMP - HYB SKU: CON-KF-FT-GMP Package ID: 456071387947680…" at bounding box center [227, 228] width 369 height 106
drag, startPoint x: 317, startPoint y: 271, endPoint x: 359, endPoint y: 262, distance: 43.6
click at [317, 271] on div "Compliance Qty: 6 each 22 minutes ago" at bounding box center [227, 274] width 369 height 9
drag, startPoint x: 545, startPoint y: 221, endPoint x: 500, endPoint y: 221, distance: 44.2
click at [500, 221] on div "Available Inventory Expected Qty Actual Qty 6 7 7" at bounding box center [504, 206] width 181 height 63
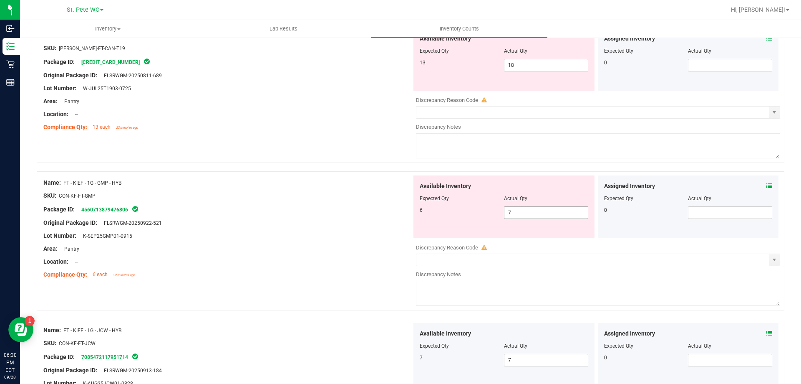
drag, startPoint x: 526, startPoint y: 218, endPoint x: 464, endPoint y: 217, distance: 61.4
click at [464, 217] on div "6 7 7" at bounding box center [504, 212] width 169 height 13
click at [327, 241] on div at bounding box center [227, 242] width 369 height 4
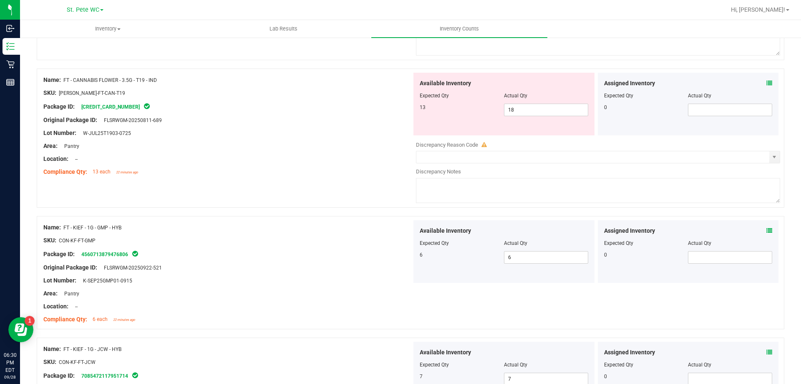
scroll to position [281, 0]
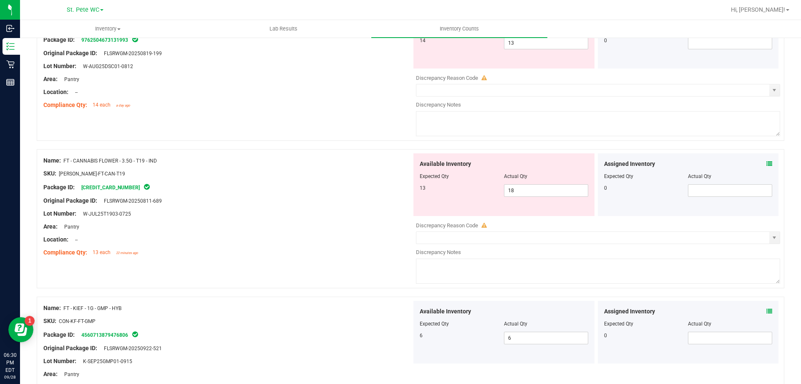
drag, startPoint x: 330, startPoint y: 240, endPoint x: 412, endPoint y: 225, distance: 82.7
click at [337, 240] on div "Location: --" at bounding box center [227, 239] width 369 height 9
click at [541, 193] on span "18 18" at bounding box center [546, 190] width 84 height 13
click at [541, 193] on input "18" at bounding box center [546, 190] width 83 height 12
click at [388, 218] on div at bounding box center [227, 220] width 369 height 4
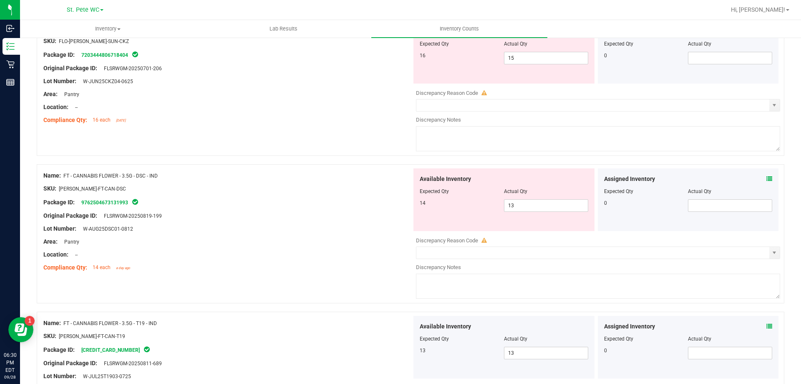
scroll to position [114, 0]
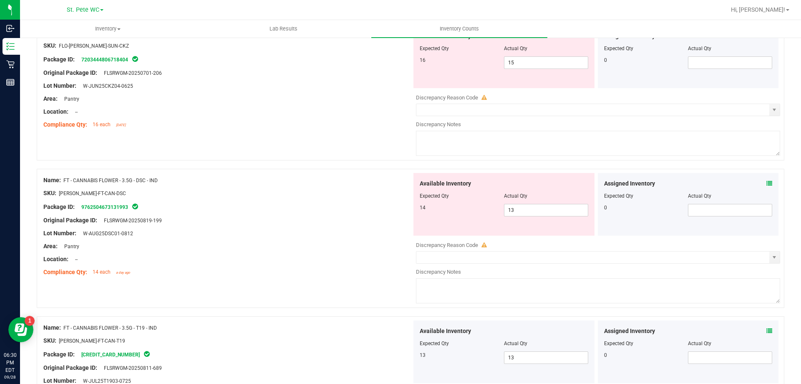
drag, startPoint x: 322, startPoint y: 250, endPoint x: 327, endPoint y: 248, distance: 4.8
click at [326, 249] on div "Area: Pantry" at bounding box center [227, 246] width 369 height 9
click at [526, 207] on span "13 13" at bounding box center [546, 210] width 84 height 13
drag, startPoint x: 287, startPoint y: 243, endPoint x: 328, endPoint y: 199, distance: 60.0
click at [288, 242] on div "Area: Pantry" at bounding box center [227, 246] width 369 height 9
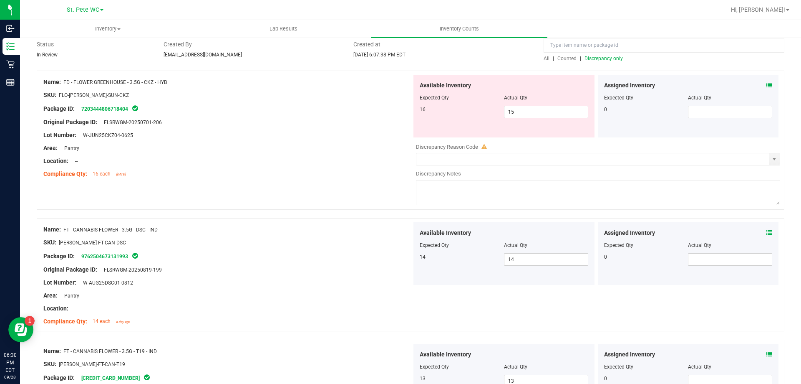
scroll to position [0, 0]
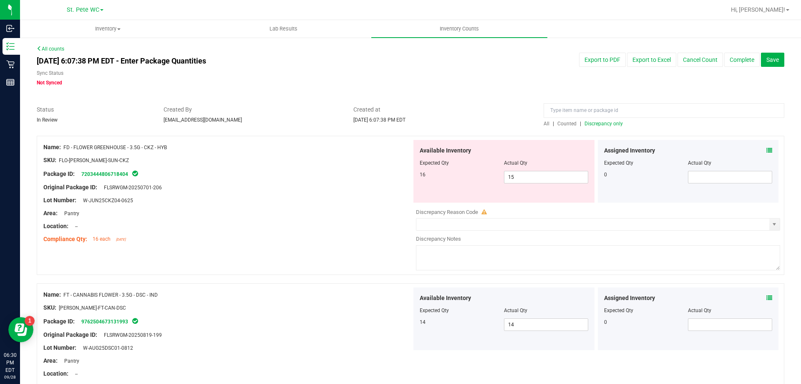
drag, startPoint x: 326, startPoint y: 197, endPoint x: 469, endPoint y: 214, distance: 144.6
click at [339, 199] on div "Lot Number: W-JUN25CKZ04-0625" at bounding box center [227, 200] width 369 height 9
click at [528, 174] on span "15 15" at bounding box center [546, 177] width 84 height 13
click at [307, 232] on div at bounding box center [227, 232] width 369 height 4
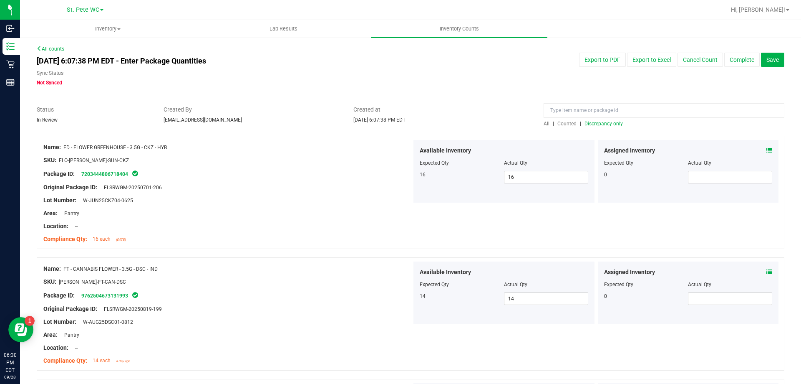
click at [606, 130] on div at bounding box center [411, 131] width 748 height 8
click at [613, 125] on span "Discrepancy only" at bounding box center [604, 124] width 38 height 6
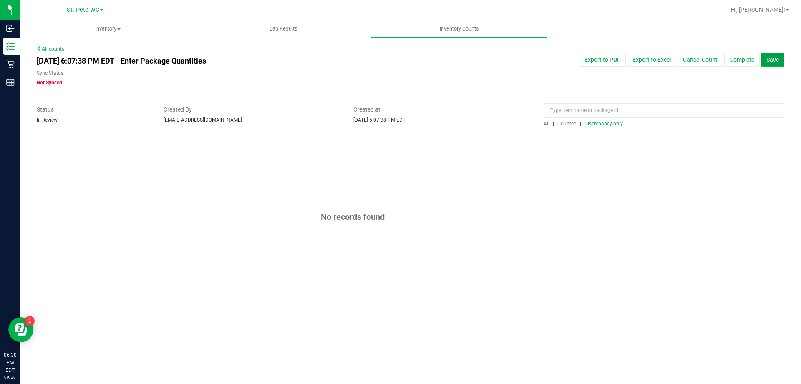
click at [781, 62] on button "Save" at bounding box center [772, 60] width 23 height 14
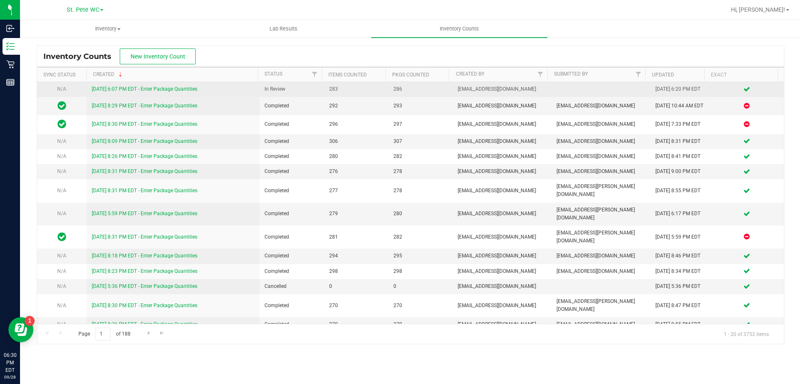
click at [177, 86] on link "[DATE] 6:07 PM EDT - Enter Package Quantities" at bounding box center [145, 89] width 106 height 6
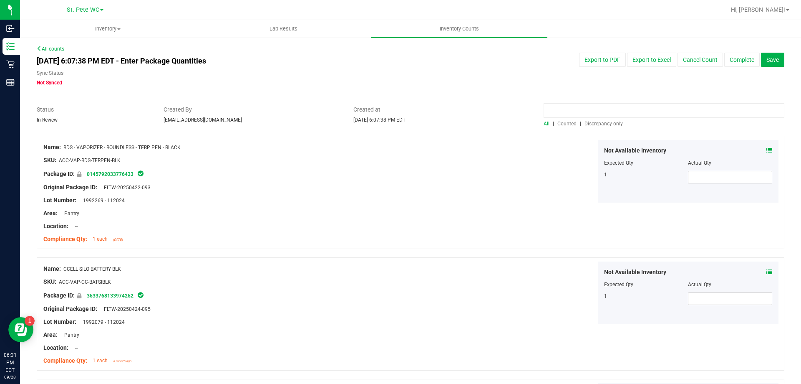
click at [593, 110] on input at bounding box center [664, 110] width 241 height 15
click at [566, 123] on span "Counted" at bounding box center [567, 124] width 19 height 6
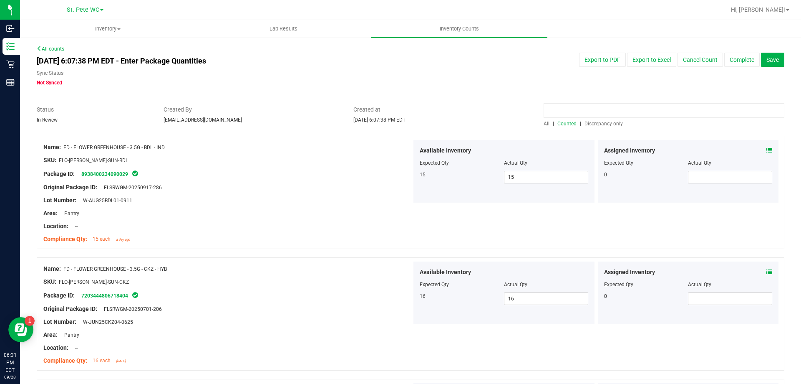
click at [573, 108] on input at bounding box center [664, 110] width 241 height 15
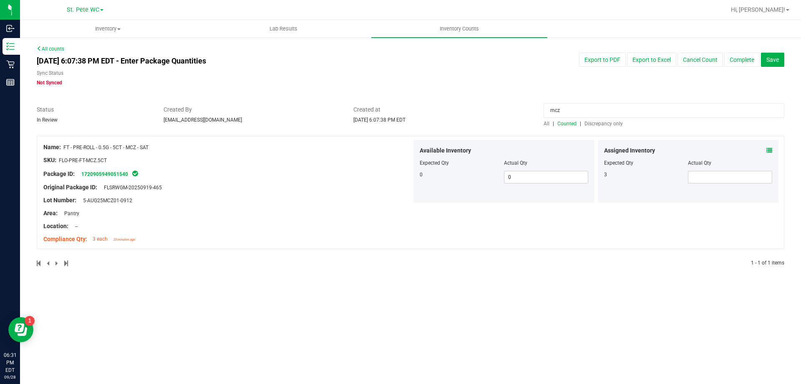
click at [770, 147] on icon at bounding box center [770, 150] width 6 height 6
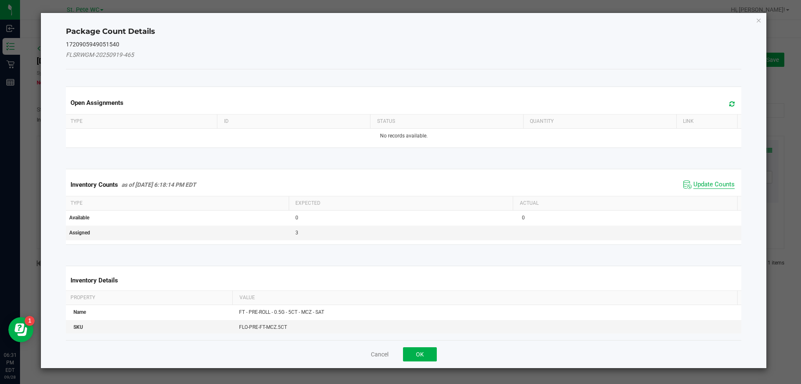
click at [701, 184] on span "Update Counts" at bounding box center [714, 184] width 41 height 8
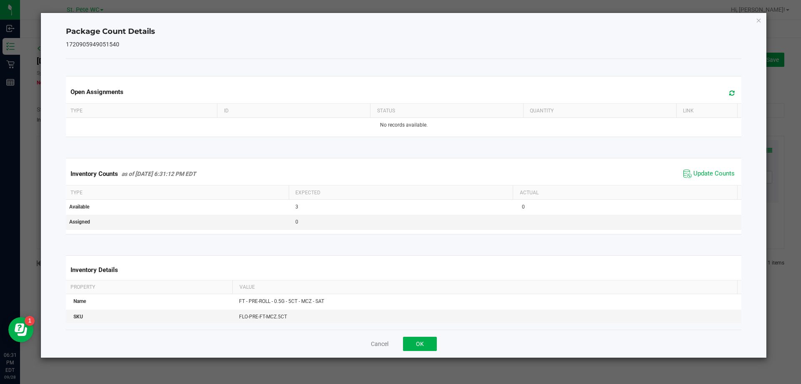
click at [762, 22] on div "Package Count Details 1720905949051540 Open Assignments Type ID Status Quantity…" at bounding box center [404, 185] width 726 height 344
click at [761, 21] on icon "Close" at bounding box center [759, 20] width 6 height 10
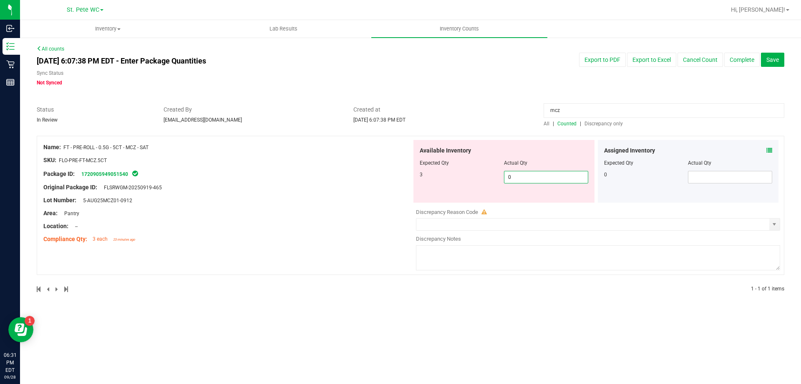
click at [521, 176] on span "0 0" at bounding box center [546, 177] width 84 height 13
click at [327, 197] on div "Lot Number: 5-AUG25MCZ01-0912" at bounding box center [227, 200] width 369 height 9
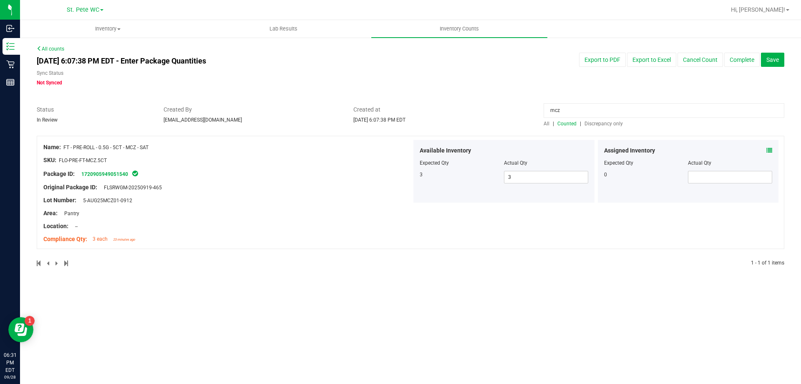
drag, startPoint x: 575, startPoint y: 111, endPoint x: 459, endPoint y: 100, distance: 116.5
click at [459, 100] on div "All counts [DATE] 6:07:38 PM EDT - Enter Package Quantities Sync Status Not Syn…" at bounding box center [411, 161] width 748 height 232
drag, startPoint x: 369, startPoint y: 288, endPoint x: 374, endPoint y: 283, distance: 7.4
click at [372, 284] on div "Inventory All packages All inventory Waste log Create inventory Lab Results Inv…" at bounding box center [410, 202] width 781 height 364
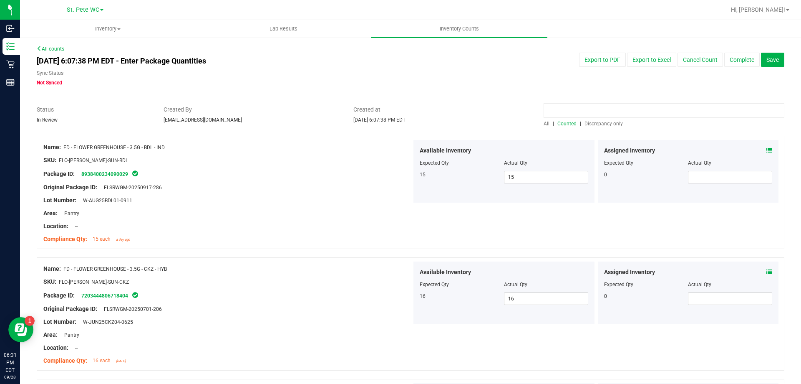
click at [651, 108] on input at bounding box center [664, 110] width 241 height 15
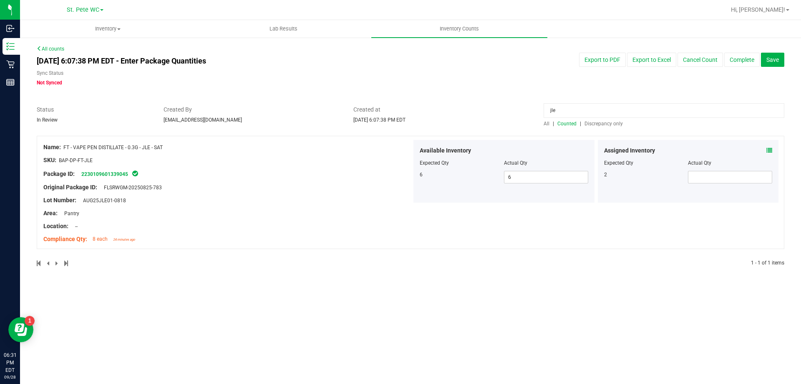
click at [773, 154] on div "Assigned Inventory Expected Qty Actual Qty 2" at bounding box center [688, 171] width 181 height 63
click at [772, 153] on span at bounding box center [770, 150] width 6 height 9
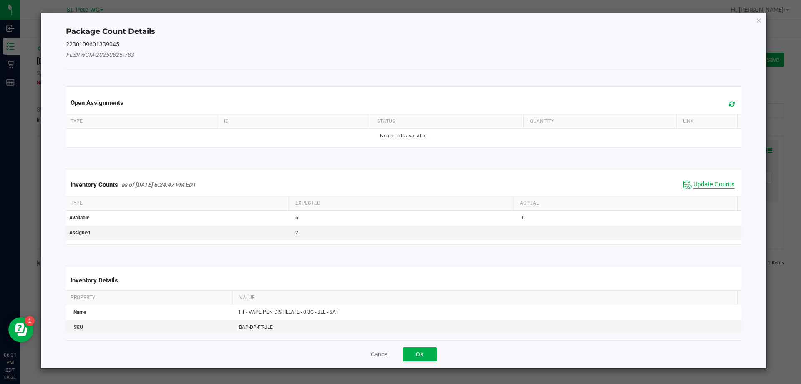
click at [694, 181] on span "Update Counts" at bounding box center [714, 184] width 41 height 8
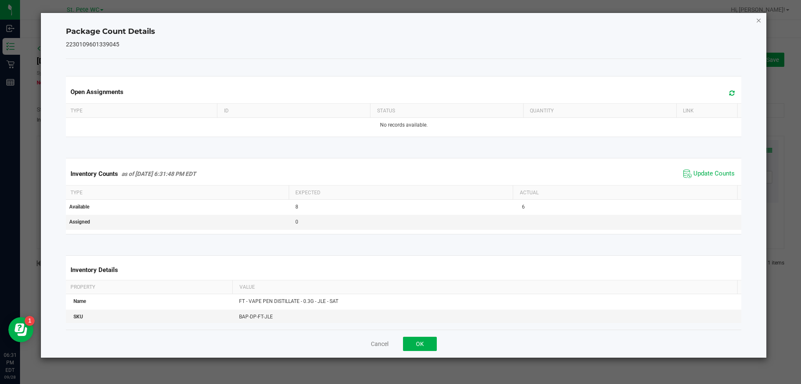
click at [760, 23] on icon "Close" at bounding box center [759, 20] width 6 height 10
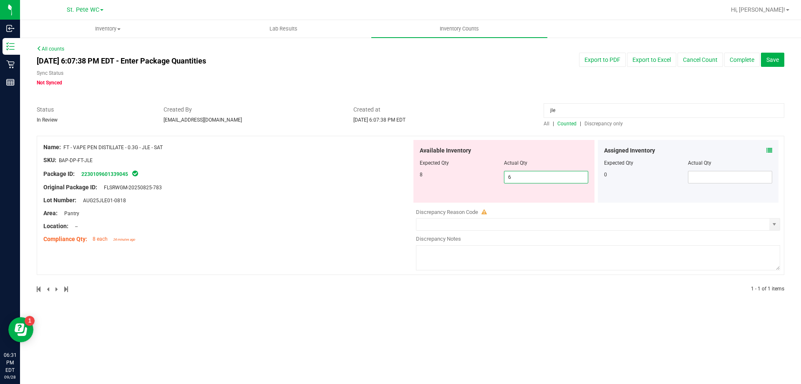
click at [546, 179] on span "6 6" at bounding box center [546, 177] width 84 height 13
click at [314, 195] on div at bounding box center [227, 194] width 369 height 4
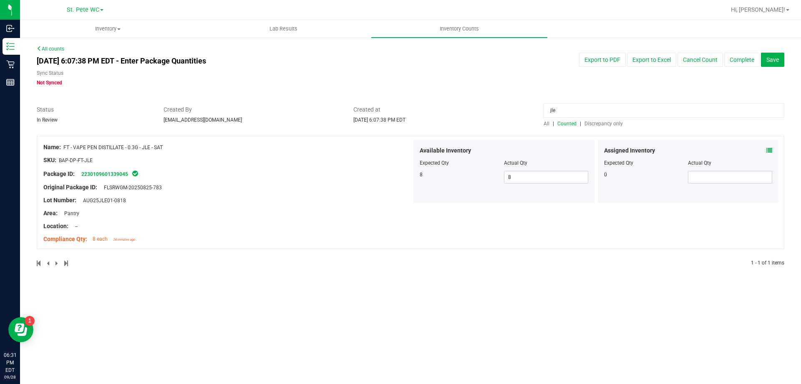
drag, startPoint x: 598, startPoint y: 116, endPoint x: 541, endPoint y: 117, distance: 57.6
click at [541, 117] on div "jle All | Counted | Discrepancy only" at bounding box center [664, 116] width 253 height 22
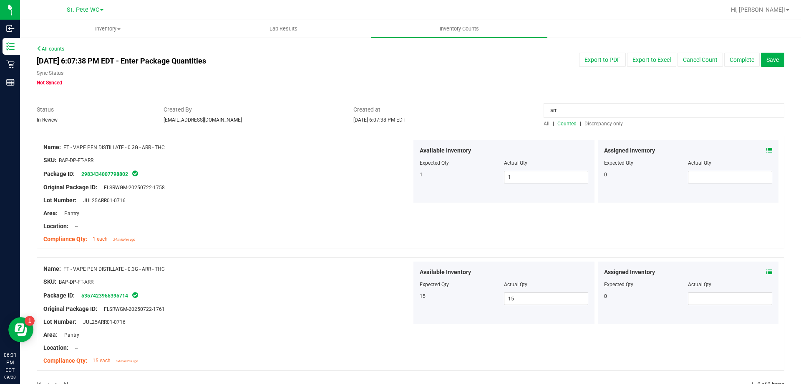
click at [318, 220] on div at bounding box center [227, 219] width 369 height 4
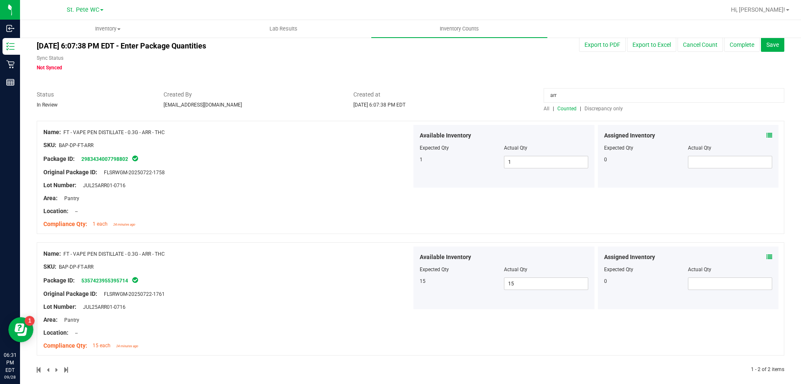
scroll to position [23, 0]
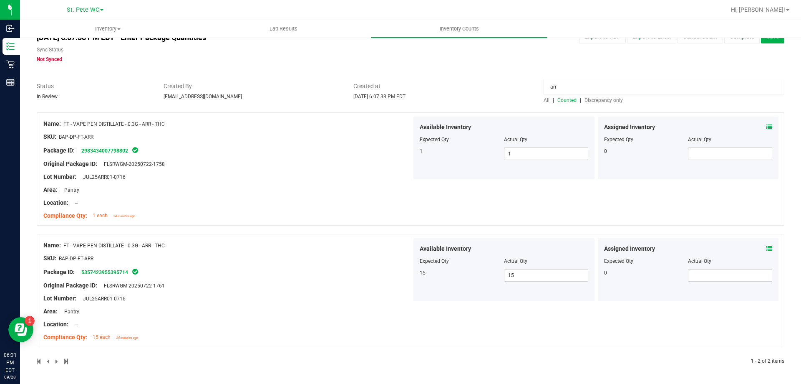
click at [303, 288] on div "Original Package ID: FLSRWGM-20250722-1761" at bounding box center [227, 285] width 369 height 9
click at [365, 217] on div "Compliance Qty: 1 each 24 minutes ago" at bounding box center [227, 215] width 369 height 9
click at [521, 88] on div "Status In Review Created By [EMAIL_ADDRESS][DOMAIN_NAME] Created at [DATE] 6:07…" at bounding box center [410, 93] width 761 height 22
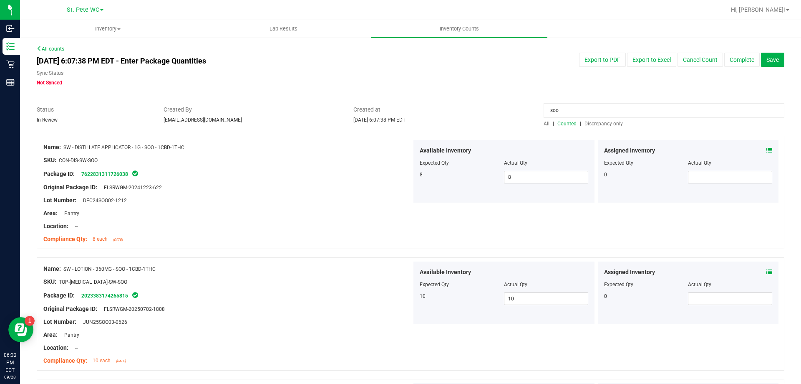
click at [266, 191] on div "Original Package ID: FLSRWGM-20241223-622" at bounding box center [227, 187] width 369 height 9
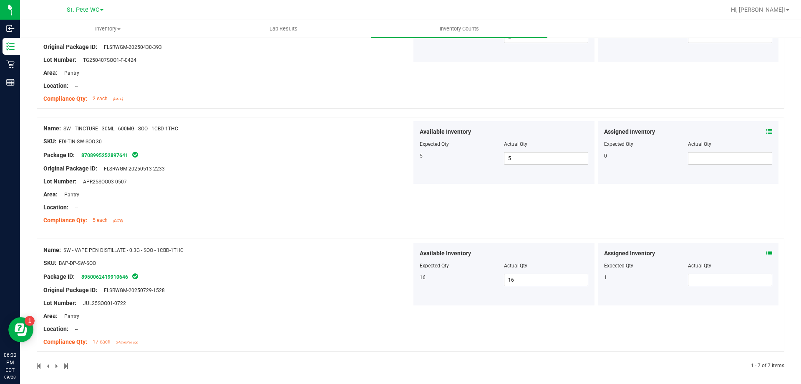
scroll to position [631, 0]
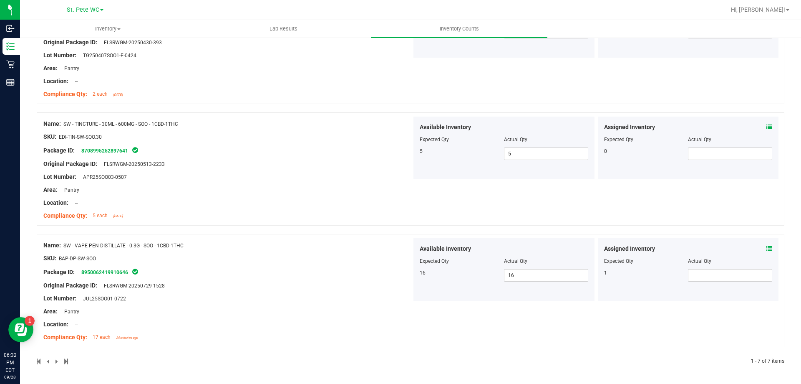
click at [767, 252] on span at bounding box center [770, 248] width 6 height 9
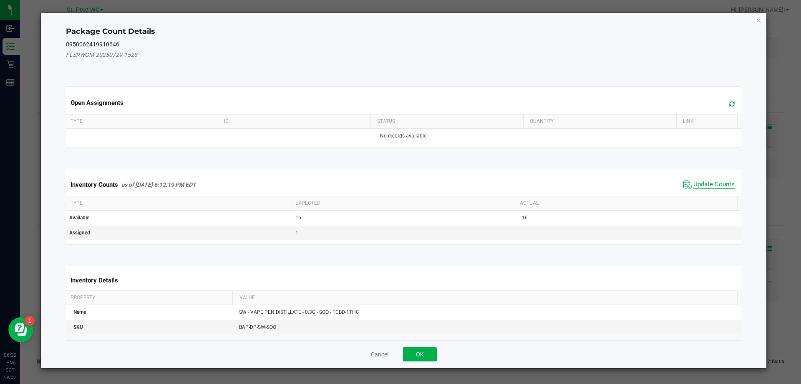
click at [718, 182] on span "Update Counts" at bounding box center [714, 184] width 41 height 8
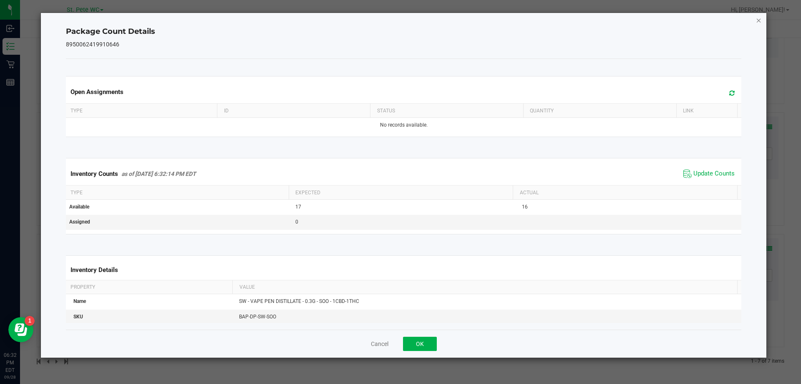
click at [760, 20] on icon "Close" at bounding box center [759, 20] width 6 height 10
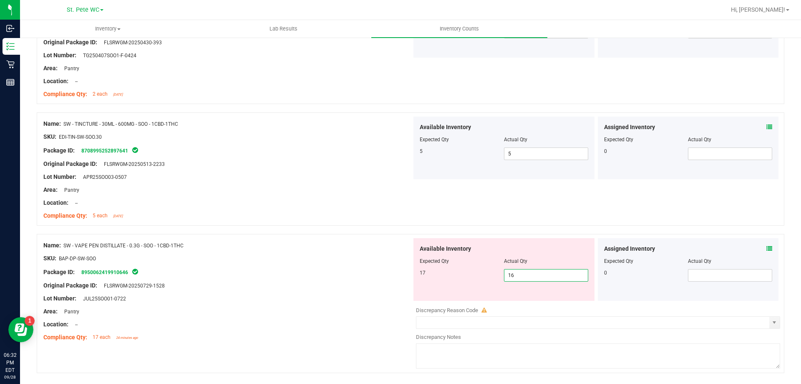
drag, startPoint x: 543, startPoint y: 270, endPoint x: 462, endPoint y: 271, distance: 81.4
click at [462, 272] on div "17 16 16" at bounding box center [504, 275] width 169 height 13
click at [321, 302] on div "Lot Number: JUL25SOO01-0722" at bounding box center [227, 298] width 369 height 9
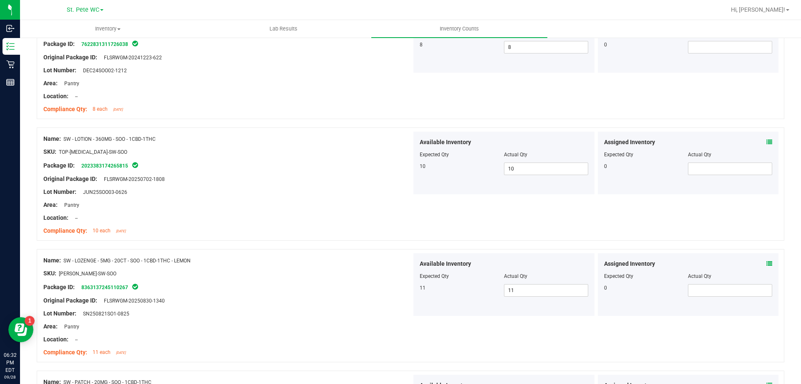
scroll to position [0, 0]
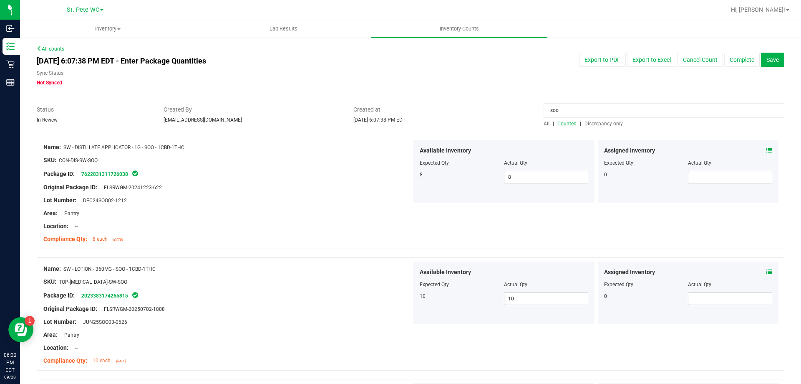
drag, startPoint x: 588, startPoint y: 109, endPoint x: 505, endPoint y: 111, distance: 82.7
click at [505, 111] on div "Status In Review Created By [EMAIL_ADDRESS][DOMAIN_NAME] Created at [DATE] 6:07…" at bounding box center [410, 116] width 761 height 22
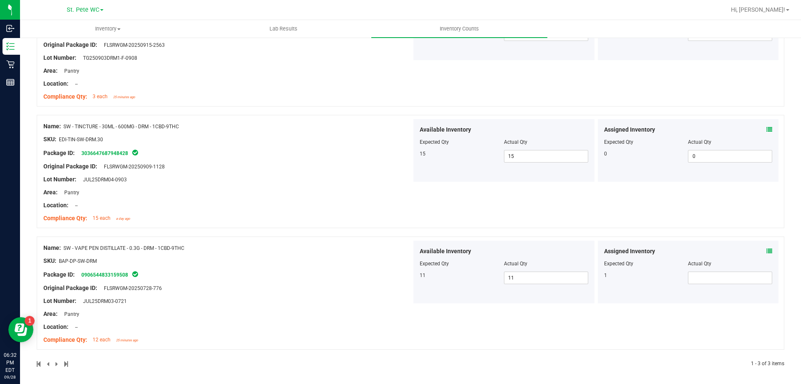
scroll to position [145, 0]
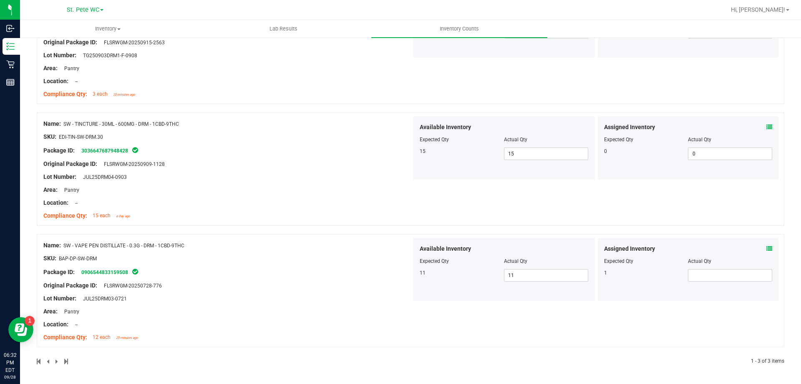
click at [758, 248] on div "Assigned Inventory" at bounding box center [688, 248] width 169 height 9
click at [767, 248] on icon at bounding box center [770, 248] width 6 height 6
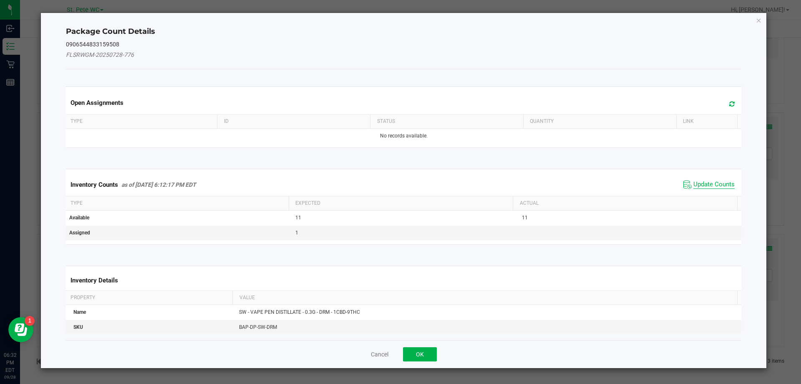
click at [707, 185] on span "Update Counts" at bounding box center [714, 184] width 41 height 8
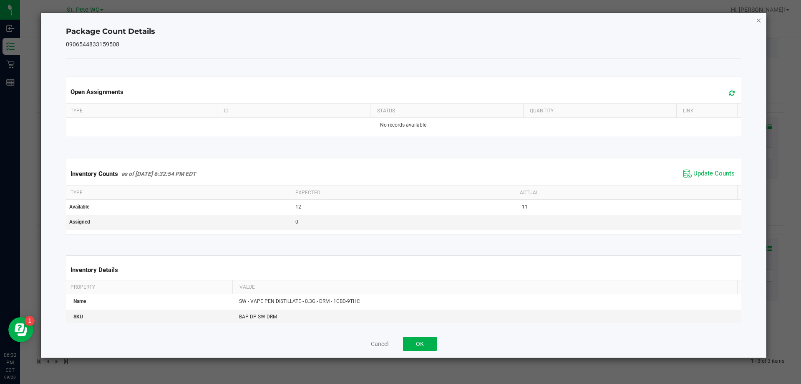
click at [758, 18] on icon "Close" at bounding box center [759, 20] width 6 height 10
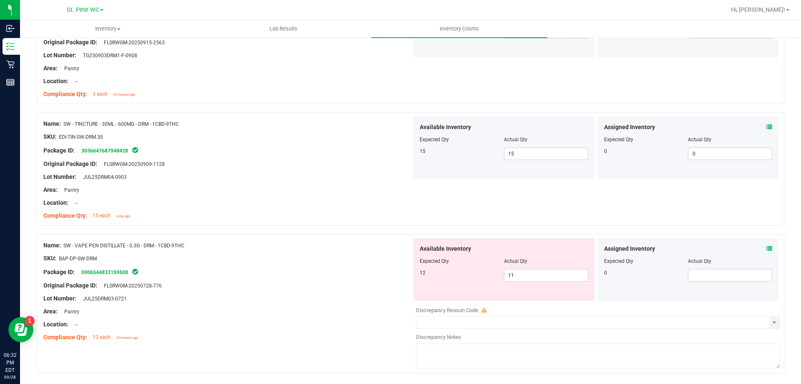
drag, startPoint x: 541, startPoint y: 281, endPoint x: 481, endPoint y: 285, distance: 60.6
click at [481, 285] on div "Available Inventory Expected Qty Actual Qty 12 11 11" at bounding box center [504, 269] width 181 height 63
click at [331, 322] on div "Location: --" at bounding box center [227, 324] width 369 height 9
click at [312, 323] on div "Location: --" at bounding box center [227, 324] width 369 height 9
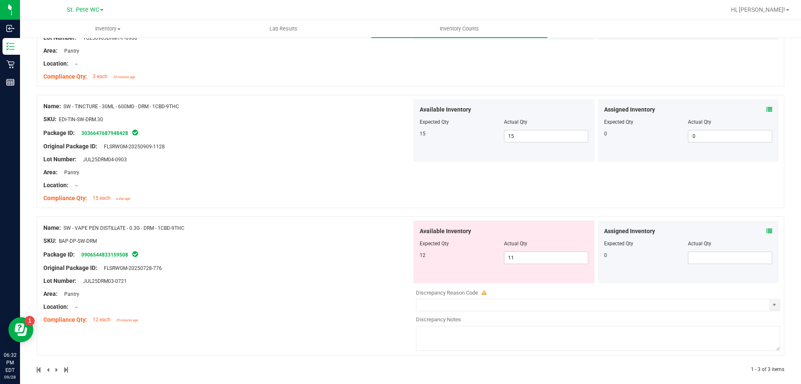
scroll to position [171, 0]
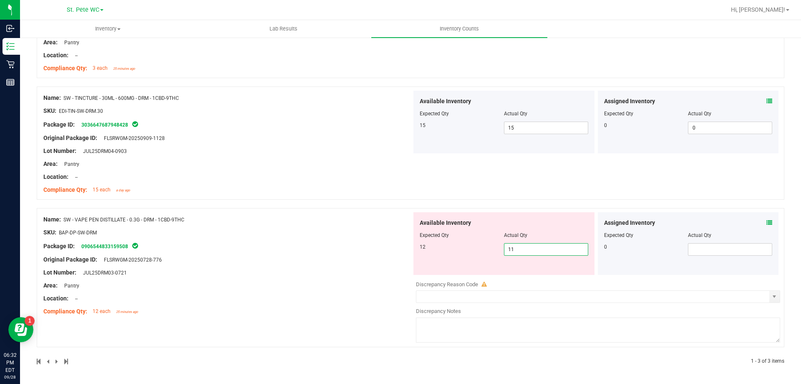
drag, startPoint x: 526, startPoint y: 248, endPoint x: 506, endPoint y: 248, distance: 20.1
click at [506, 248] on span "11 11" at bounding box center [546, 249] width 84 height 13
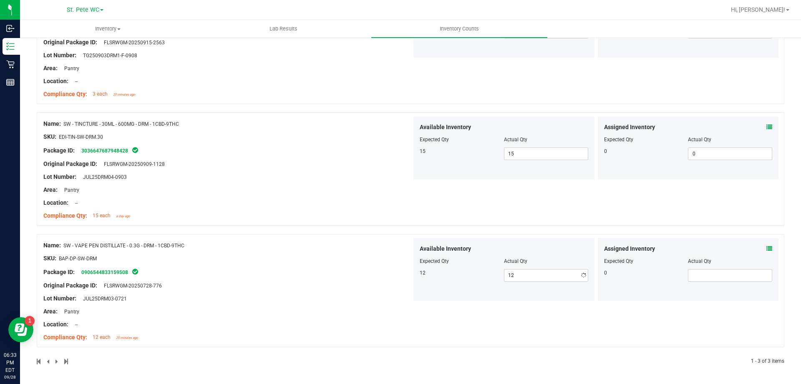
click at [361, 298] on div "Name: SW - VAPE PEN DISTILLATE - 0.3G - DRM - 1CBD-9THC SKU: BAP-DP-SW-DRM Pack…" at bounding box center [227, 291] width 369 height 106
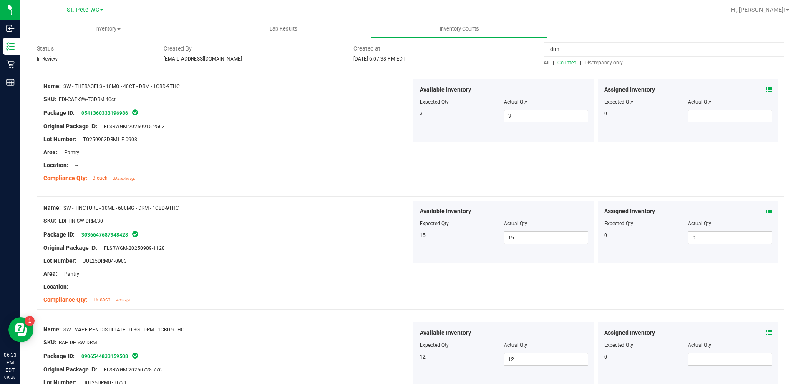
scroll to position [0, 0]
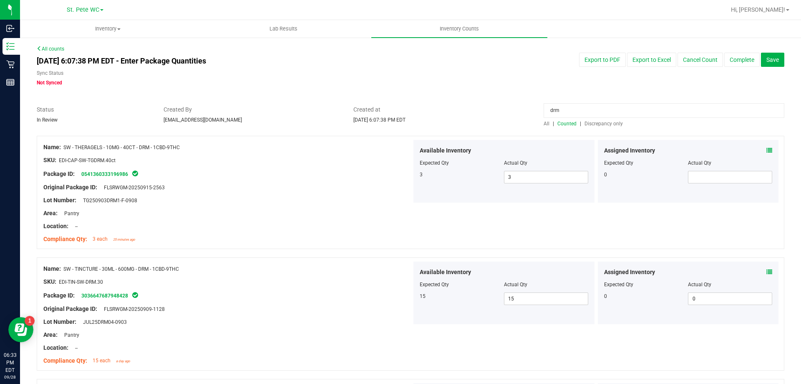
drag, startPoint x: 572, startPoint y: 113, endPoint x: 522, endPoint y: 112, distance: 49.7
click at [522, 112] on div "Status In Review Created By [EMAIL_ADDRESS][DOMAIN_NAME] Created at [DATE] 6:07…" at bounding box center [410, 116] width 761 height 22
click at [565, 110] on input at bounding box center [664, 110] width 241 height 15
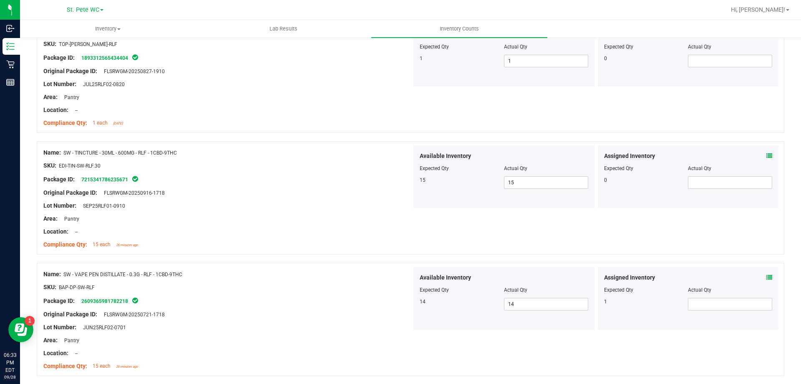
scroll to position [388, 0]
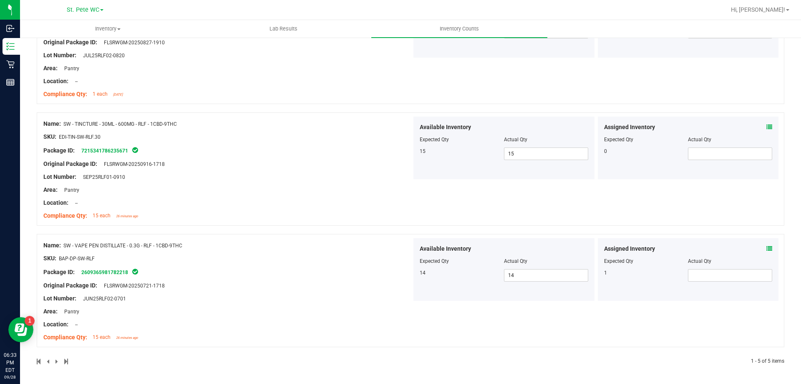
click at [767, 247] on icon at bounding box center [770, 248] width 6 height 6
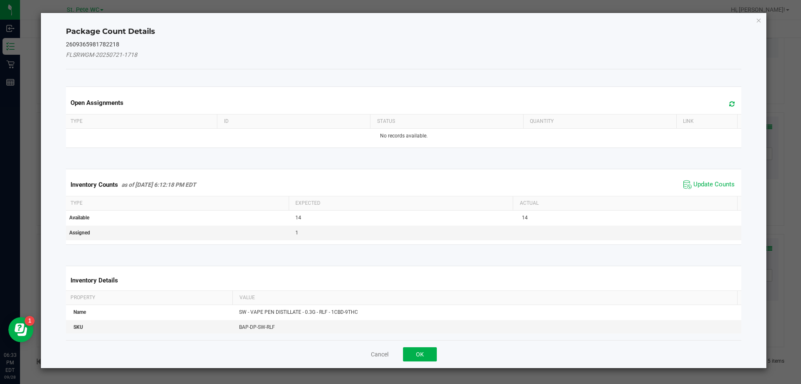
click at [700, 179] on span "Update Counts" at bounding box center [710, 184] width 56 height 13
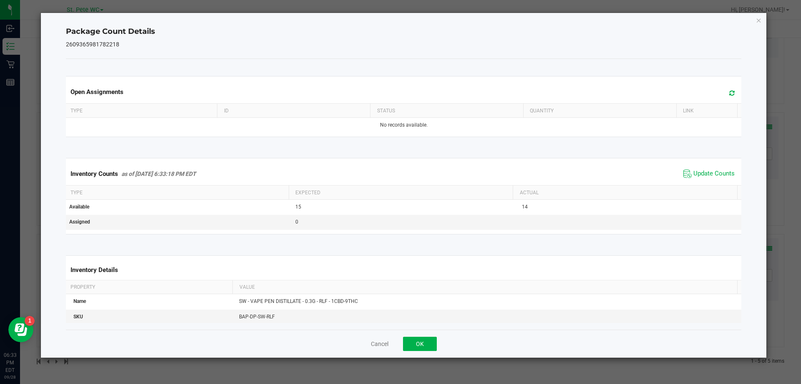
click at [763, 21] on div "Package Count Details 2609365981782218 Open Assignments Type ID Status Quantity…" at bounding box center [404, 185] width 726 height 344
click at [759, 21] on icon "Close" at bounding box center [759, 20] width 6 height 10
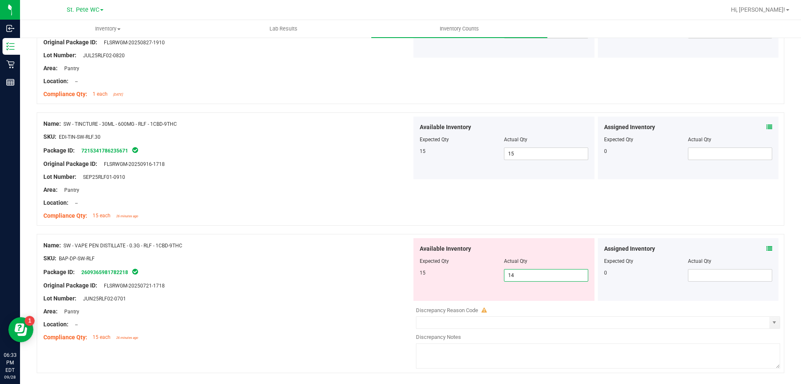
drag, startPoint x: 531, startPoint y: 278, endPoint x: 451, endPoint y: 277, distance: 80.2
click at [451, 277] on div "15 14 14" at bounding box center [504, 275] width 169 height 13
click at [364, 296] on div "Lot Number: JUN25RLF02-0701" at bounding box center [227, 298] width 369 height 9
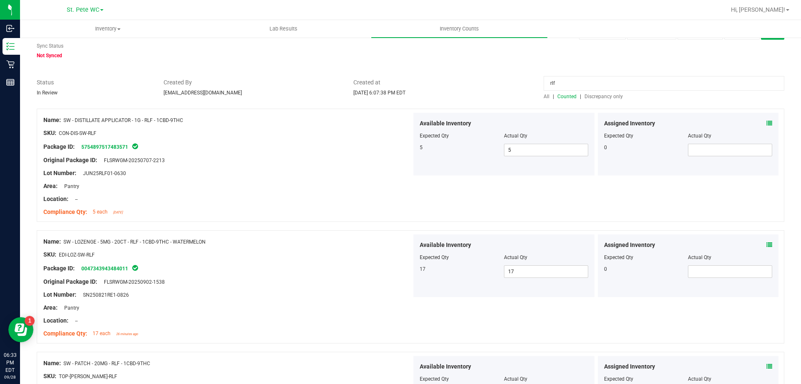
scroll to position [0, 0]
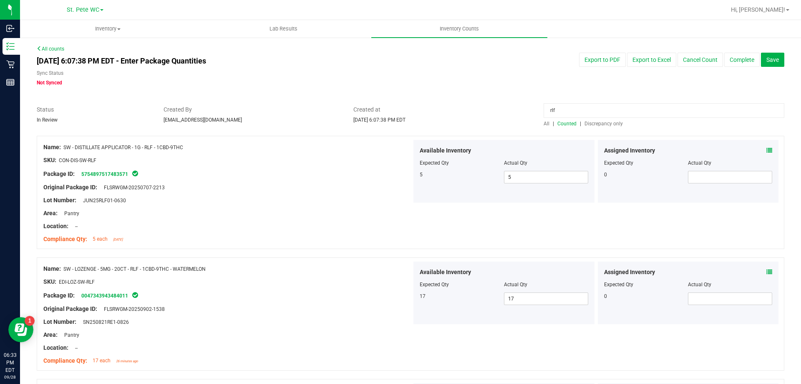
drag, startPoint x: 591, startPoint y: 112, endPoint x: 516, endPoint y: 110, distance: 75.2
click at [516, 110] on div "Status In Review Created By [EMAIL_ADDRESS][DOMAIN_NAME] Created at [DATE] 6:07…" at bounding box center [410, 116] width 761 height 22
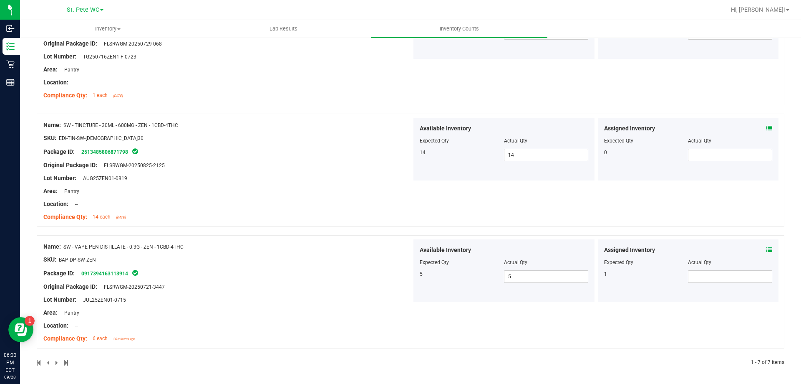
scroll to position [631, 0]
click at [762, 253] on div at bounding box center [688, 255] width 169 height 4
click at [767, 246] on icon at bounding box center [770, 248] width 6 height 6
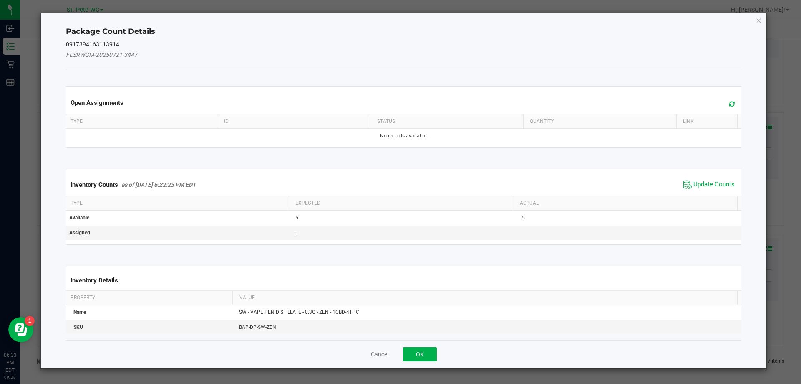
click at [694, 180] on span "Update Counts" at bounding box center [714, 184] width 41 height 8
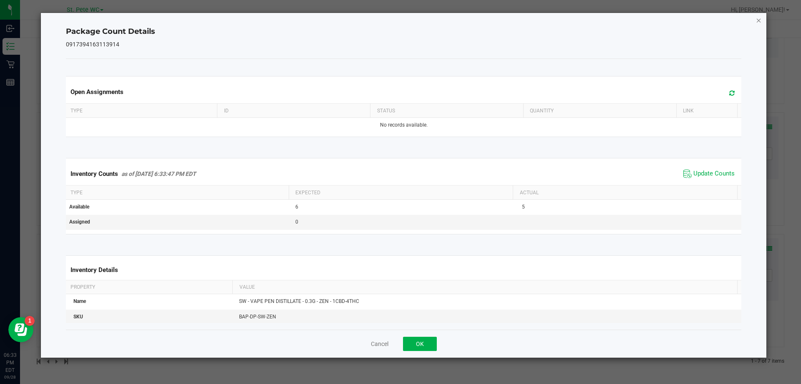
click at [758, 19] on icon "Close" at bounding box center [759, 20] width 6 height 10
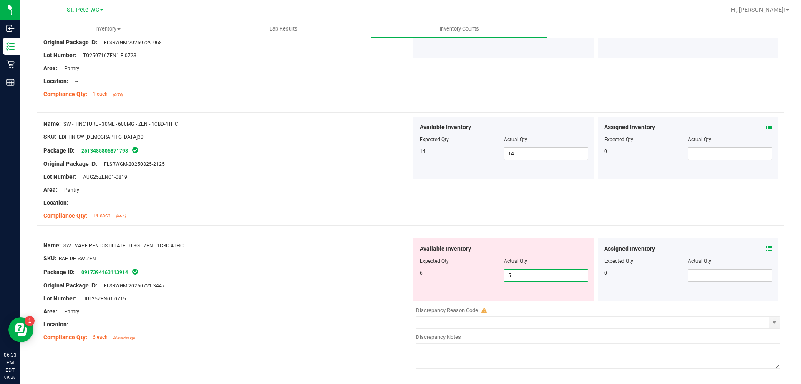
drag, startPoint x: 505, startPoint y: 276, endPoint x: 483, endPoint y: 276, distance: 21.7
click at [483, 276] on div "6 5 5" at bounding box center [504, 275] width 169 height 13
click at [278, 326] on div "Location: --" at bounding box center [227, 324] width 369 height 9
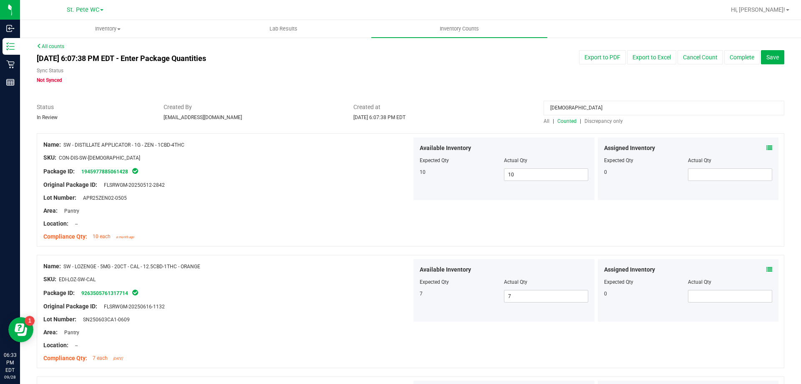
scroll to position [0, 0]
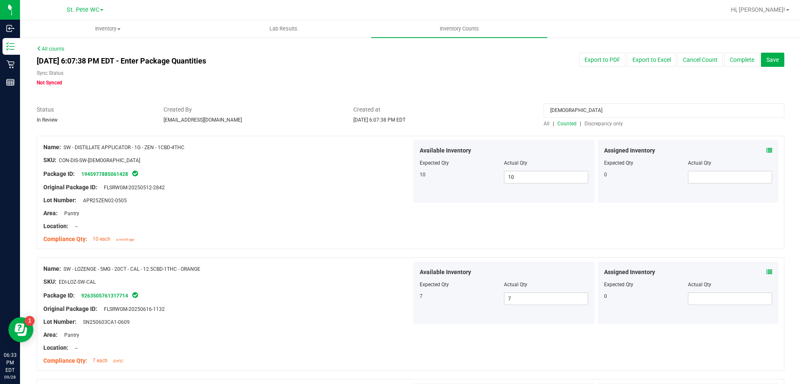
drag, startPoint x: 562, startPoint y: 109, endPoint x: 532, endPoint y: 109, distance: 30.1
click at [532, 109] on div "Status In Review Created By [EMAIL_ADDRESS][DOMAIN_NAME] Created at [DATE] 6:07…" at bounding box center [410, 116] width 761 height 22
click at [194, 243] on div "Compliance Qty: 8 each [DATE]" at bounding box center [227, 239] width 369 height 9
drag, startPoint x: 619, startPoint y: 109, endPoint x: 450, endPoint y: 118, distance: 169.7
click at [450, 118] on div "Status In Review Created By [EMAIL_ADDRESS][DOMAIN_NAME] Created at [DATE] 6:07…" at bounding box center [410, 116] width 761 height 22
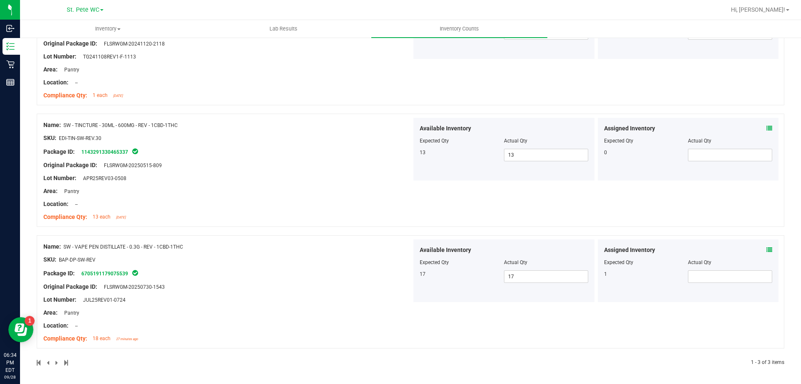
scroll to position [145, 0]
click at [767, 246] on icon at bounding box center [770, 248] width 6 height 6
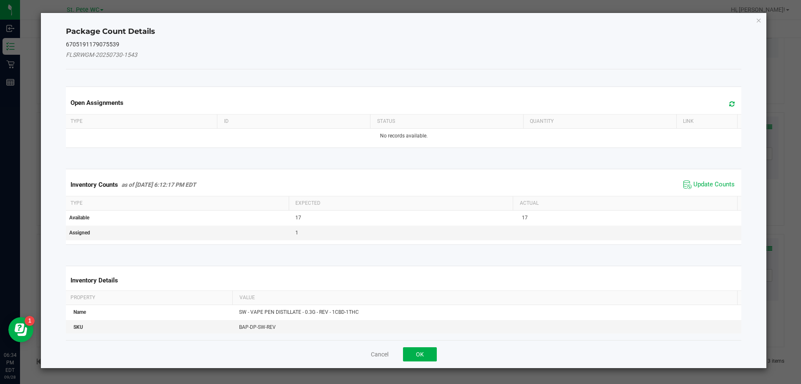
click at [718, 179] on span "Update Counts" at bounding box center [710, 184] width 56 height 13
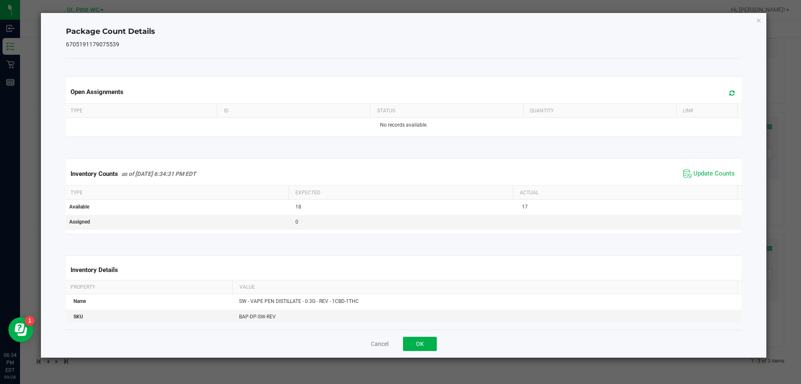
click at [762, 20] on div "Package Count Details 6705191179075539 Open Assignments Type ID Status Quantity…" at bounding box center [404, 185] width 726 height 344
click at [755, 20] on div "Package Count Details 6705191179075539 Open Assignments Type ID Status Quantity…" at bounding box center [404, 185] width 726 height 344
click at [759, 20] on icon "Close" at bounding box center [759, 20] width 6 height 10
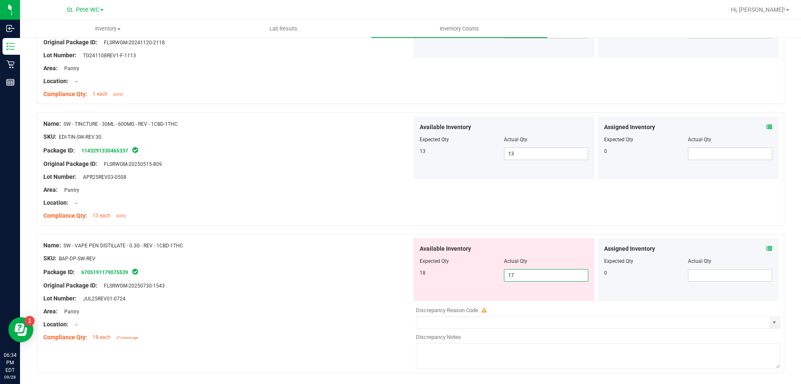
drag, startPoint x: 494, startPoint y: 266, endPoint x: 484, endPoint y: 264, distance: 9.9
click at [484, 265] on div "Available Inventory Expected Qty Actual Qty 18 17 17" at bounding box center [504, 269] width 181 height 63
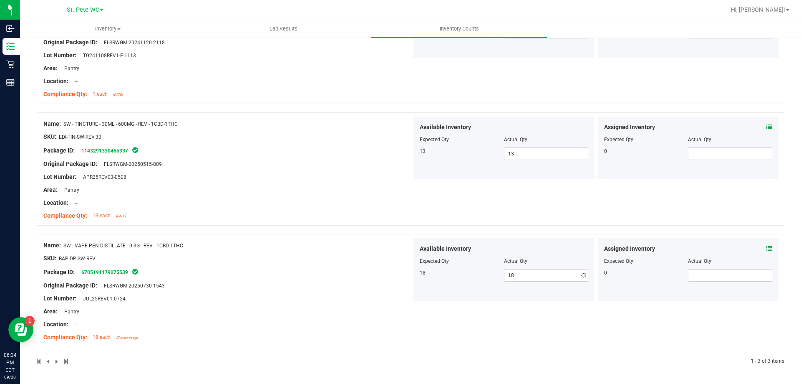
drag, startPoint x: 233, startPoint y: 302, endPoint x: 263, endPoint y: 302, distance: 29.6
click at [234, 303] on div at bounding box center [227, 305] width 369 height 4
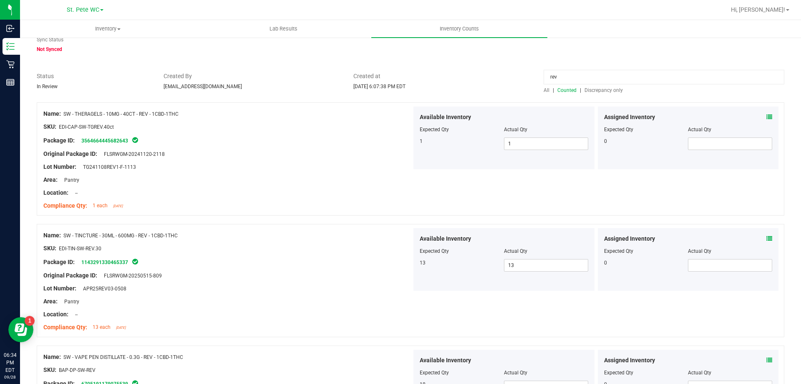
scroll to position [0, 0]
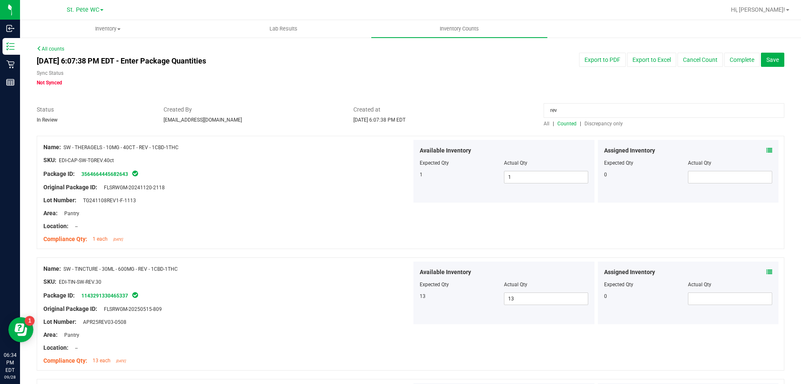
drag, startPoint x: 574, startPoint y: 111, endPoint x: 528, endPoint y: 111, distance: 45.9
click at [528, 111] on div "Status In Review Created By [EMAIL_ADDRESS][DOMAIN_NAME] Created at [DATE] 6:07…" at bounding box center [410, 116] width 761 height 22
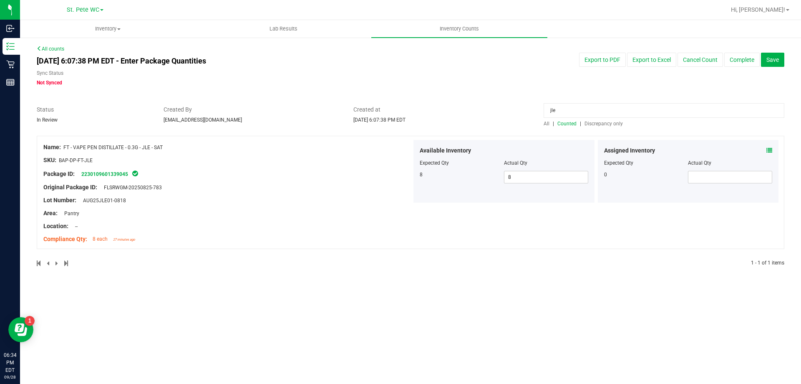
click at [515, 212] on div "Name: FT - VAPE PEN DISTILLATE - 0.3G - JLE - SAT SKU: BAP-DP-FT-JLE Package ID…" at bounding box center [411, 192] width 748 height 113
click at [611, 124] on span "Discrepancy only" at bounding box center [604, 124] width 38 height 6
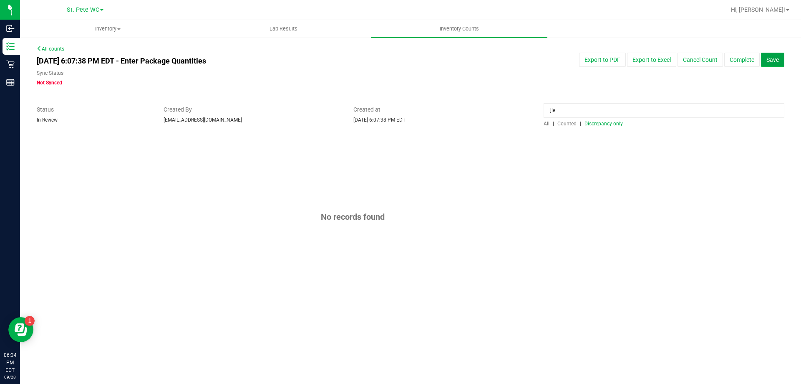
click at [769, 62] on span "Save" at bounding box center [773, 59] width 13 height 7
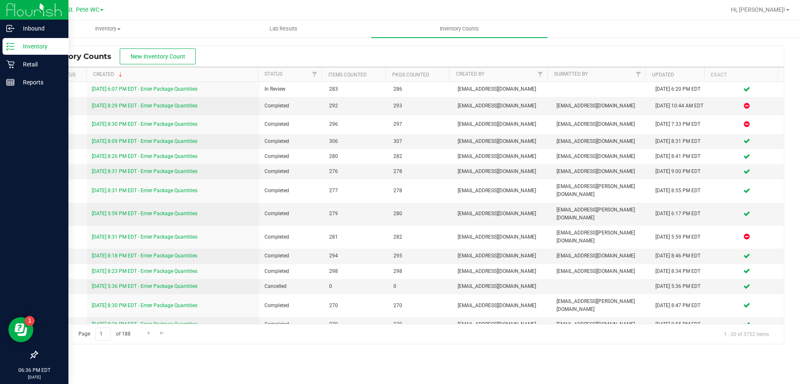
click at [22, 44] on p "Inventory" at bounding box center [40, 46] width 50 height 10
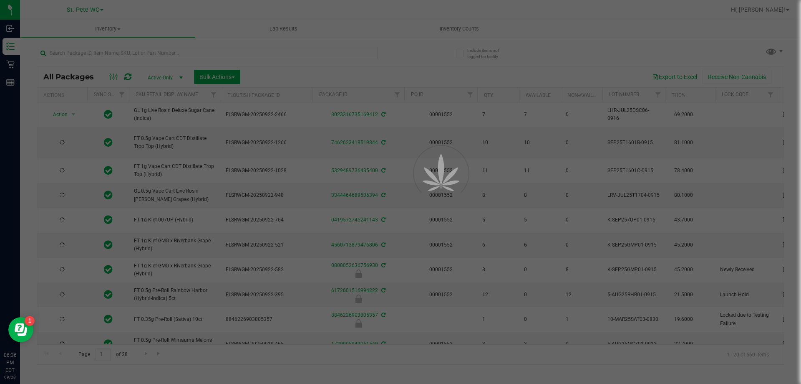
click at [114, 53] on div at bounding box center [400, 192] width 801 height 384
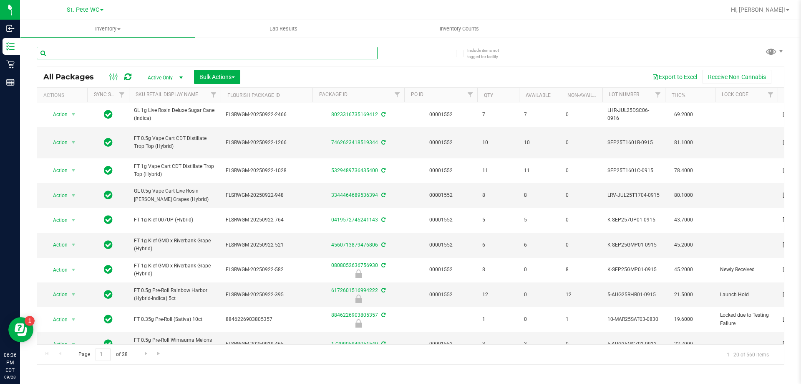
click at [98, 53] on input "text" at bounding box center [207, 53] width 341 height 13
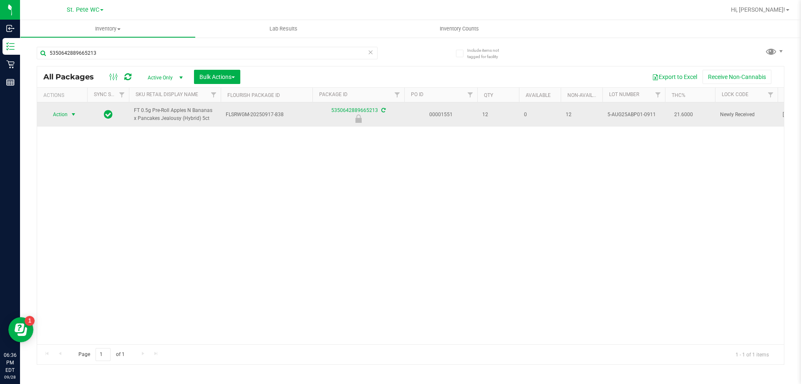
click at [74, 115] on span "select" at bounding box center [73, 114] width 7 height 7
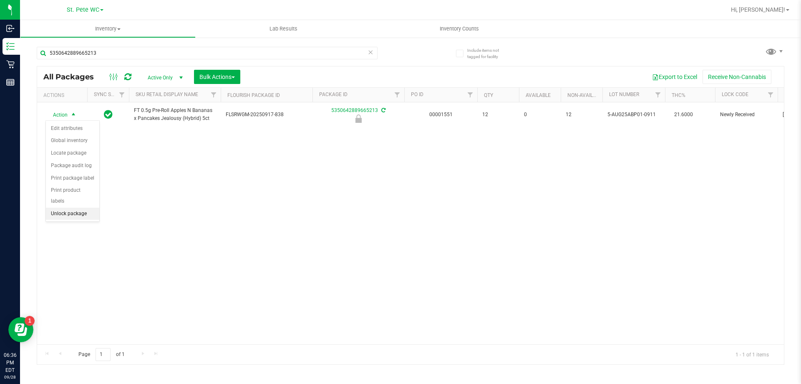
click at [66, 207] on li "Unlock package" at bounding box center [72, 213] width 53 height 13
